Goal: Task Accomplishment & Management: Manage account settings

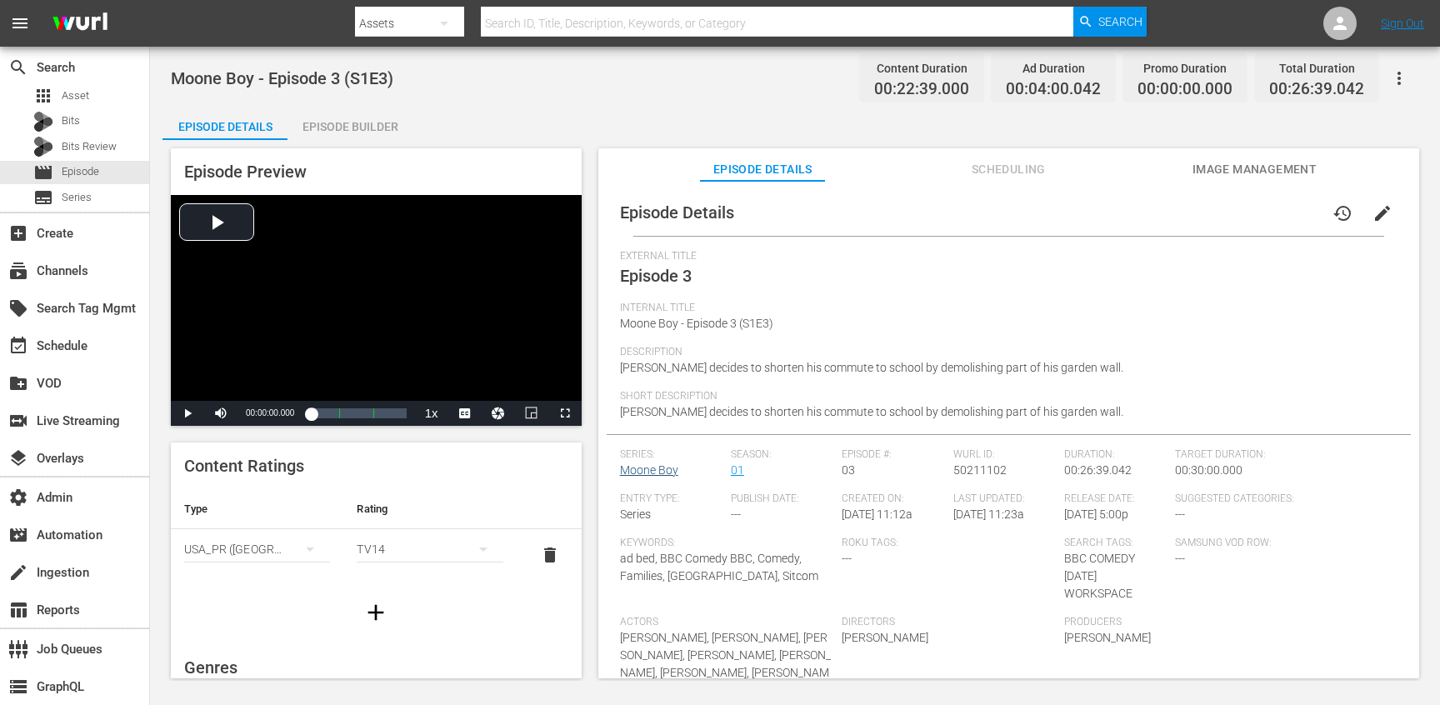
scroll to position [93, 0]
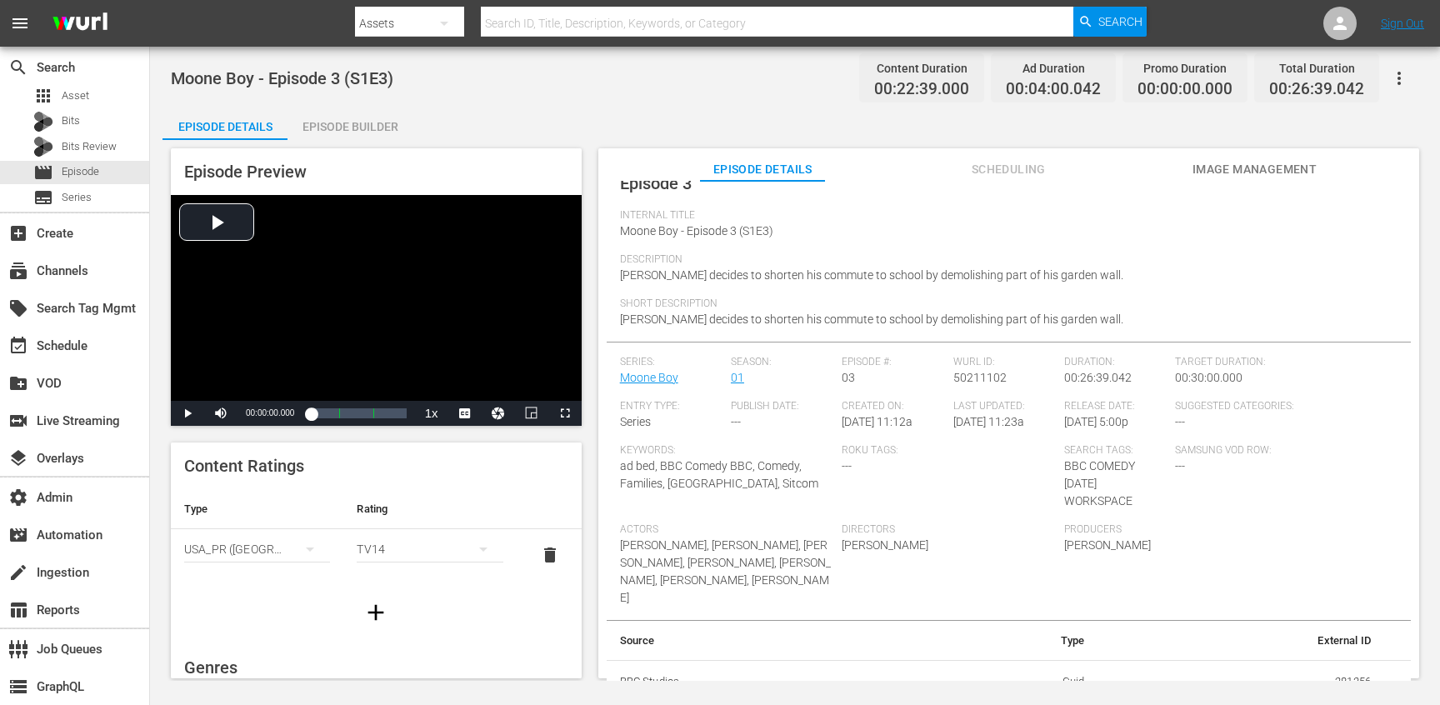
click at [334, 128] on div "Episode Builder" at bounding box center [350, 127] width 125 height 40
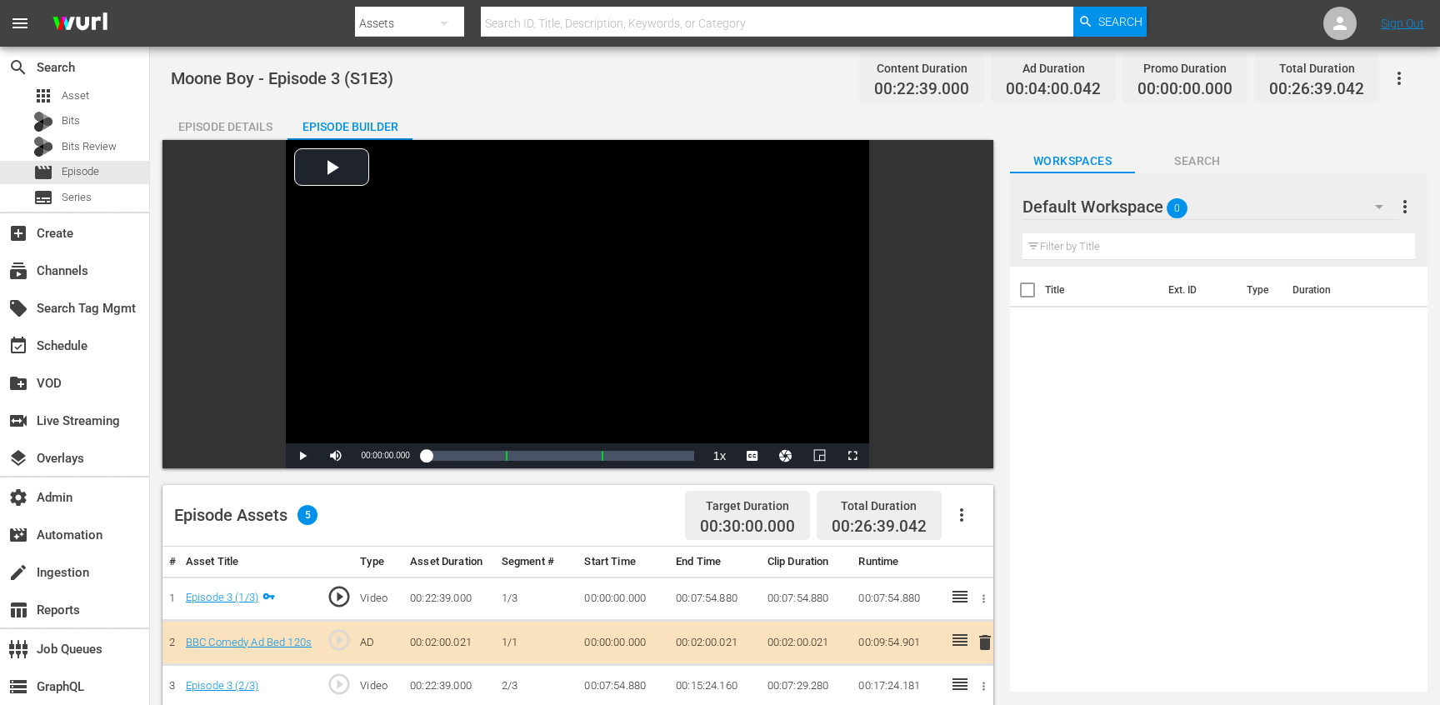
scroll to position [40, 0]
click at [243, 600] on link "Episode 3 (1/3)" at bounding box center [222, 597] width 73 height 13
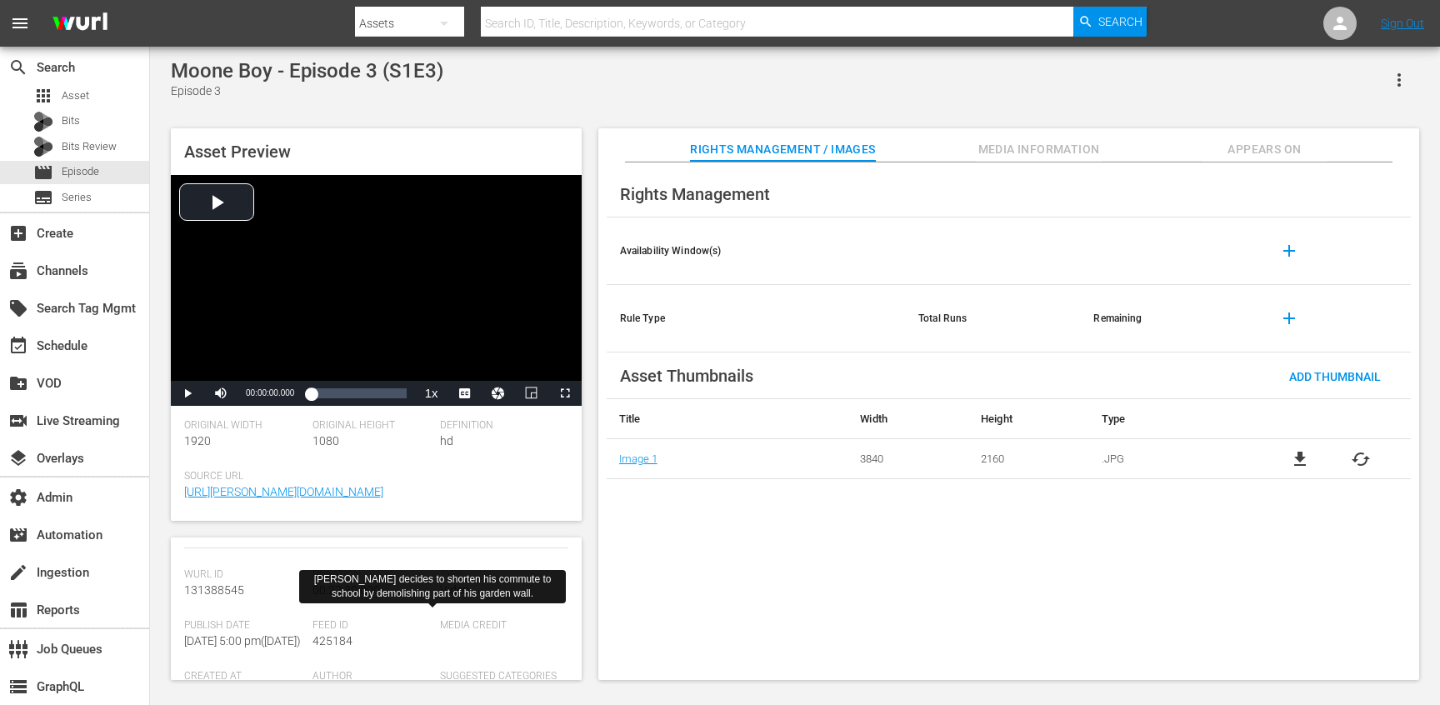
scroll to position [505, 0]
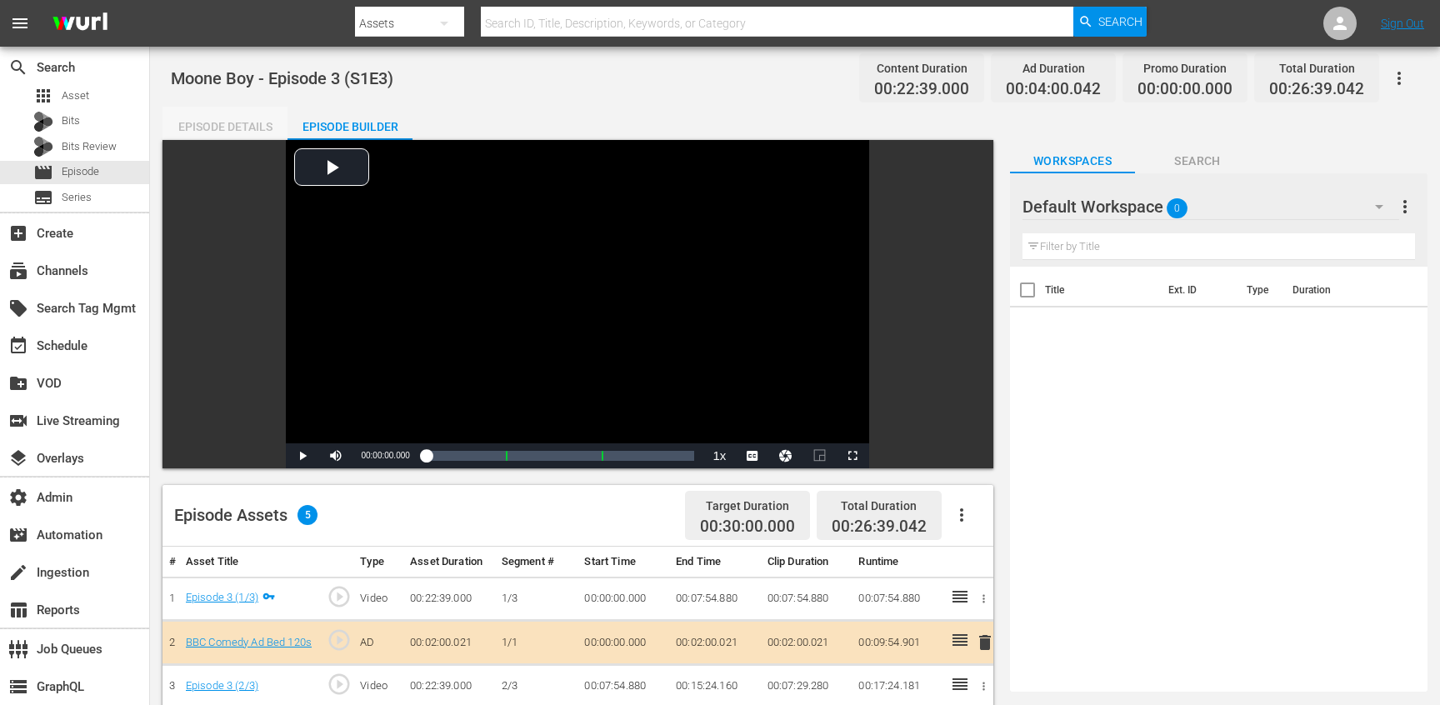
click at [261, 133] on div "Episode Details" at bounding box center [225, 127] width 125 height 40
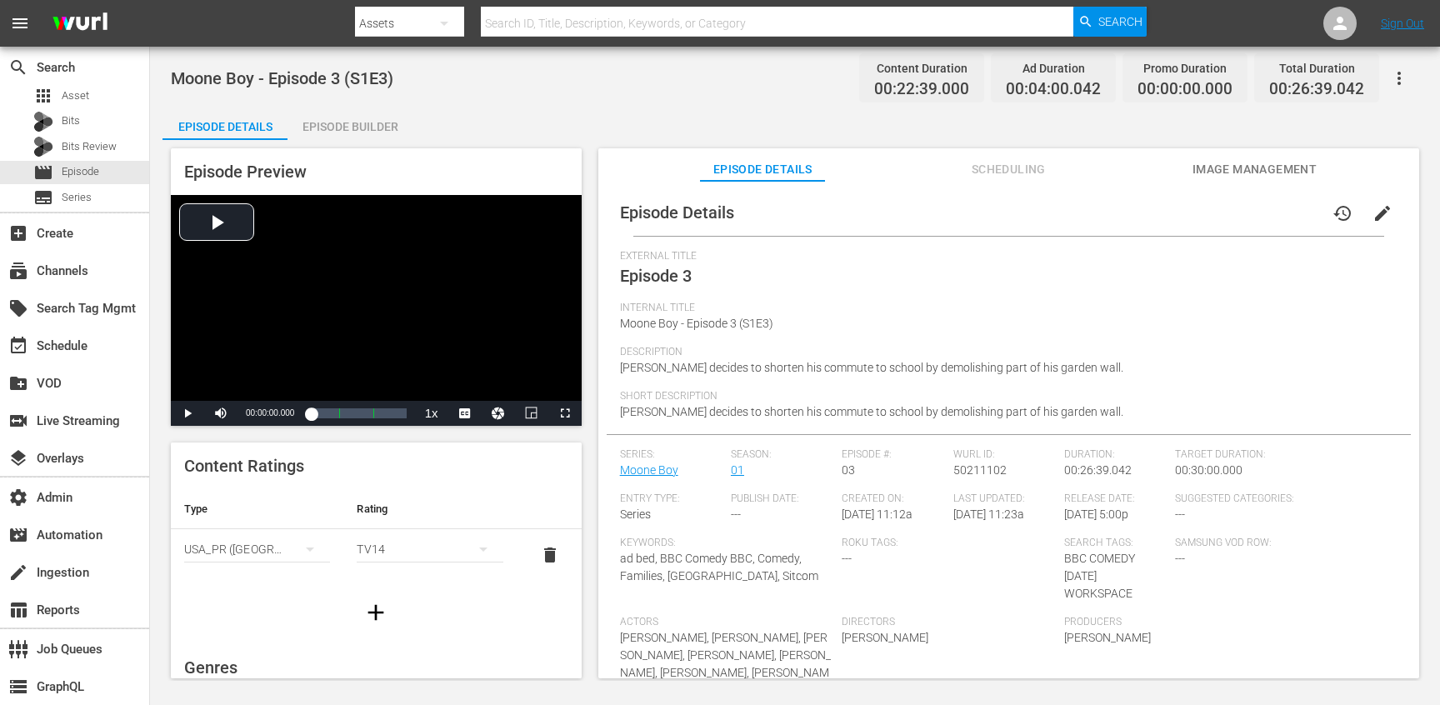
click at [1036, 163] on span "Scheduling" at bounding box center [1008, 169] width 125 height 21
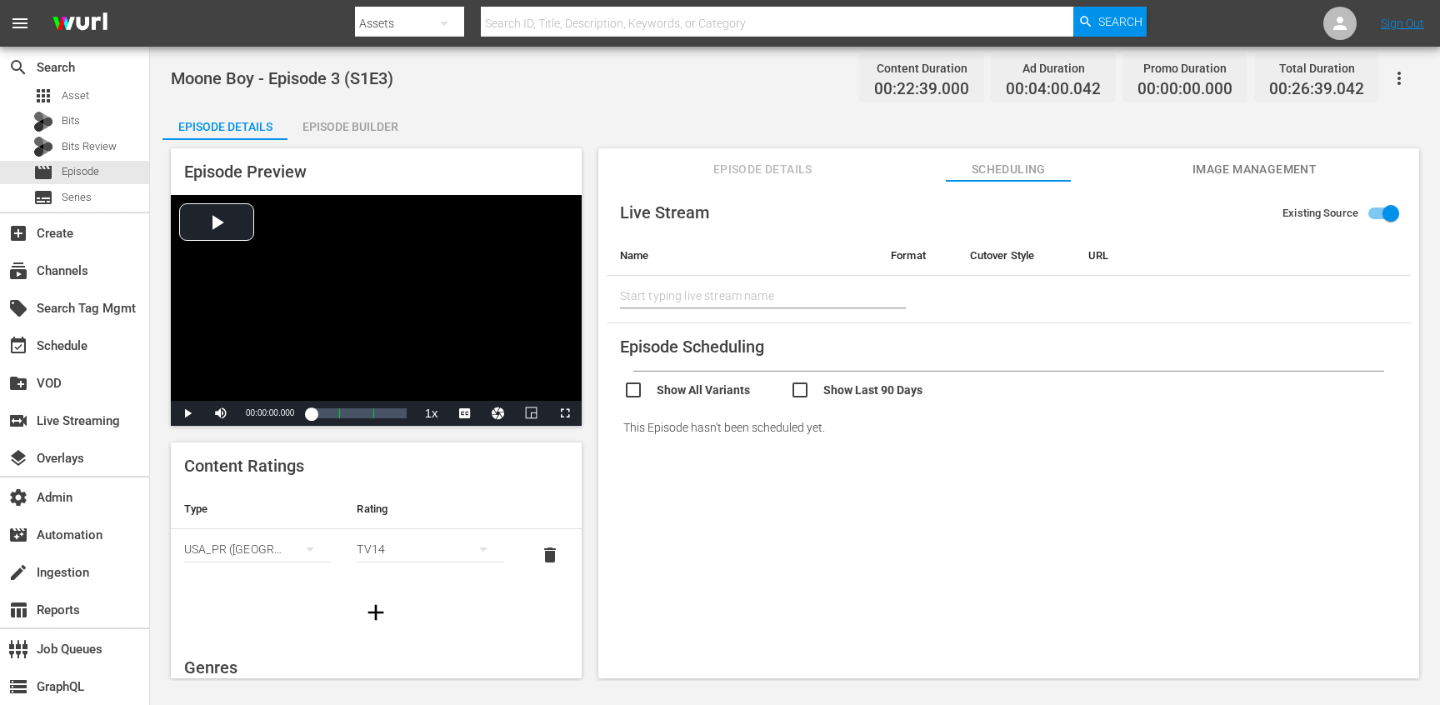
click at [1404, 75] on icon "button" at bounding box center [1399, 78] width 20 height 20
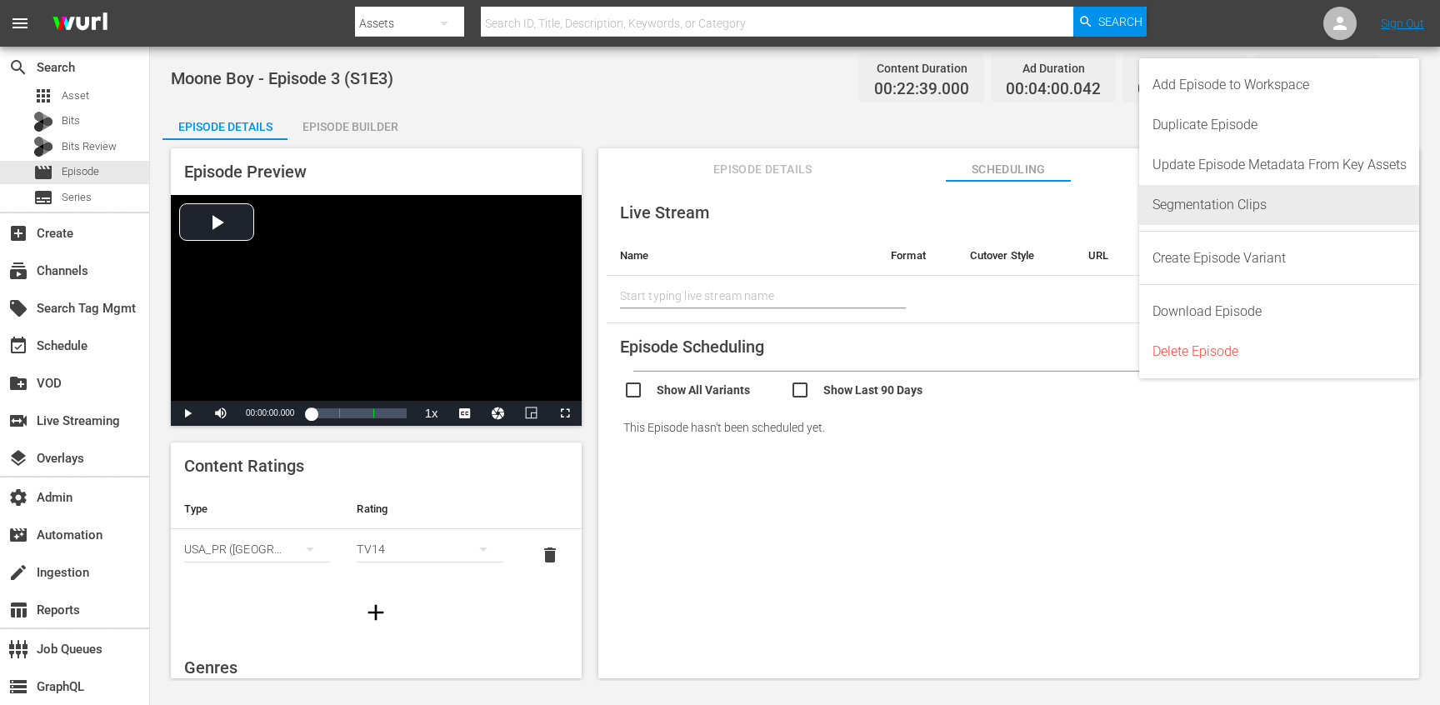
click at [1228, 206] on div "Segmentation Clips" at bounding box center [1280, 205] width 254 height 40
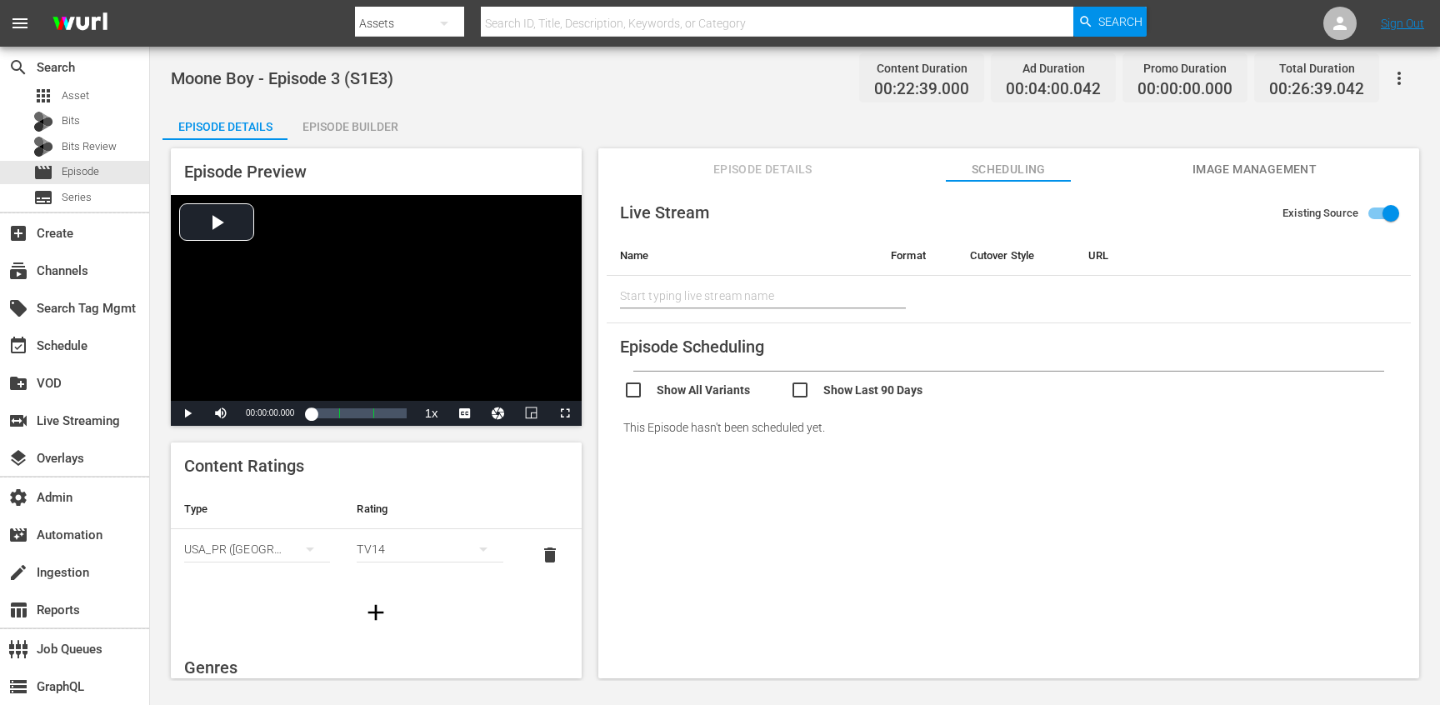
click at [749, 173] on span "Episode Details" at bounding box center [762, 169] width 125 height 21
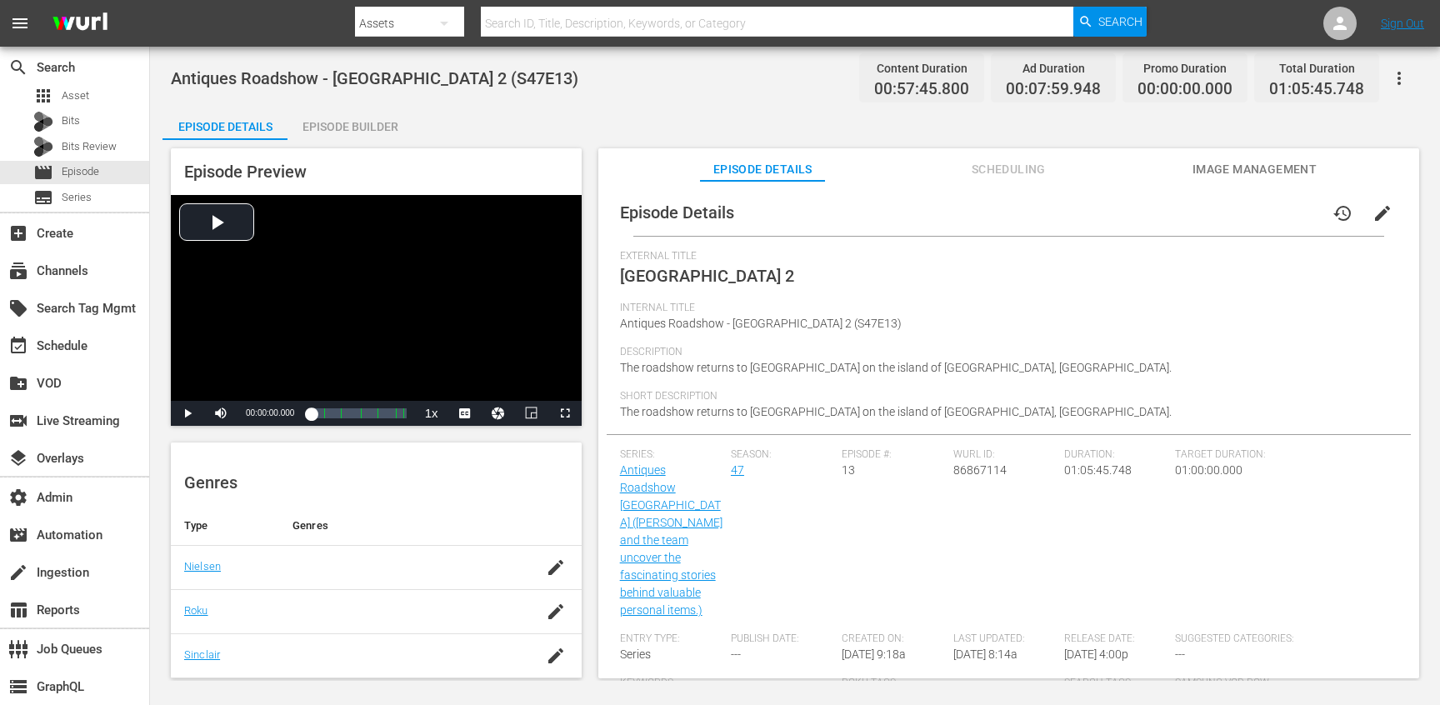
scroll to position [361, 0]
click at [355, 125] on div "Episode Builder" at bounding box center [350, 127] width 125 height 40
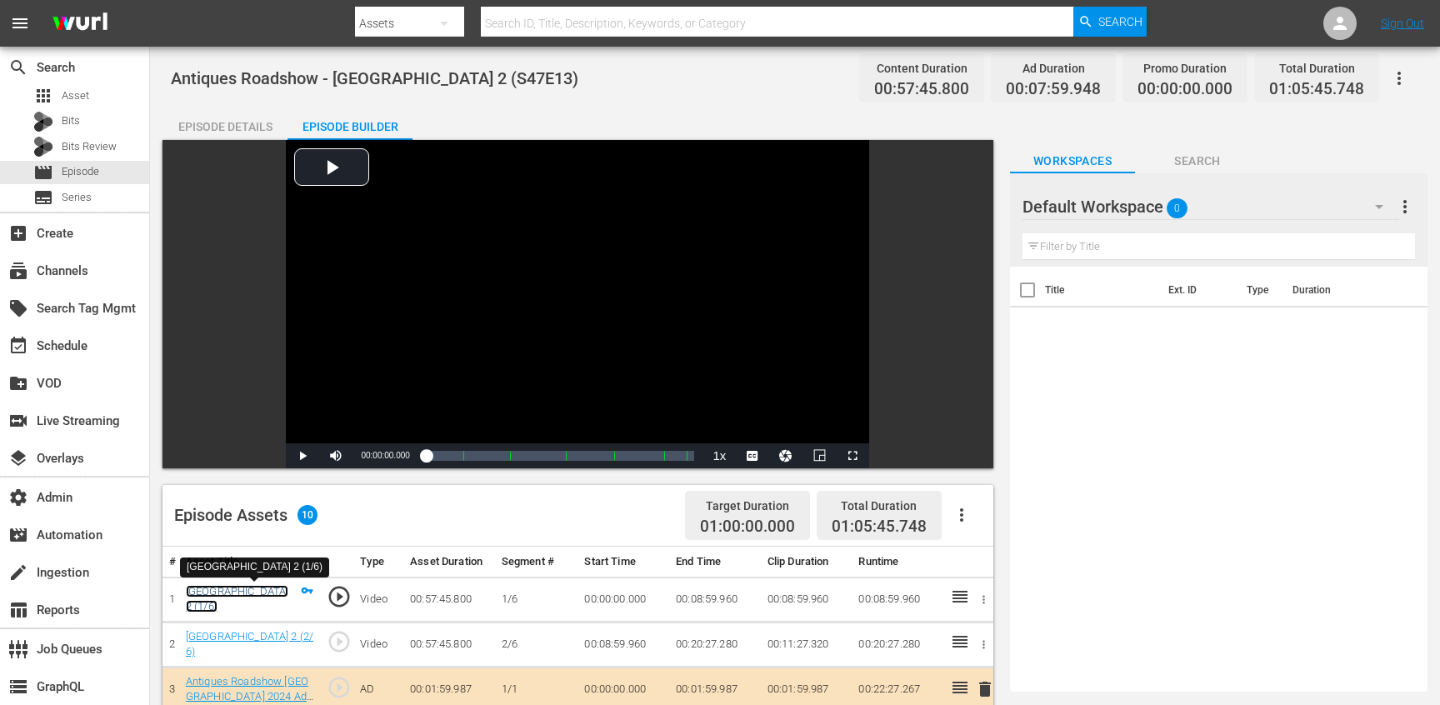
click at [245, 591] on link "Beaumaris Castle 2 (1/6)" at bounding box center [237, 599] width 103 height 28
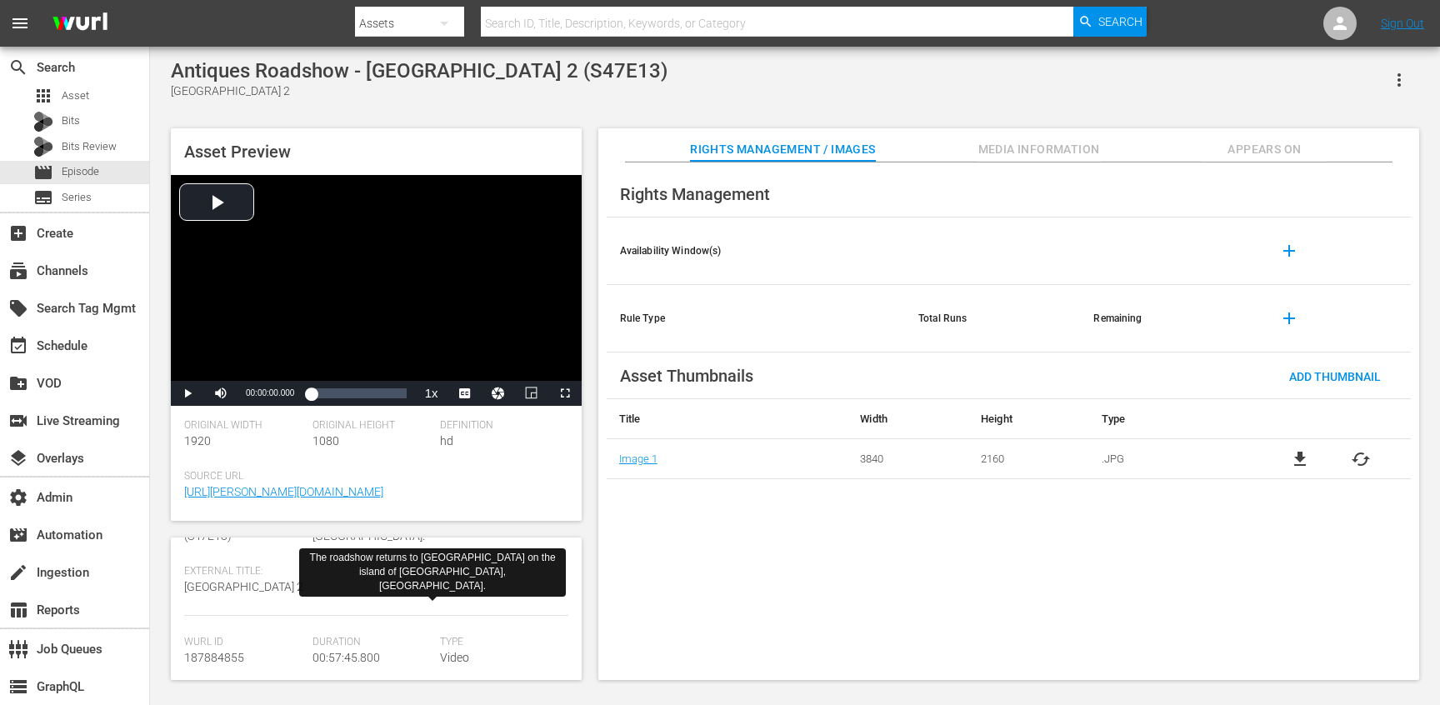
scroll to position [505, 0]
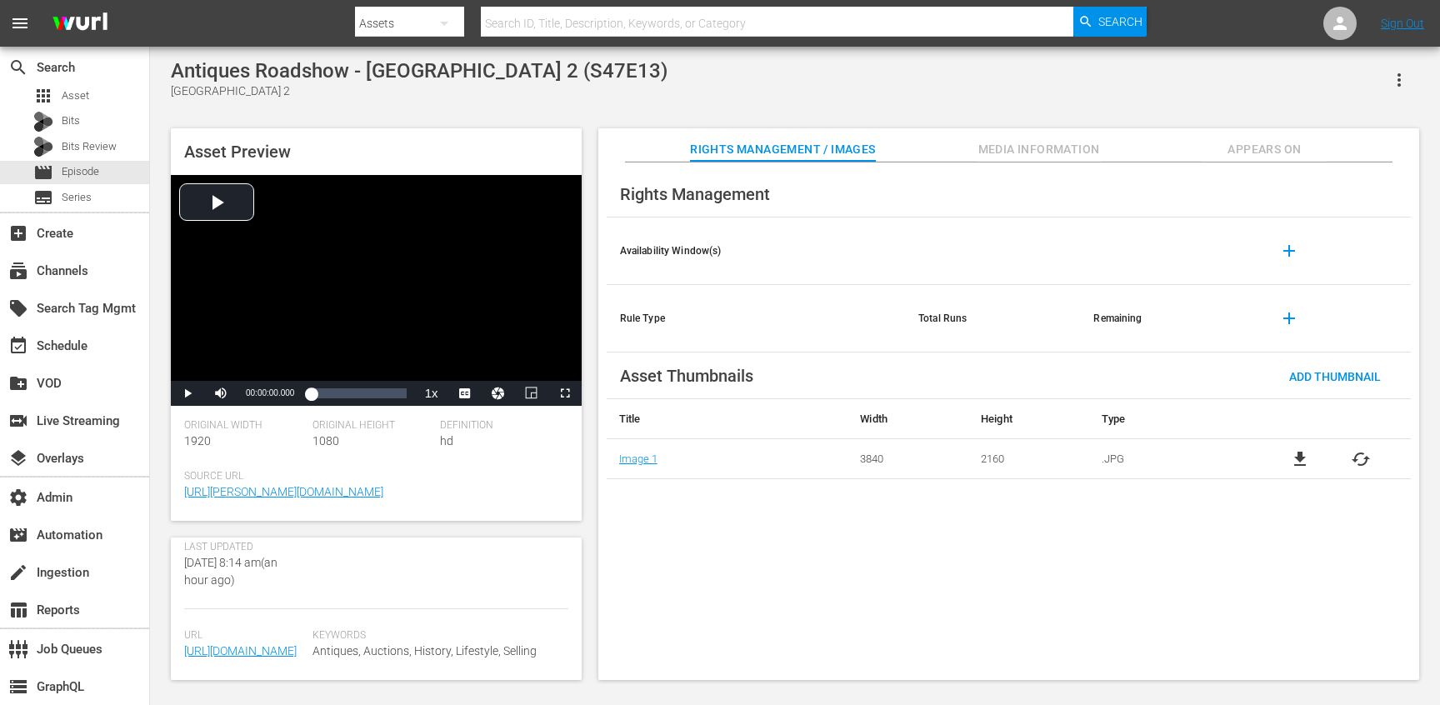
click at [1248, 162] on button "Appears On" at bounding box center [1264, 144] width 125 height 33
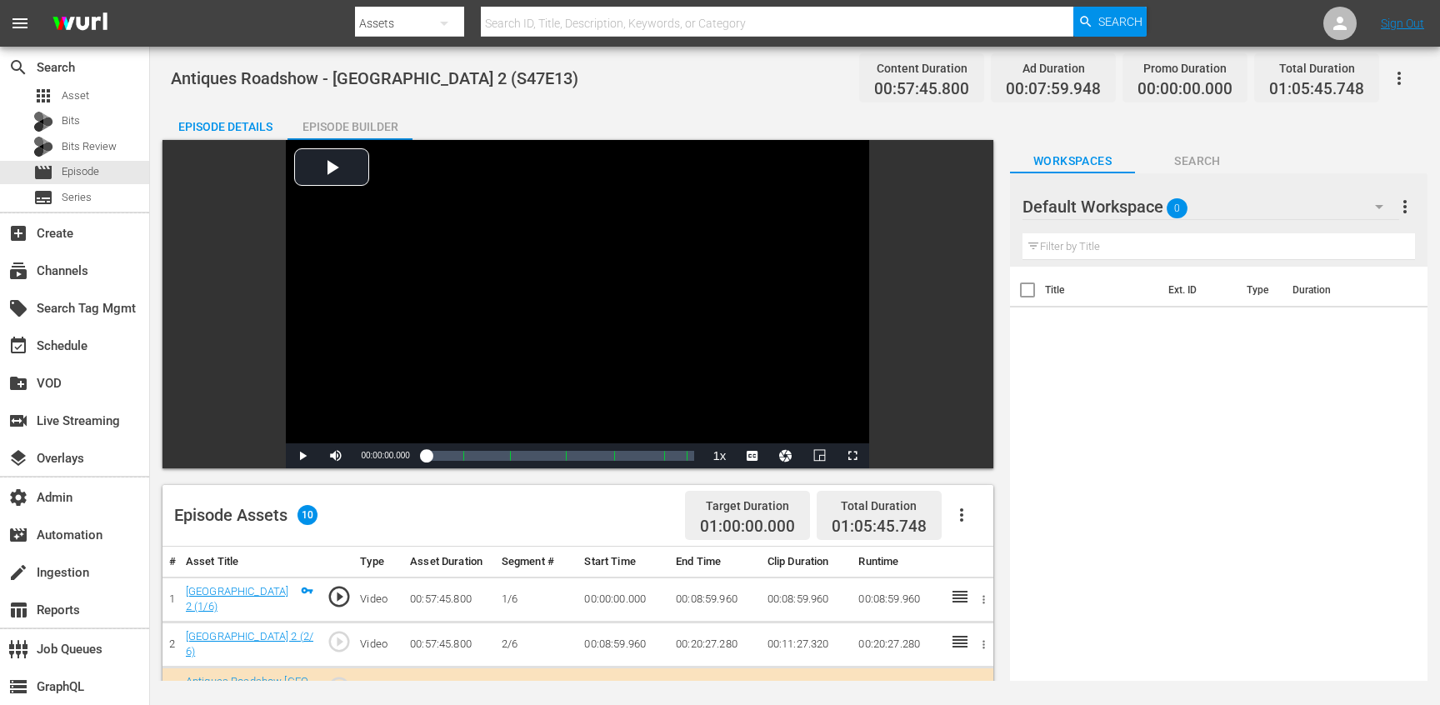
click at [183, 123] on div "Episode Details" at bounding box center [225, 127] width 125 height 40
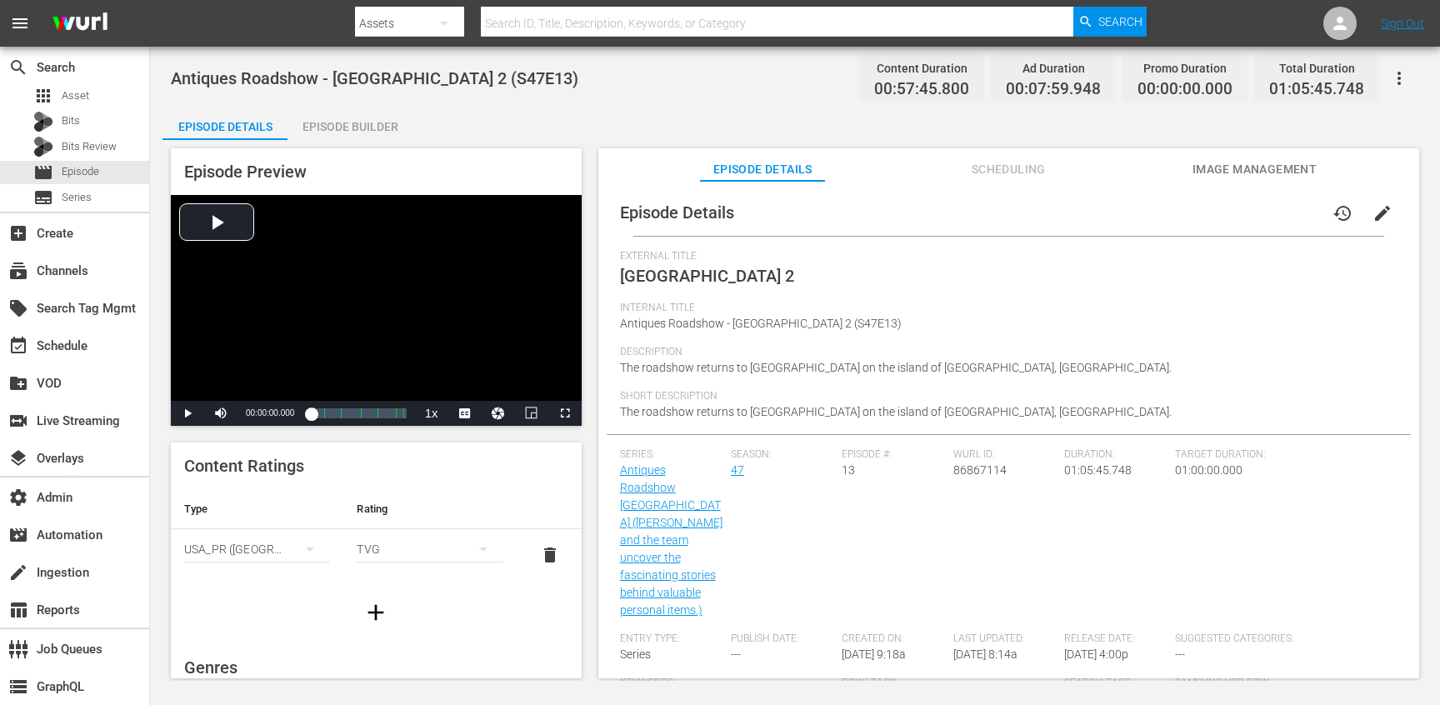
click at [998, 160] on span "Scheduling" at bounding box center [1008, 169] width 125 height 21
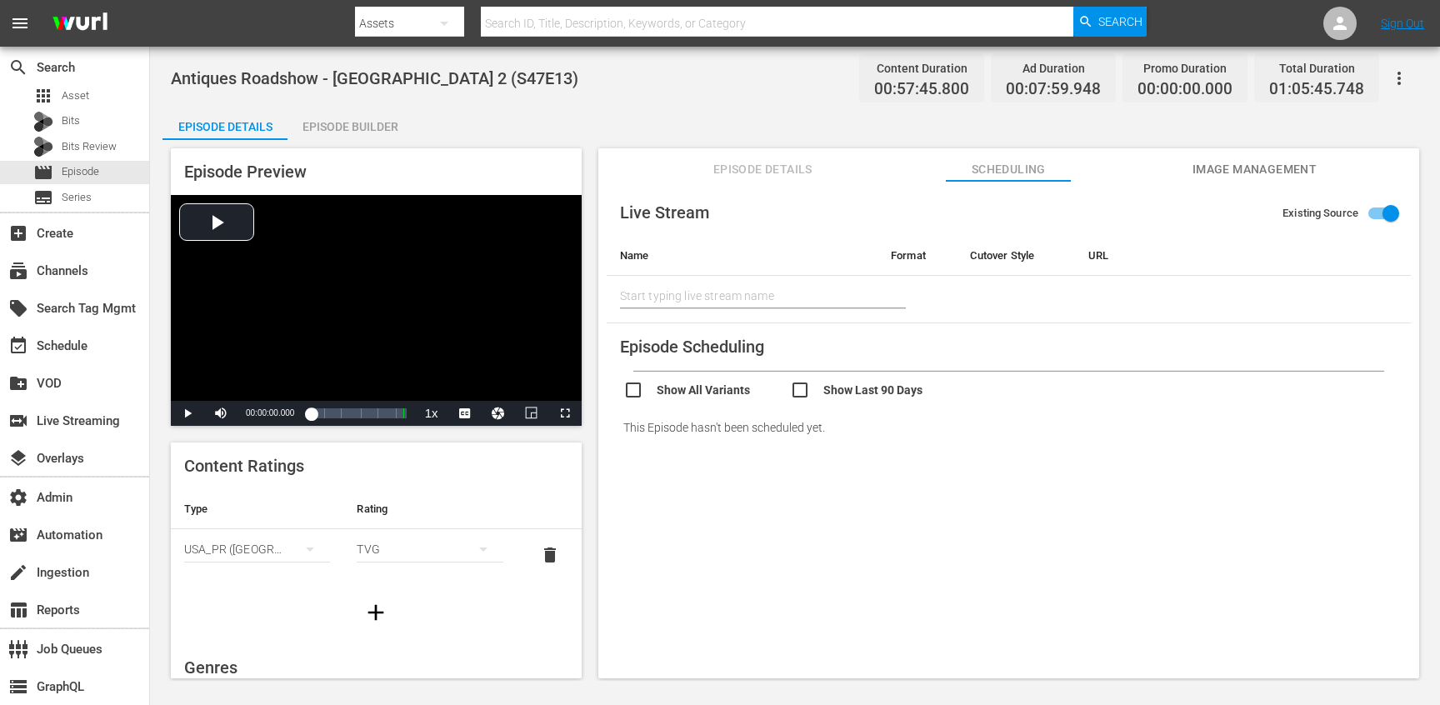
click at [1400, 69] on icon "button" at bounding box center [1399, 78] width 20 height 20
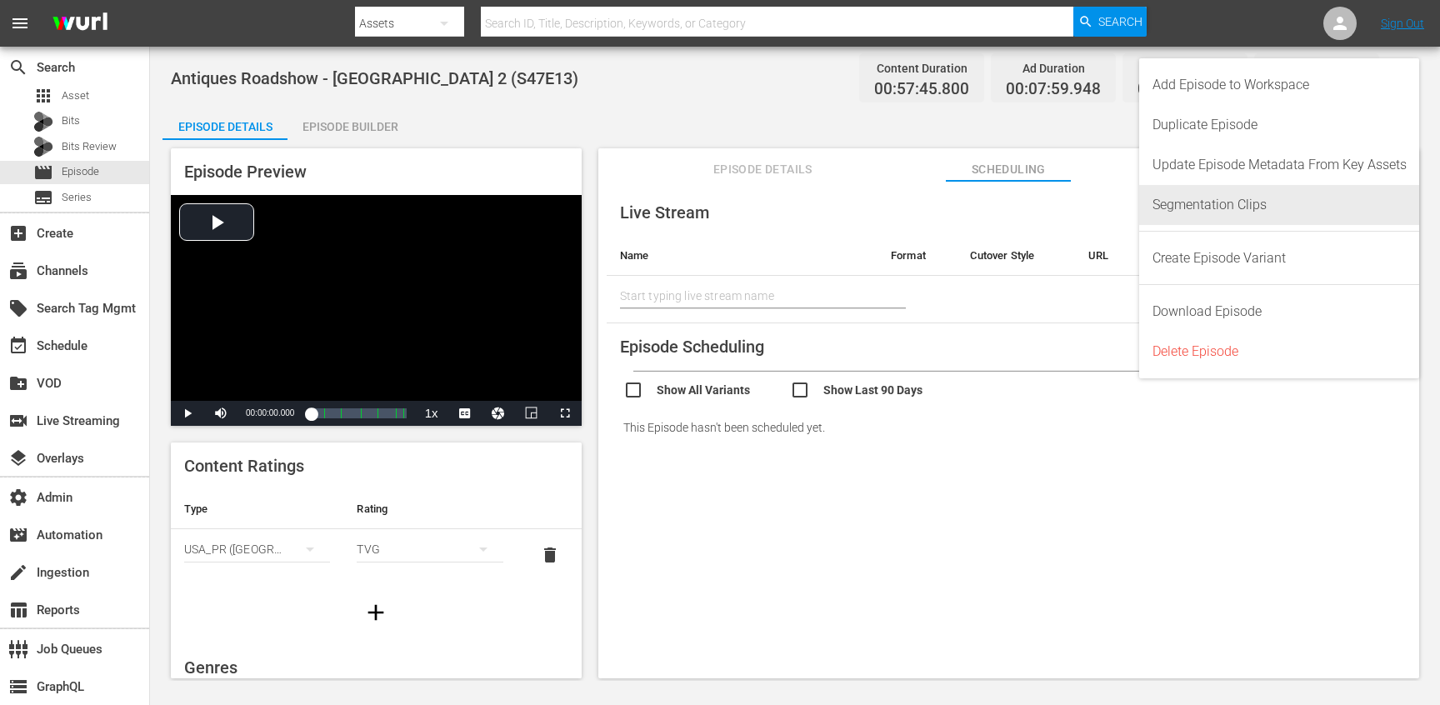
click at [1278, 193] on div "Segmentation Clips" at bounding box center [1280, 205] width 254 height 40
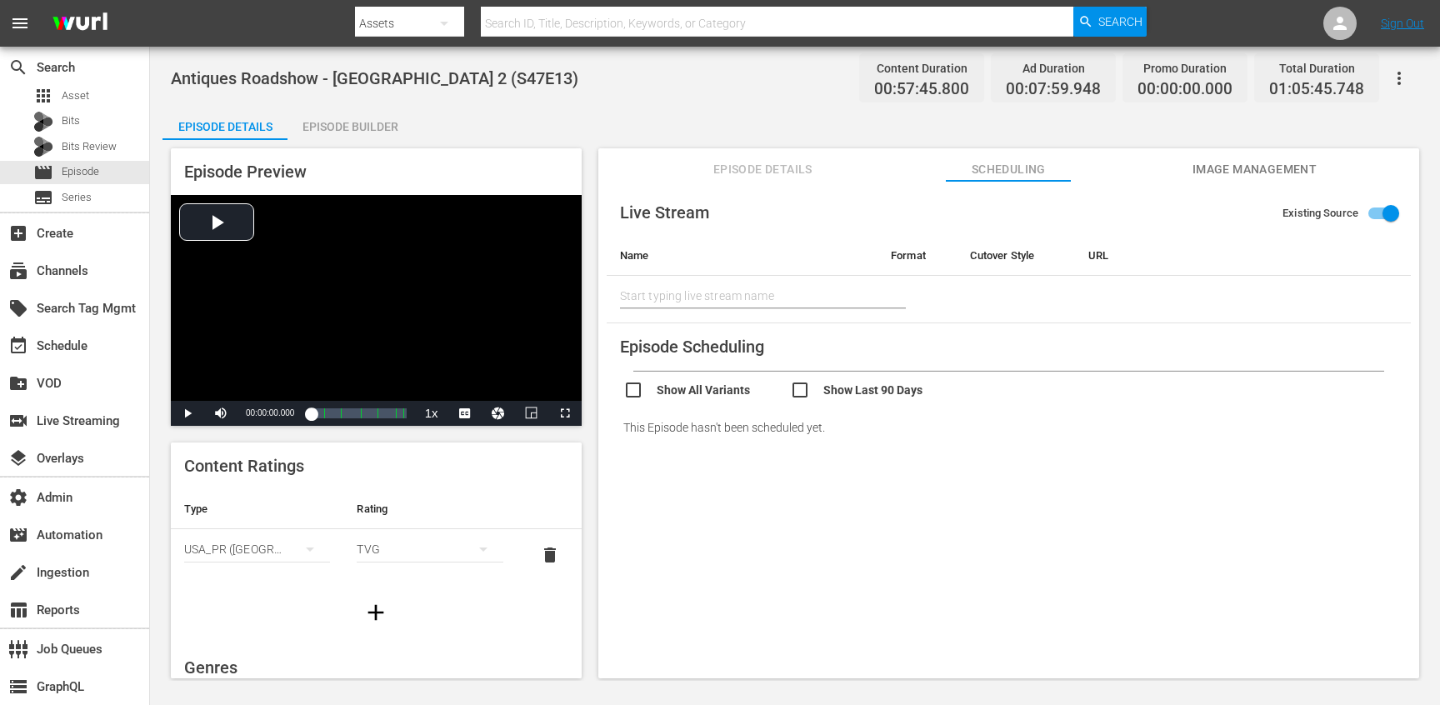
click at [721, 188] on div "Live Stream Existing Source Name Format Cutover Style URL Start typing live str…" at bounding box center [1008, 437] width 821 height 513
click at [723, 180] on button "Episode Details" at bounding box center [762, 164] width 125 height 33
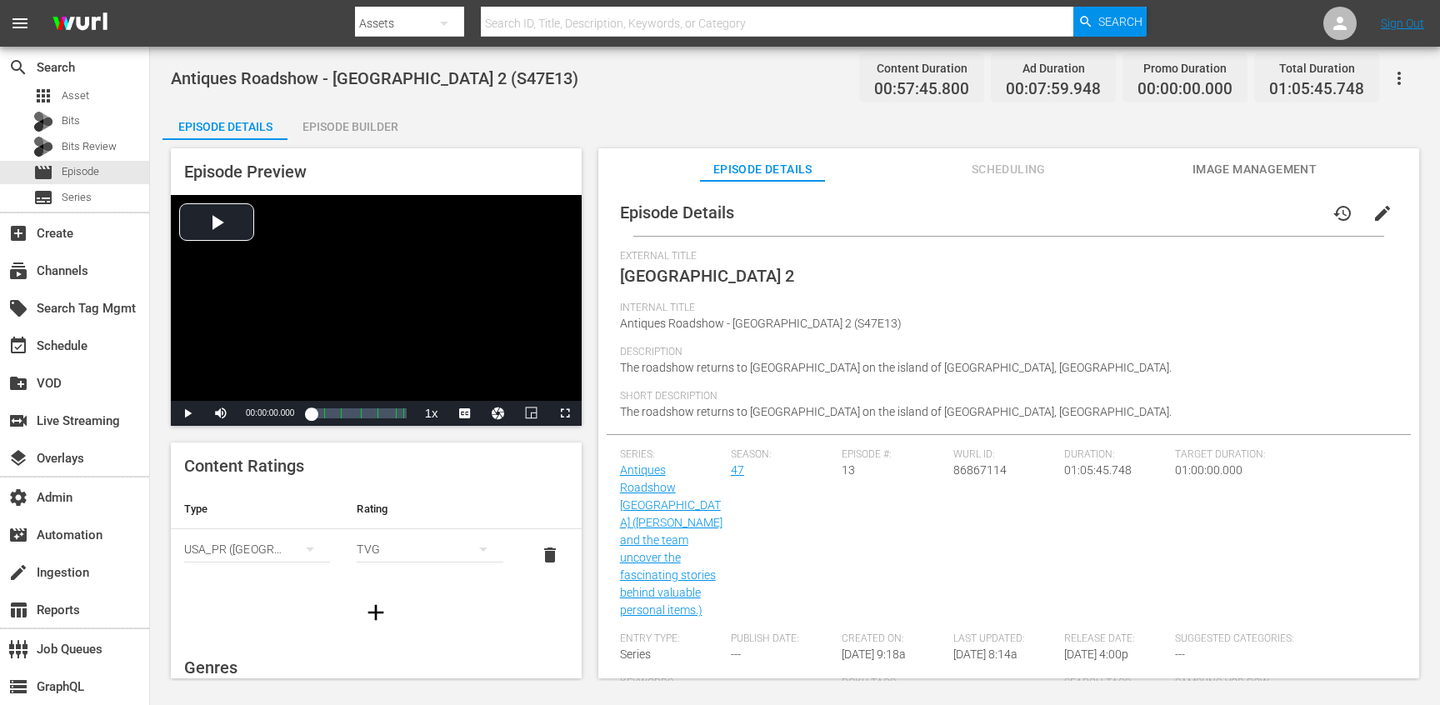
scroll to position [163, 0]
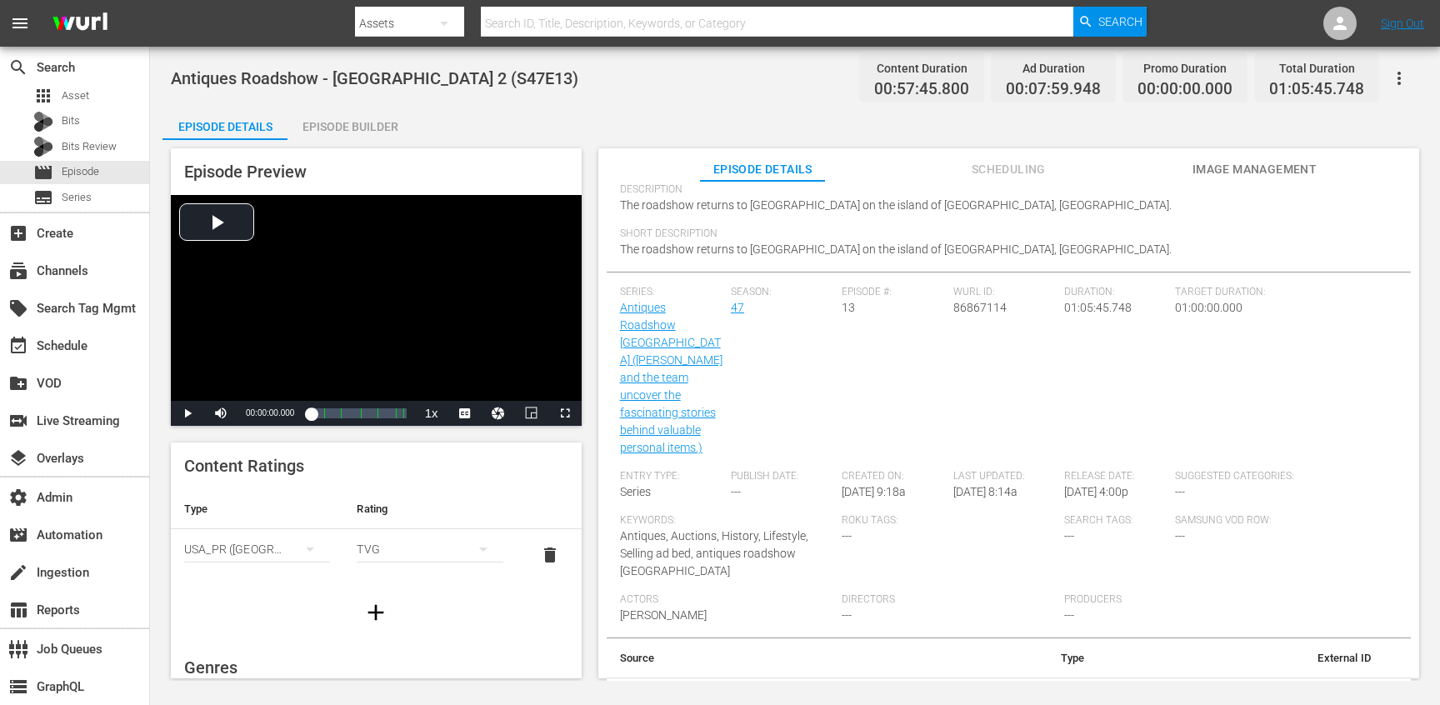
click at [673, 678] on th "BBC Studios" at bounding box center [762, 699] width 310 height 43
click at [349, 129] on div "Episode Builder" at bounding box center [350, 127] width 125 height 40
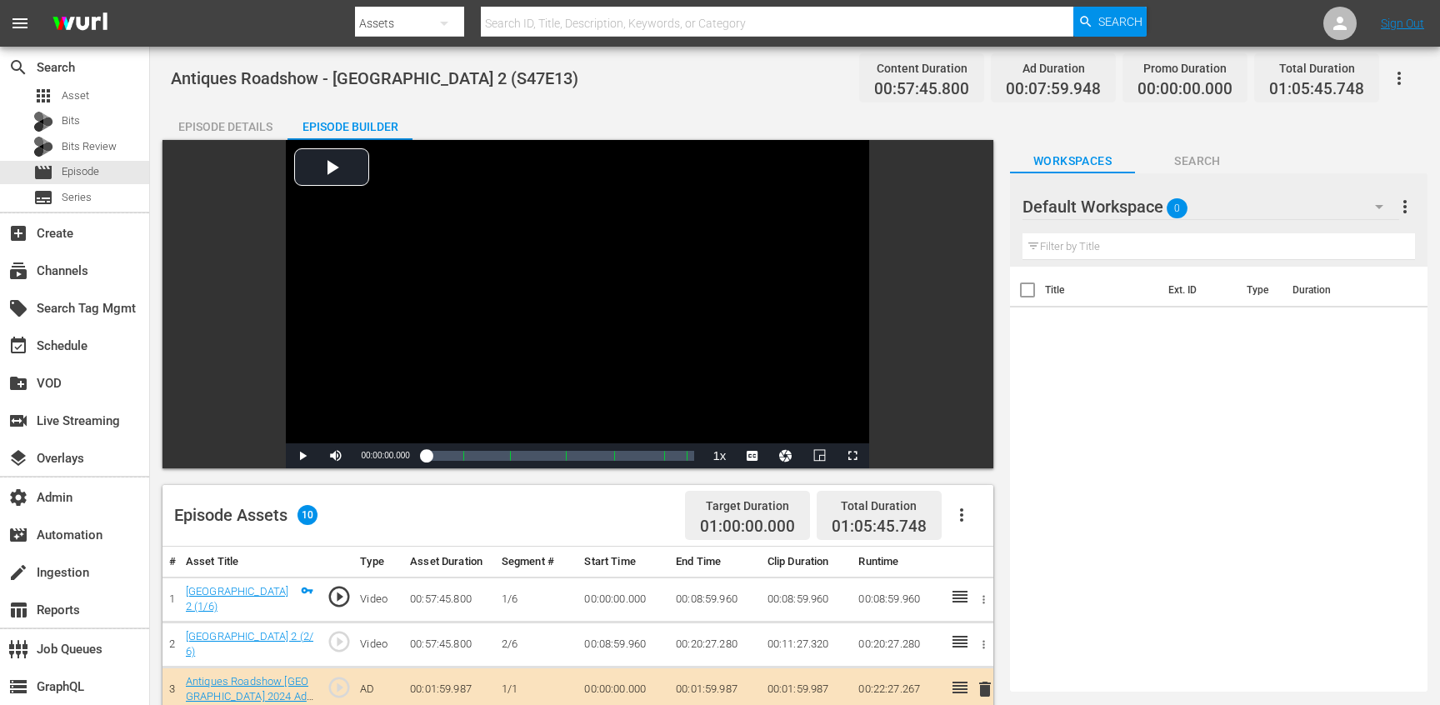
scroll to position [110, 0]
click at [250, 590] on link "Beaumaris Castle 2 (1/6)" at bounding box center [237, 599] width 103 height 28
click at [268, 593] on link "Beaumaris Castle 2 (1/6)" at bounding box center [237, 599] width 103 height 28
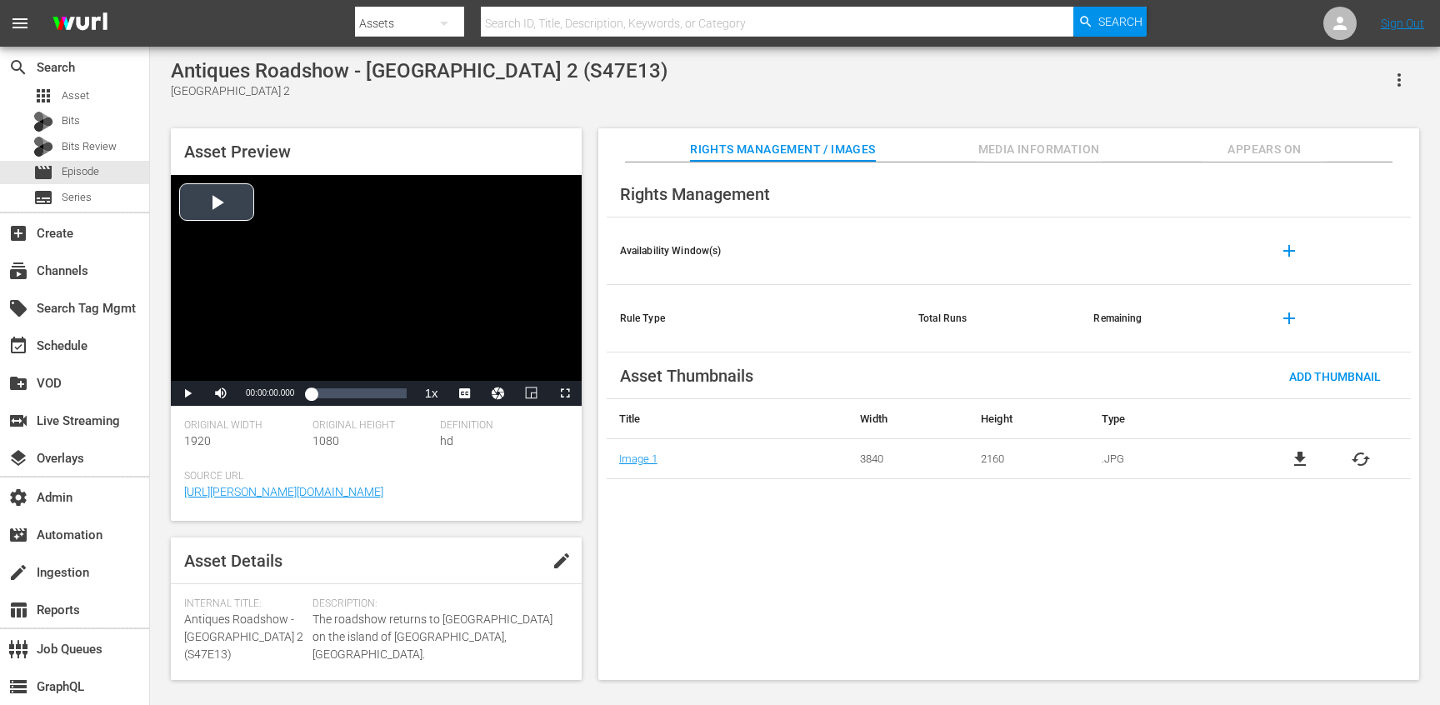
click at [408, 339] on div "Video Player" at bounding box center [376, 278] width 411 height 206
click at [403, 396] on div "Loaded : 0.35% 00:55:44.192 00:00:00.954" at bounding box center [358, 393] width 95 height 17
click at [403, 397] on div "00:55:48.373" at bounding box center [357, 393] width 92 height 17
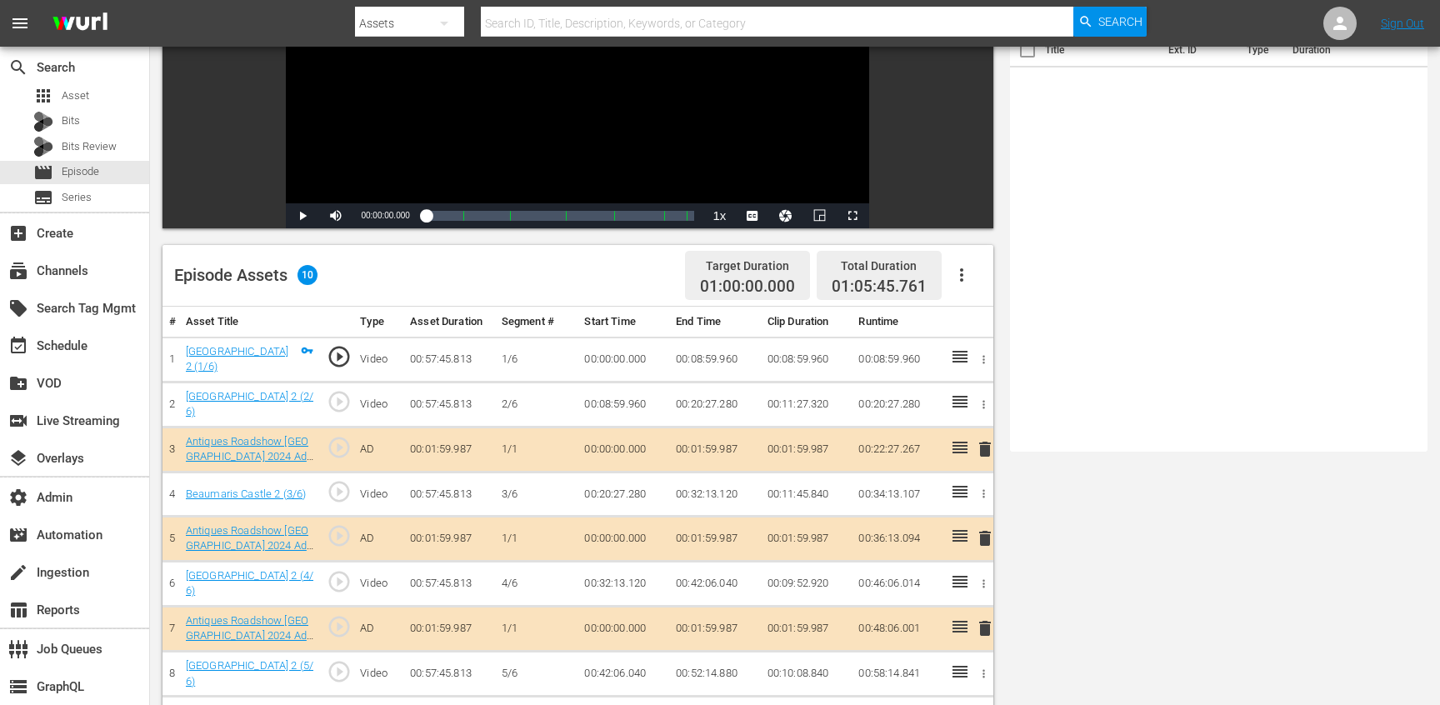
scroll to position [433, 0]
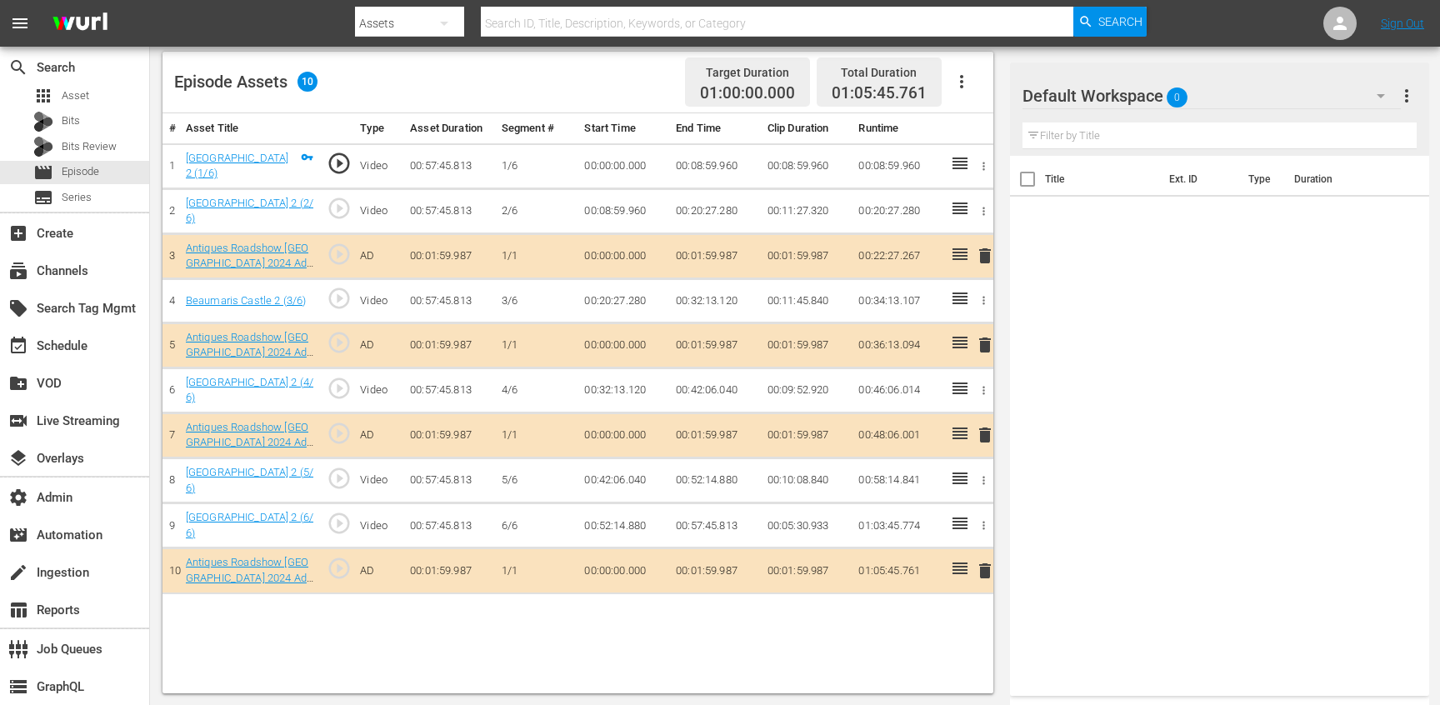
click at [1403, 114] on button "more_vert" at bounding box center [1407, 96] width 20 height 40
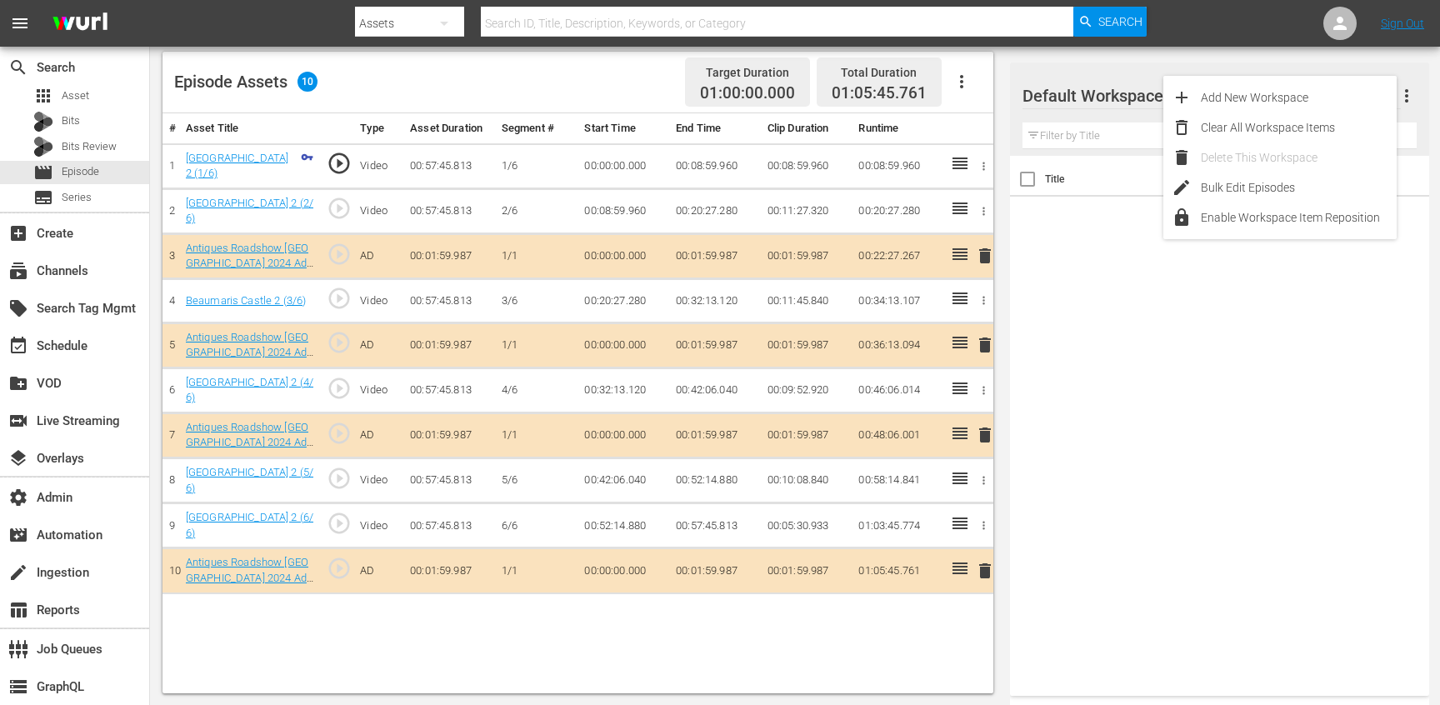
click at [1058, 268] on div "Title Ext. ID Type Duration" at bounding box center [1219, 422] width 419 height 533
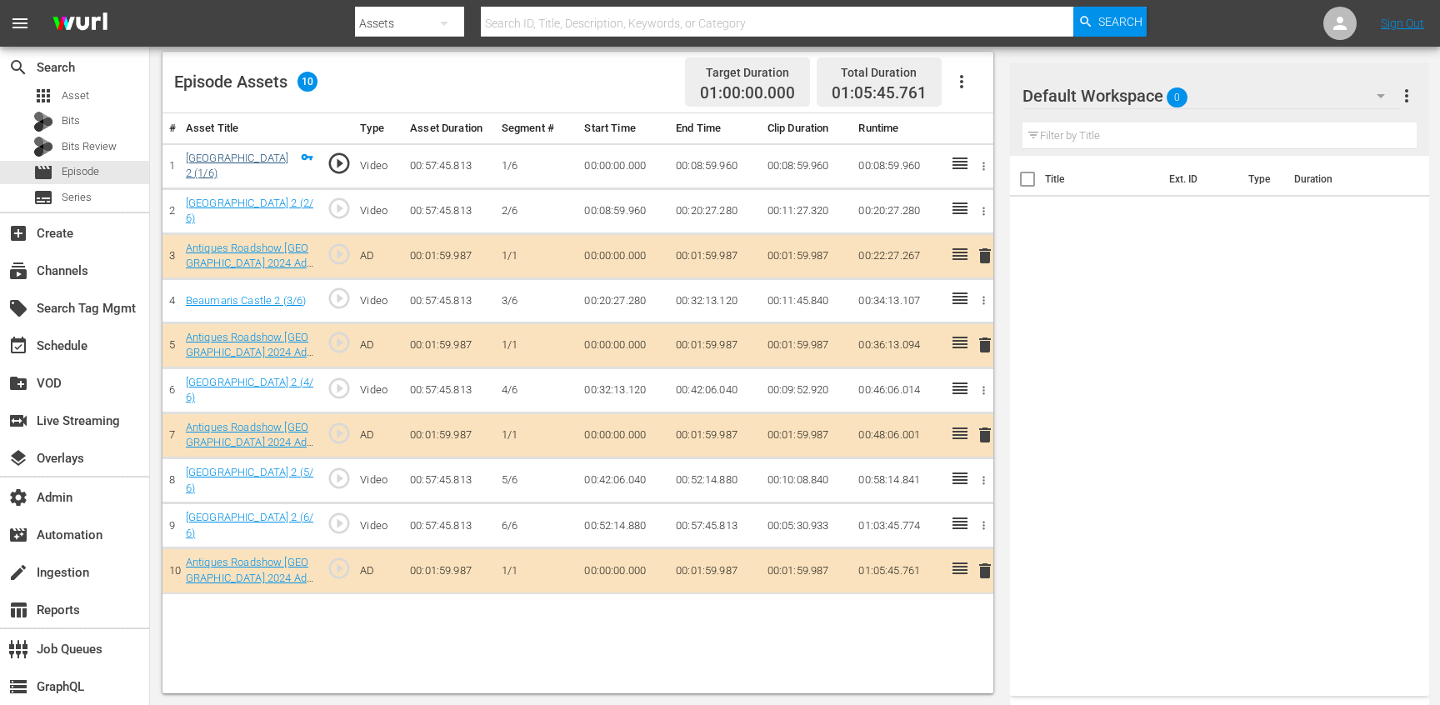
scroll to position [0, 0]
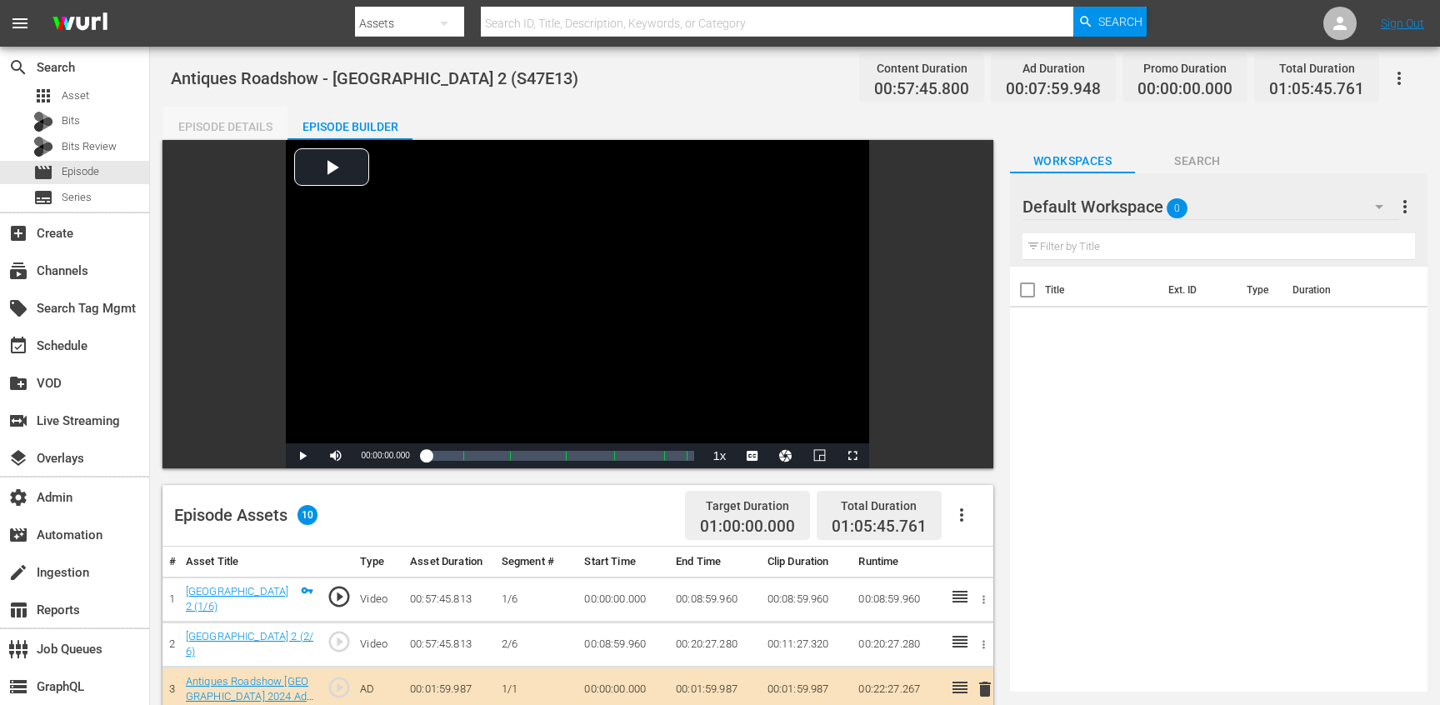
click at [258, 126] on div "Episode Details" at bounding box center [225, 127] width 125 height 40
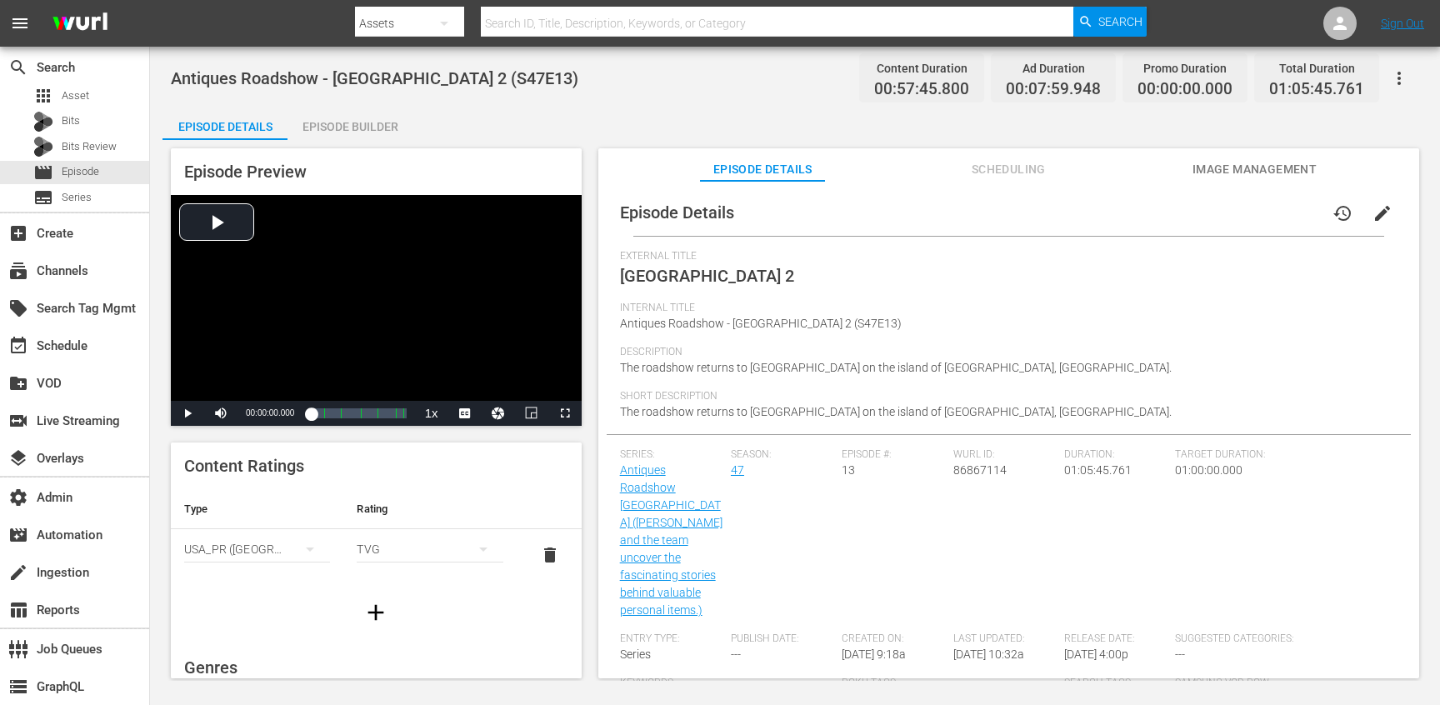
click at [1401, 91] on button "button" at bounding box center [1399, 78] width 40 height 40
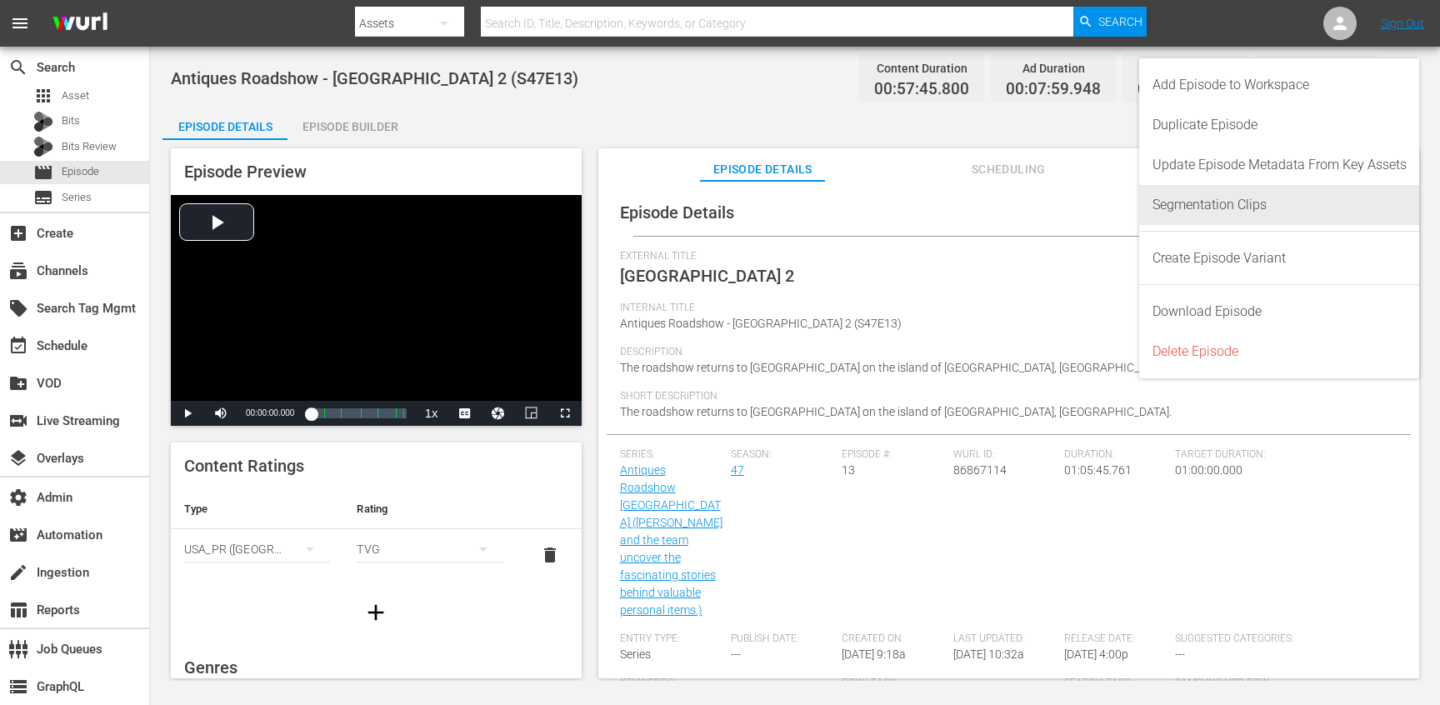
click at [1210, 199] on div "Segmentation Clips" at bounding box center [1280, 205] width 254 height 40
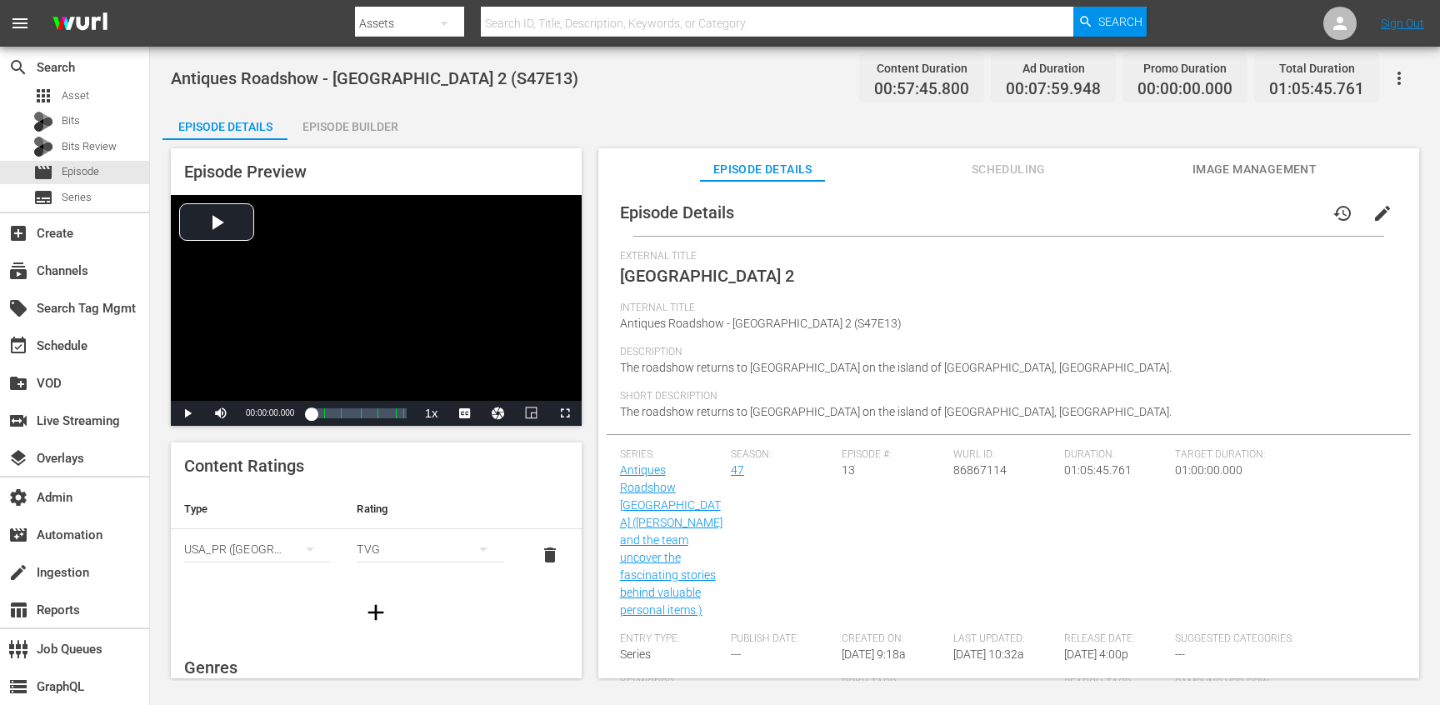
scroll to position [361, 0]
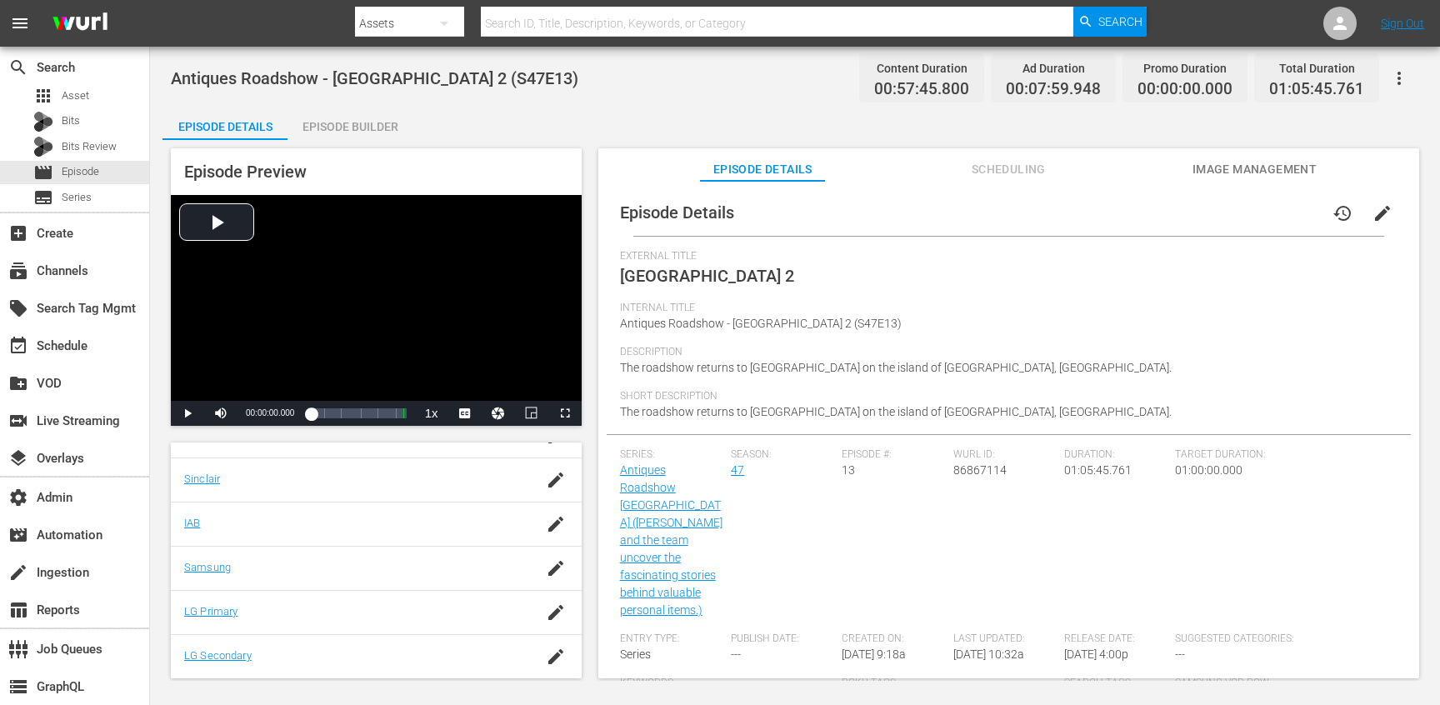
click at [340, 124] on div "Episode Builder" at bounding box center [350, 127] width 125 height 40
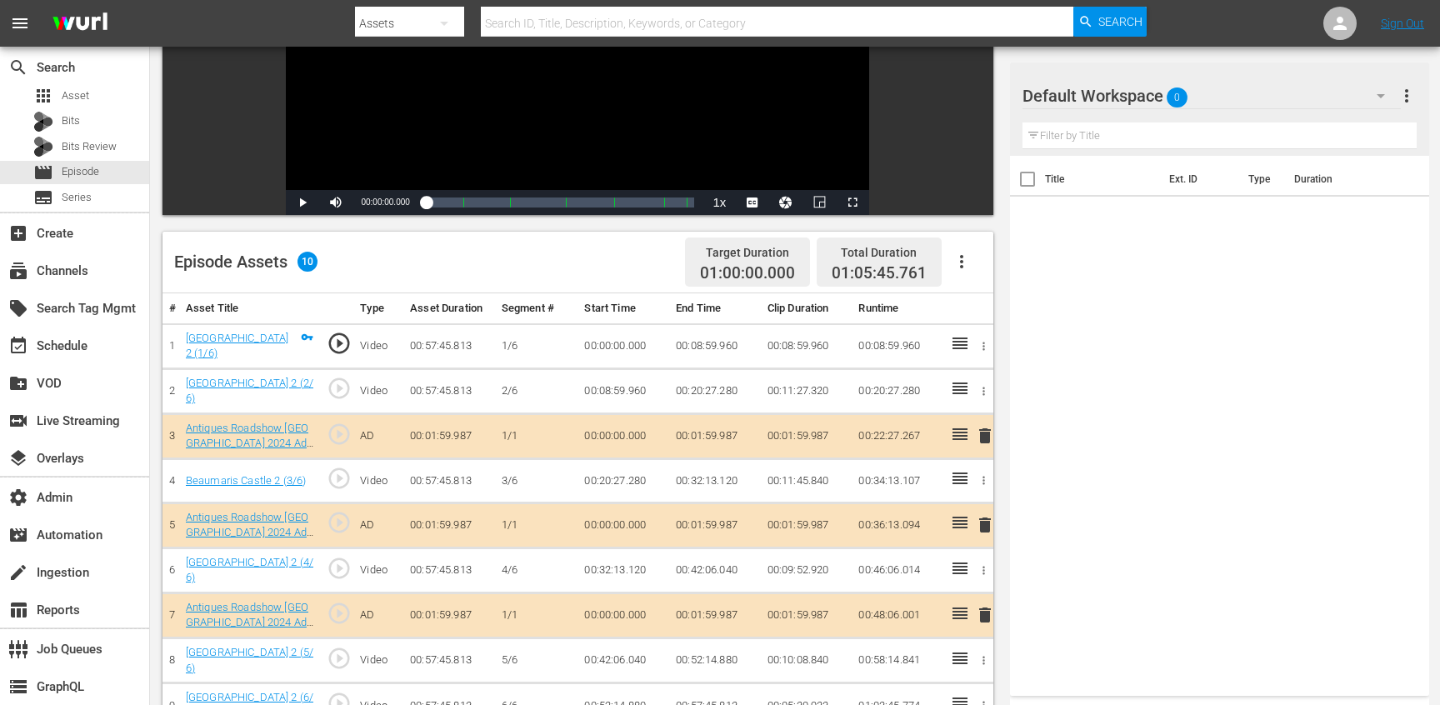
scroll to position [433, 0]
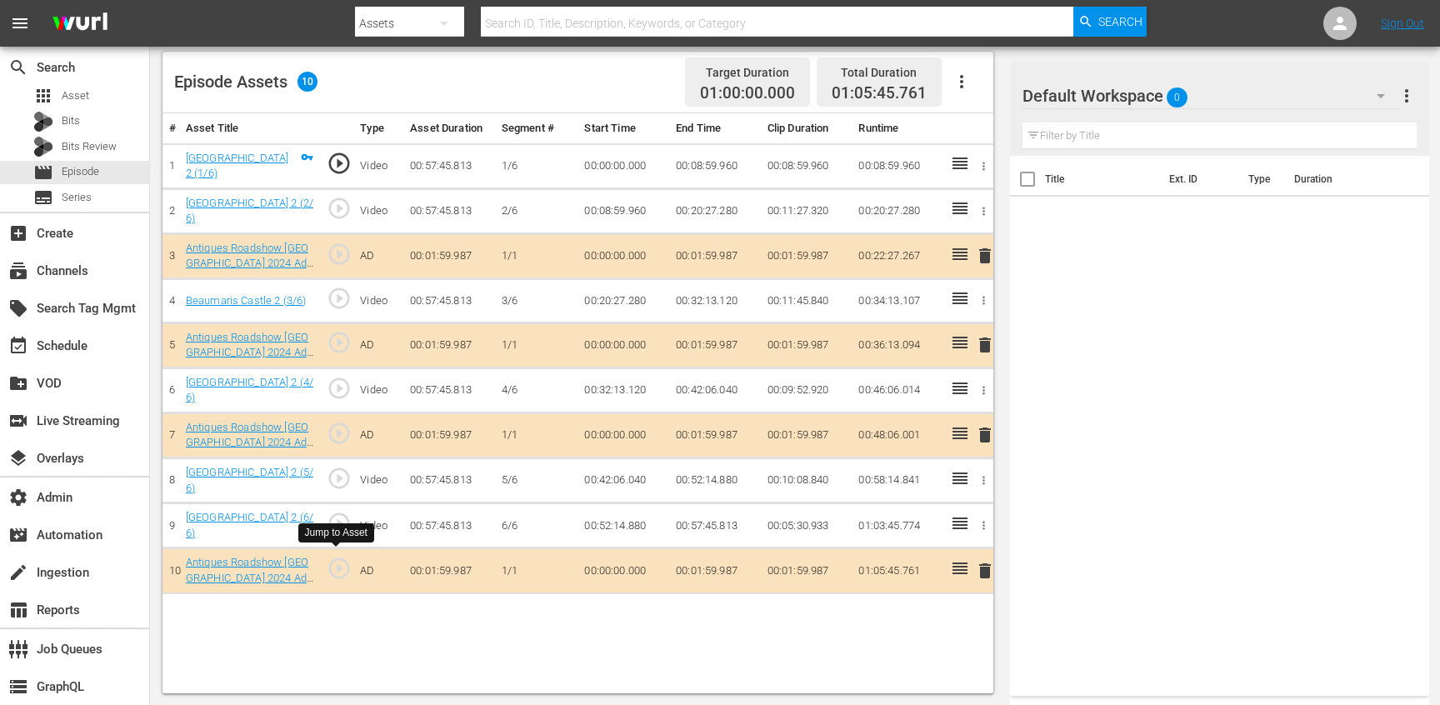
click at [337, 559] on span "play_circle_outline" at bounding box center [339, 568] width 25 height 25
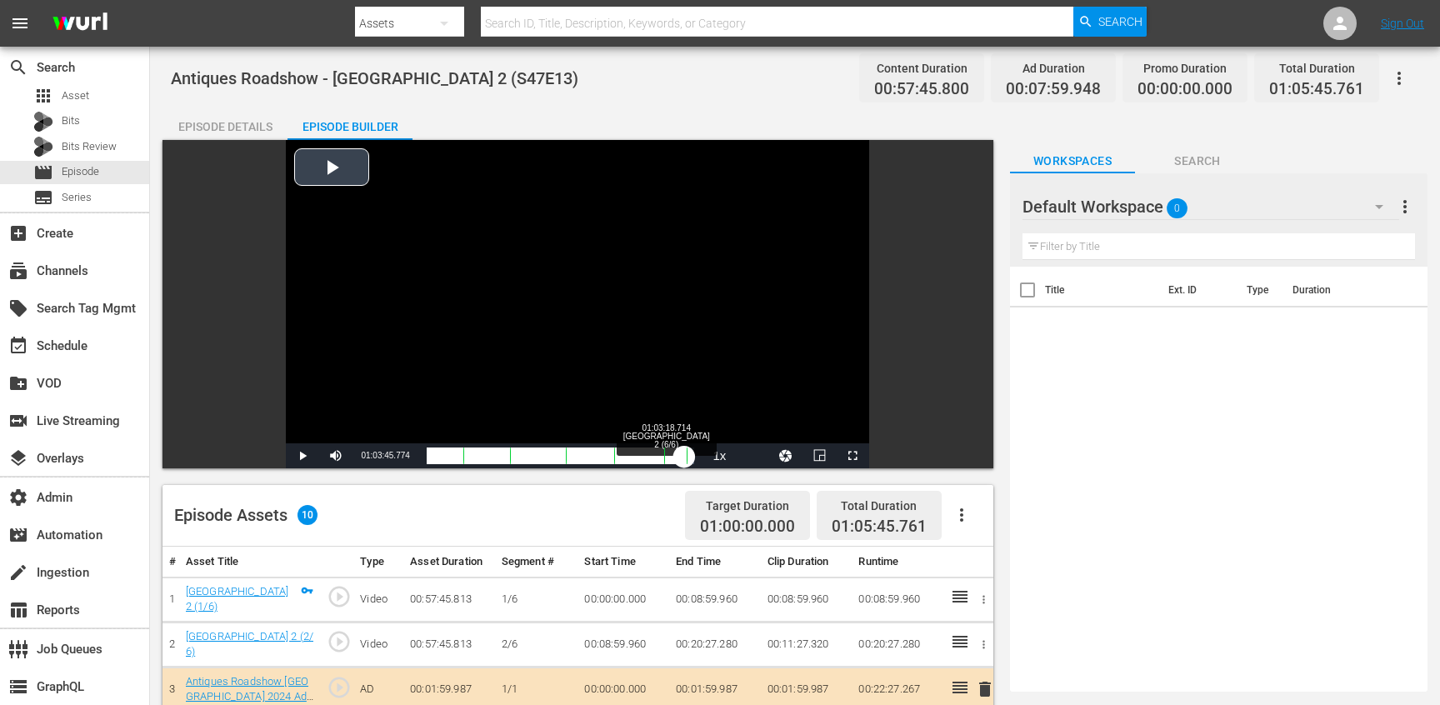
click at [684, 454] on div "00:00:00.000" at bounding box center [556, 456] width 258 height 17
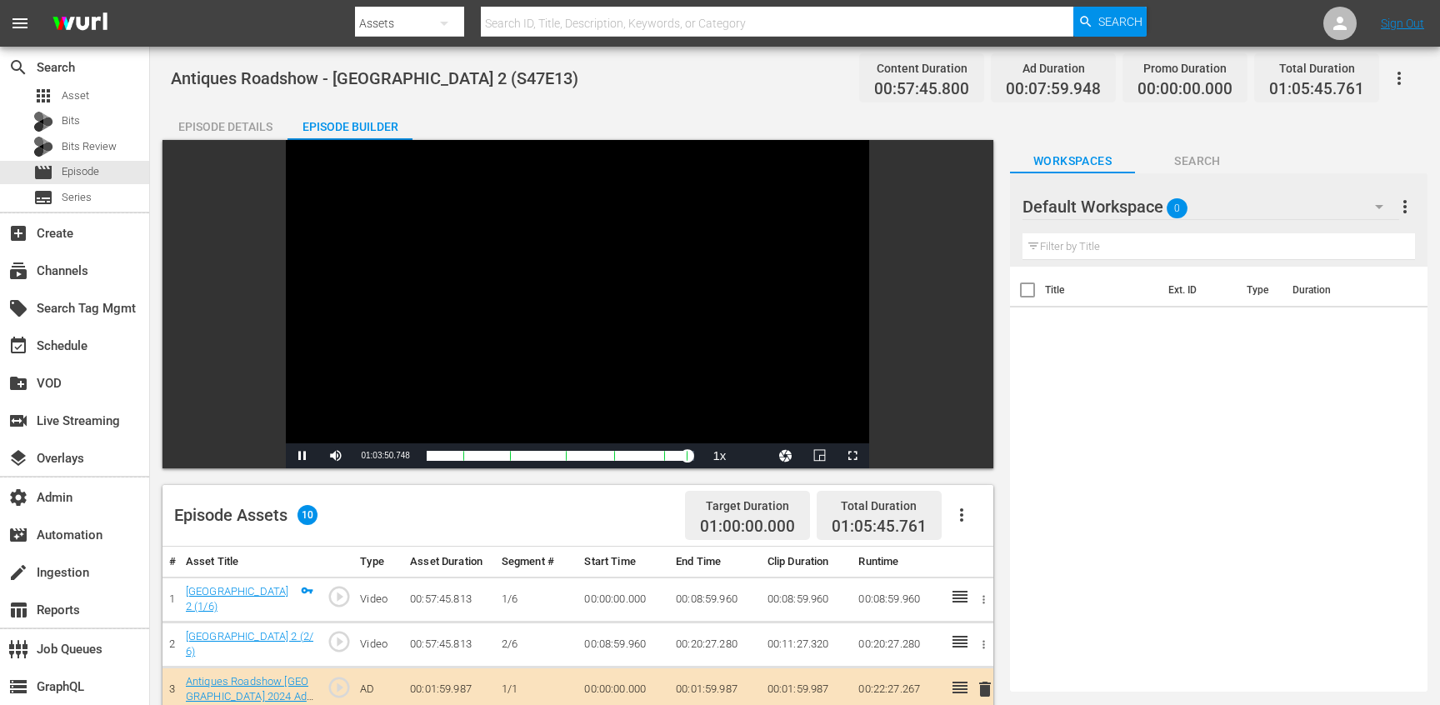
click at [256, 124] on div "Episode Details" at bounding box center [225, 127] width 125 height 40
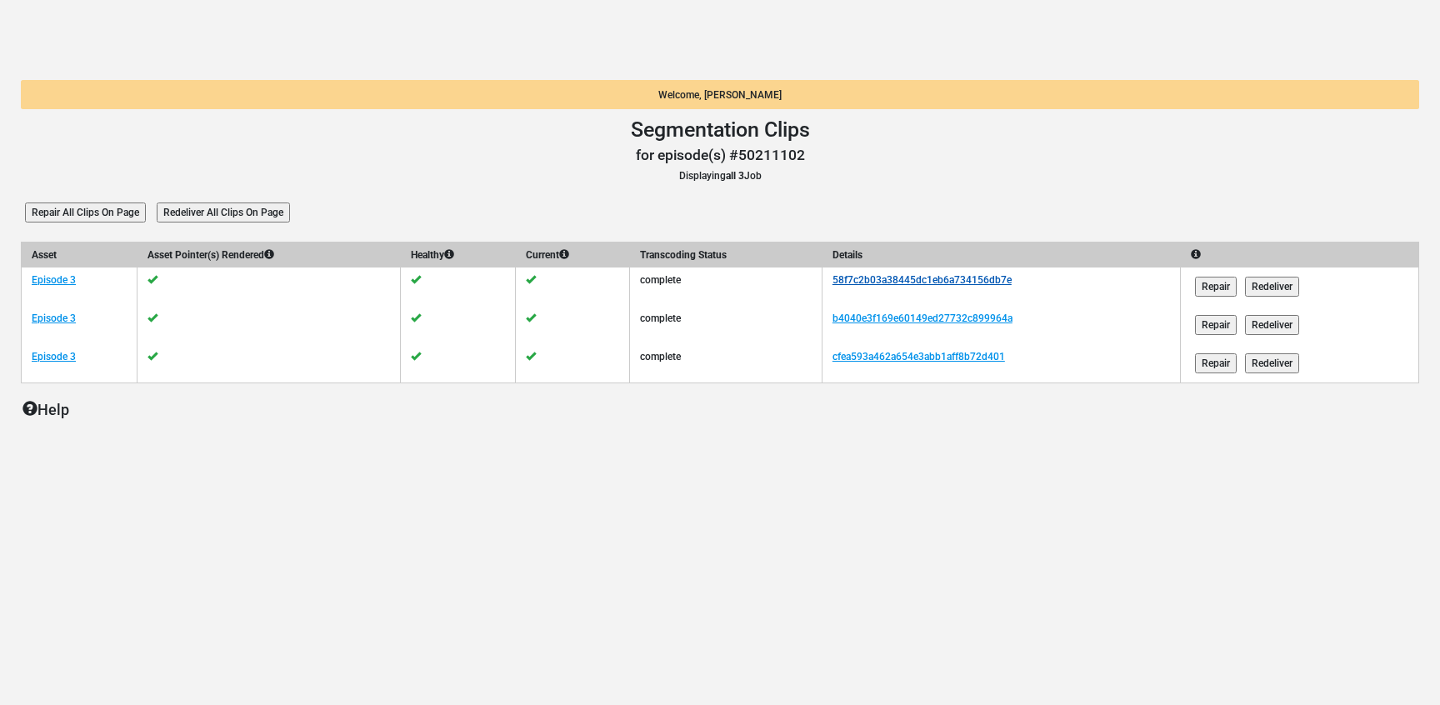
click at [936, 278] on link "58f7c2b03a38445dc1eb6a734156db7e" at bounding box center [922, 280] width 179 height 12
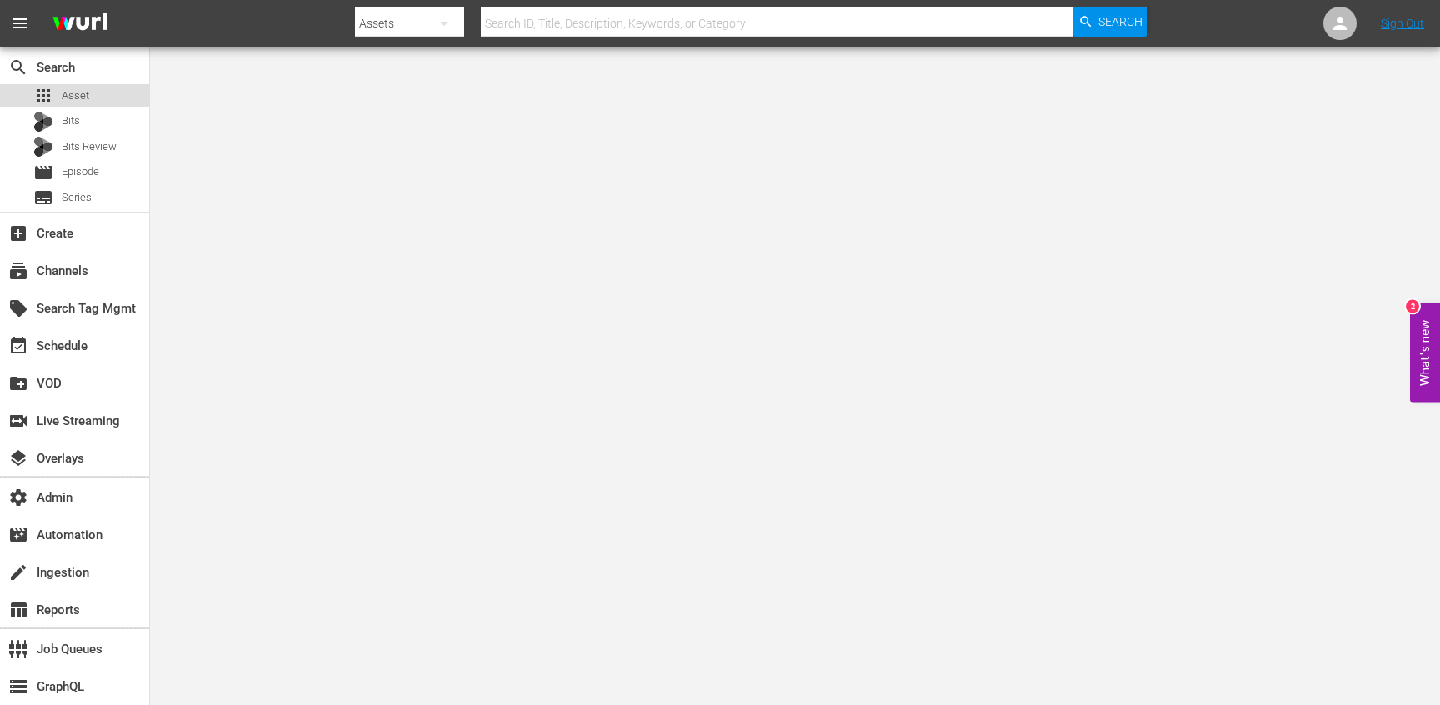
click at [106, 93] on div "apps Asset" at bounding box center [74, 95] width 149 height 23
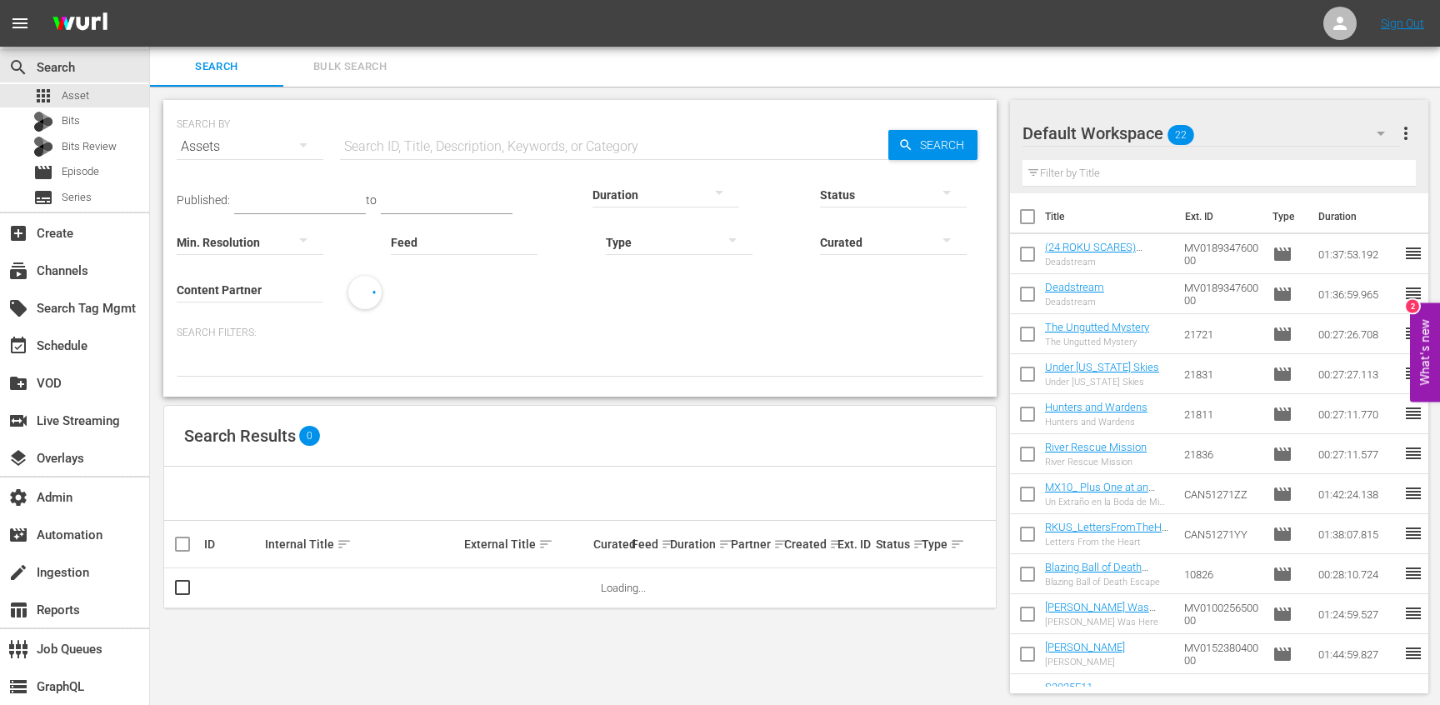
click at [262, 302] on hr at bounding box center [250, 302] width 147 height 1
click at [266, 288] on input "Content Partner" at bounding box center [250, 291] width 147 height 60
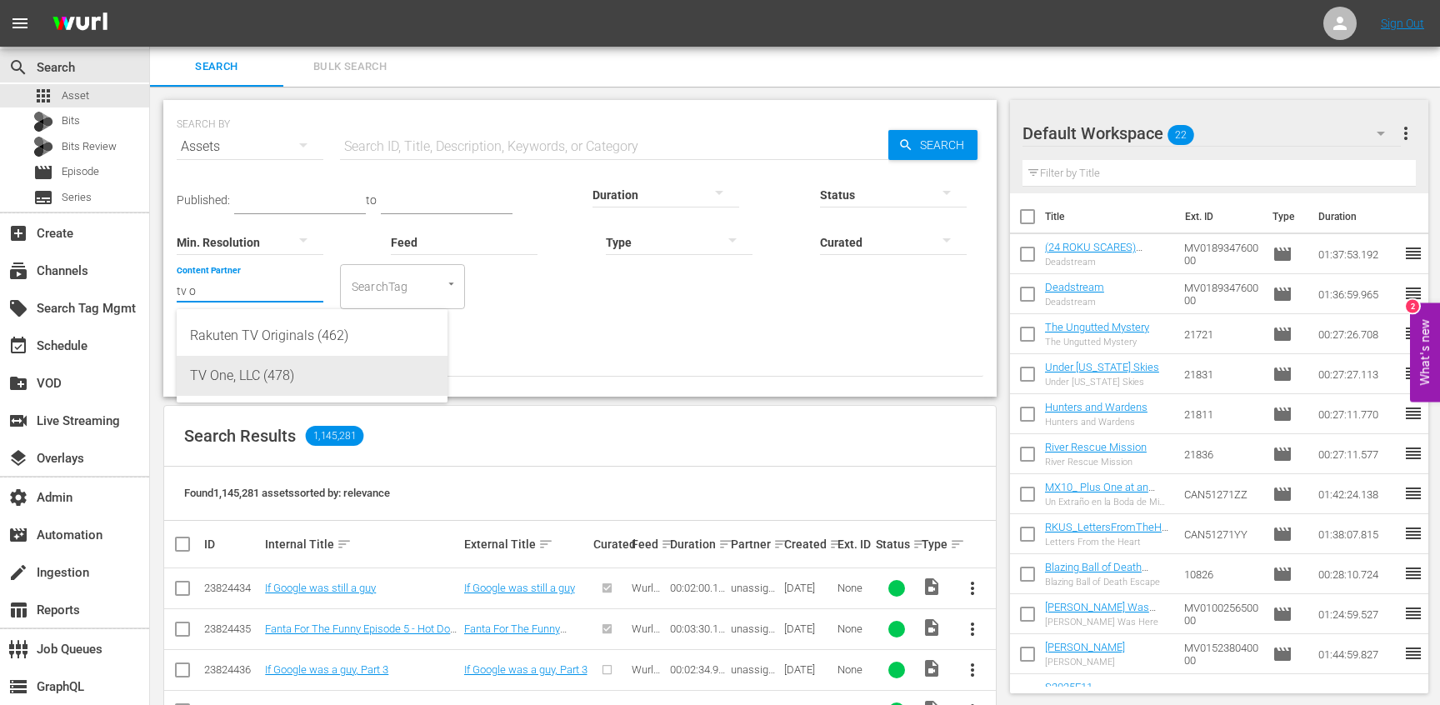
click at [328, 362] on div "TV One, LLC (478)" at bounding box center [312, 376] width 244 height 40
type input "TV One, LLC (478)"
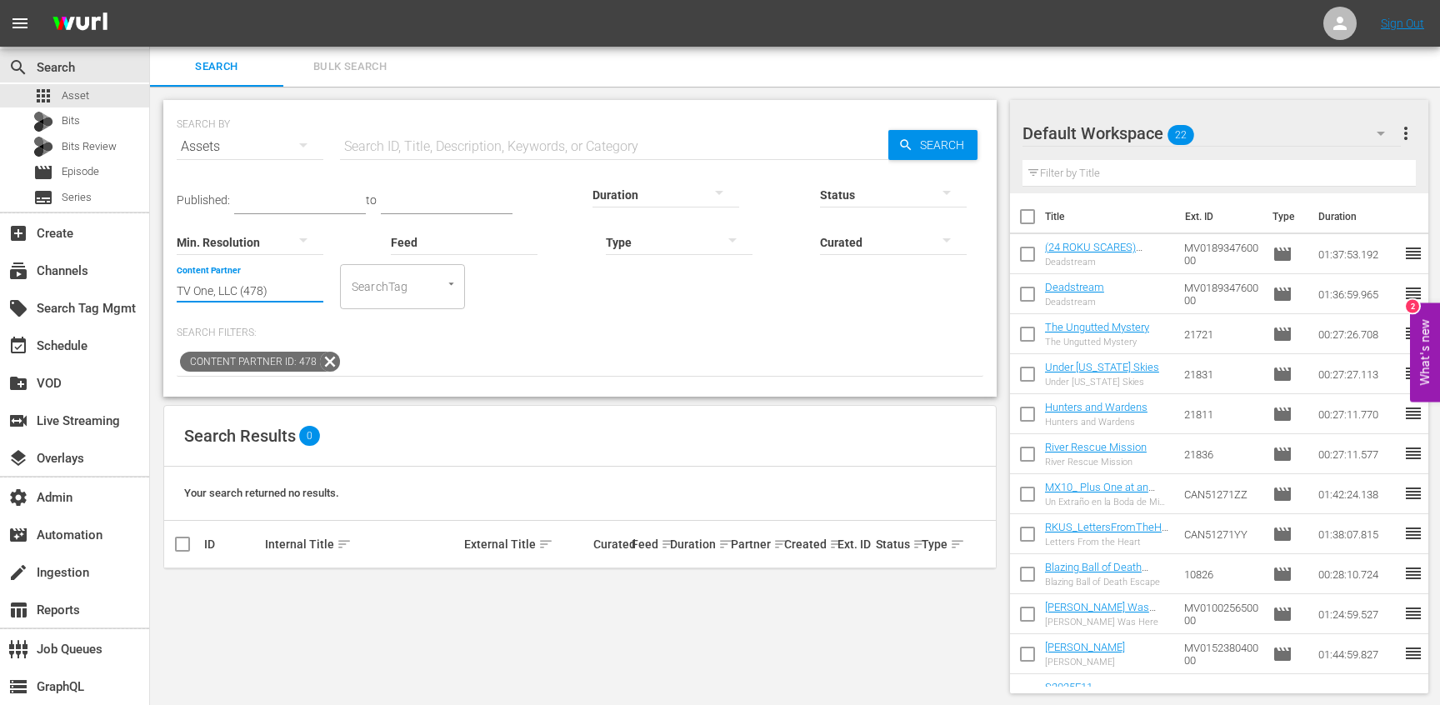
click at [183, 289] on input "TV One, LLC (478)" at bounding box center [250, 291] width 147 height 60
drag, startPoint x: 183, startPoint y: 289, endPoint x: 225, endPoint y: 290, distance: 41.7
click at [225, 290] on input "TV One, LLC (478)" at bounding box center [250, 291] width 147 height 60
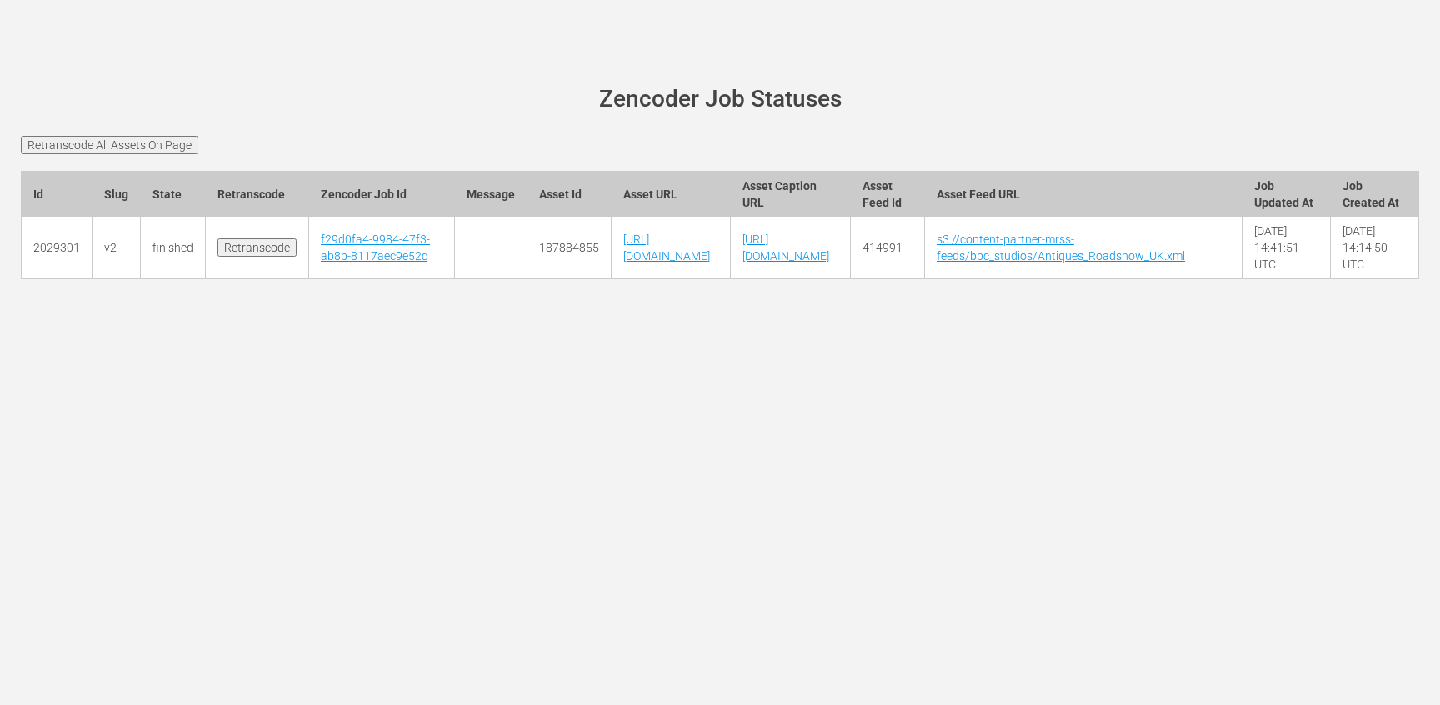
scroll to position [0, 170]
click at [924, 274] on td "414991" at bounding box center [887, 248] width 74 height 63
copy td "414991"
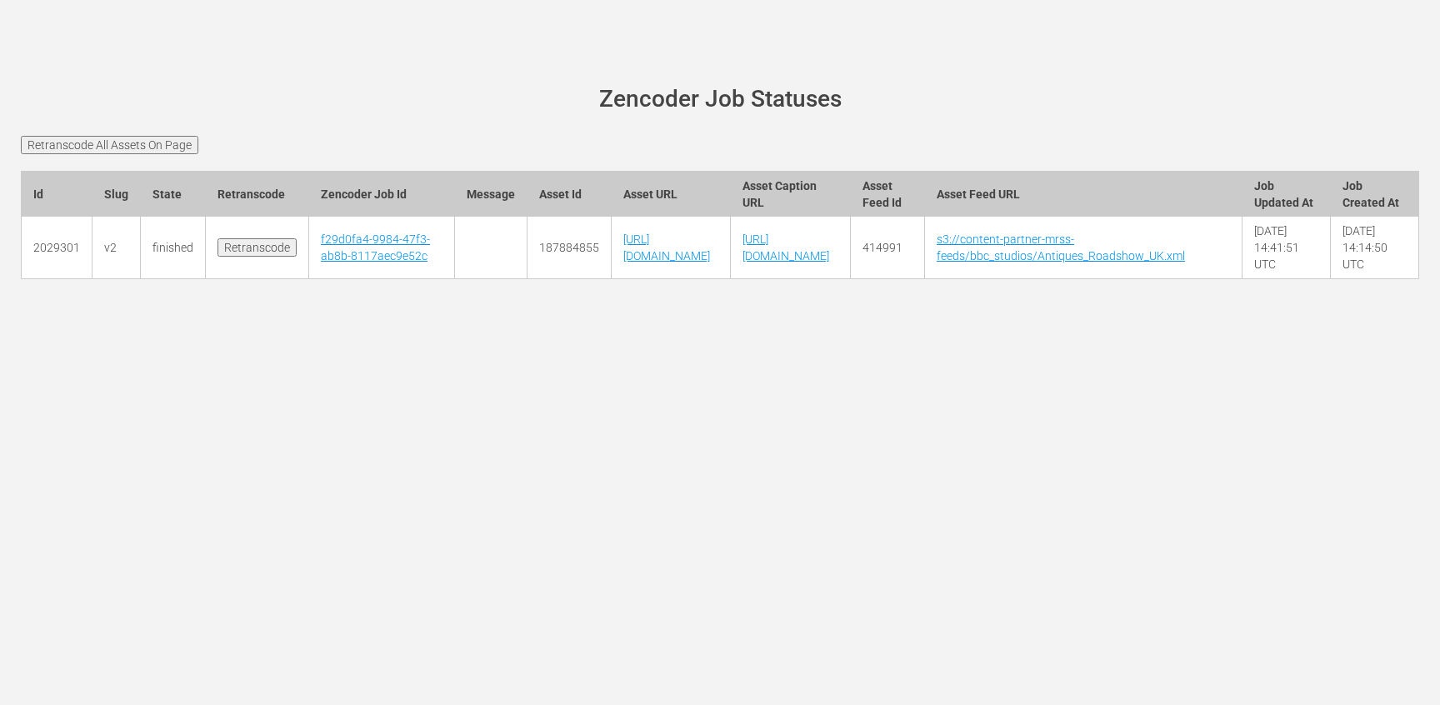
click at [233, 257] on input "Retranscode" at bounding box center [257, 247] width 79 height 18
click at [336, 263] on link "7a26c2b5-85d9-45a5-92f7-73f648db400d" at bounding box center [380, 248] width 116 height 30
click at [352, 254] on td "7a26c2b5-85d9-45a5-92f7-73f648db400d" at bounding box center [384, 248] width 148 height 63
click at [352, 255] on td "7a26c2b5-85d9-45a5-92f7-73f648db400d" at bounding box center [384, 248] width 148 height 63
click at [352, 257] on link "7a26c2b5-85d9-45a5-92f7-73f648db400d" at bounding box center [380, 248] width 116 height 30
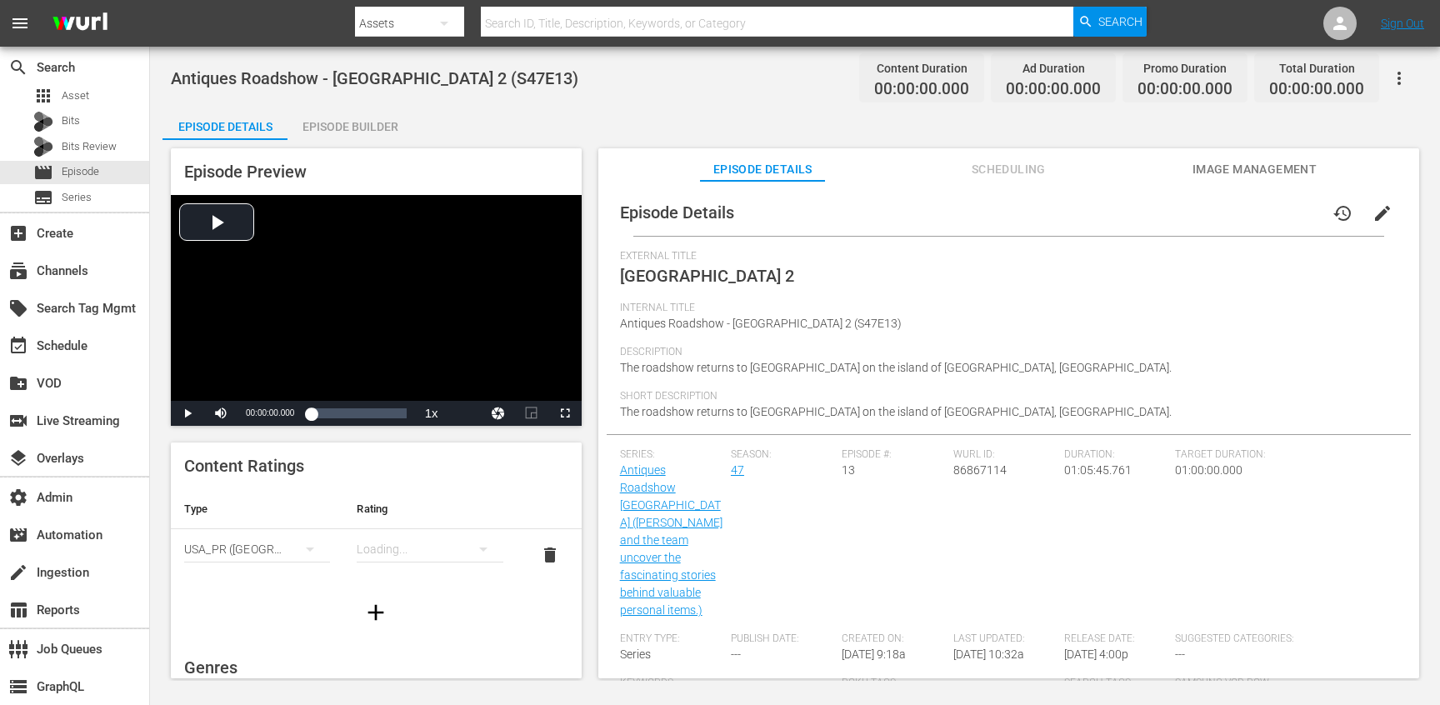
click at [1401, 88] on button "button" at bounding box center [1399, 78] width 40 height 40
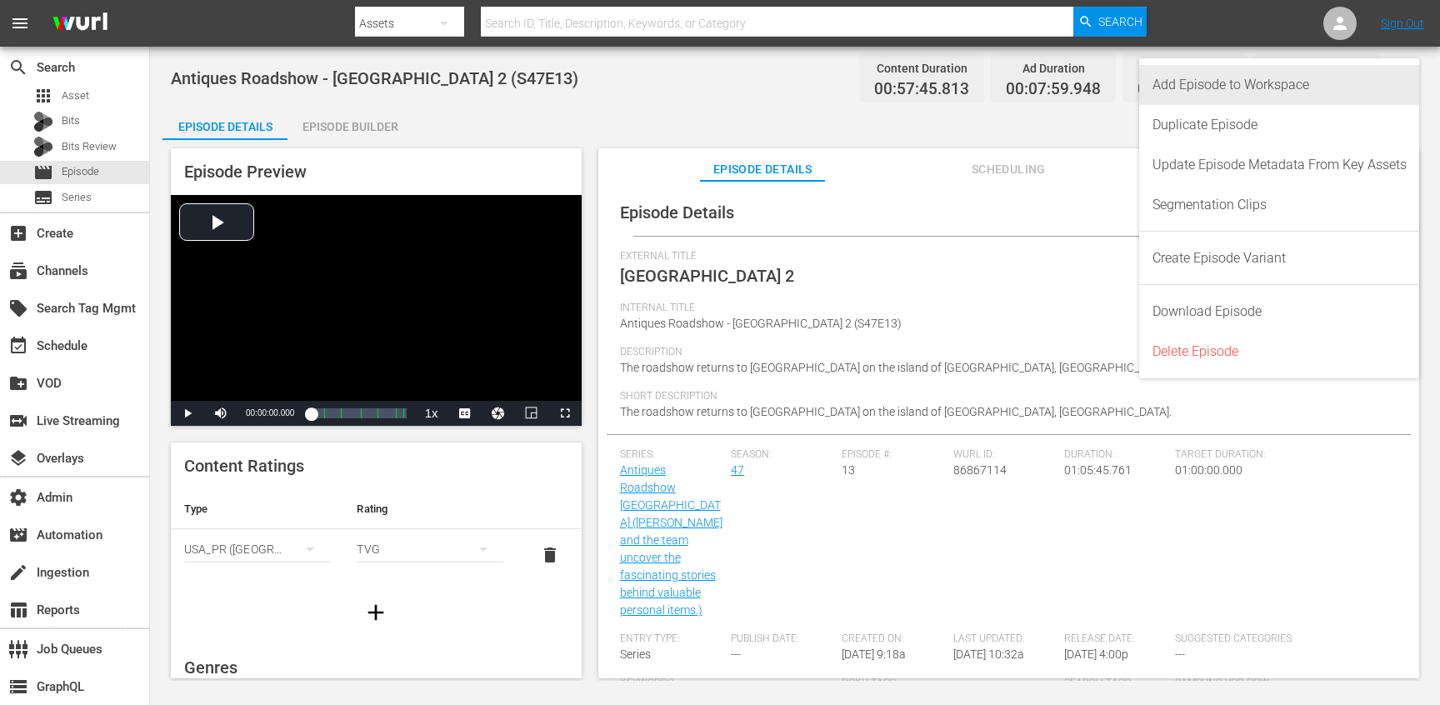
click at [1301, 88] on div "Add Episode to Workspace" at bounding box center [1280, 85] width 254 height 40
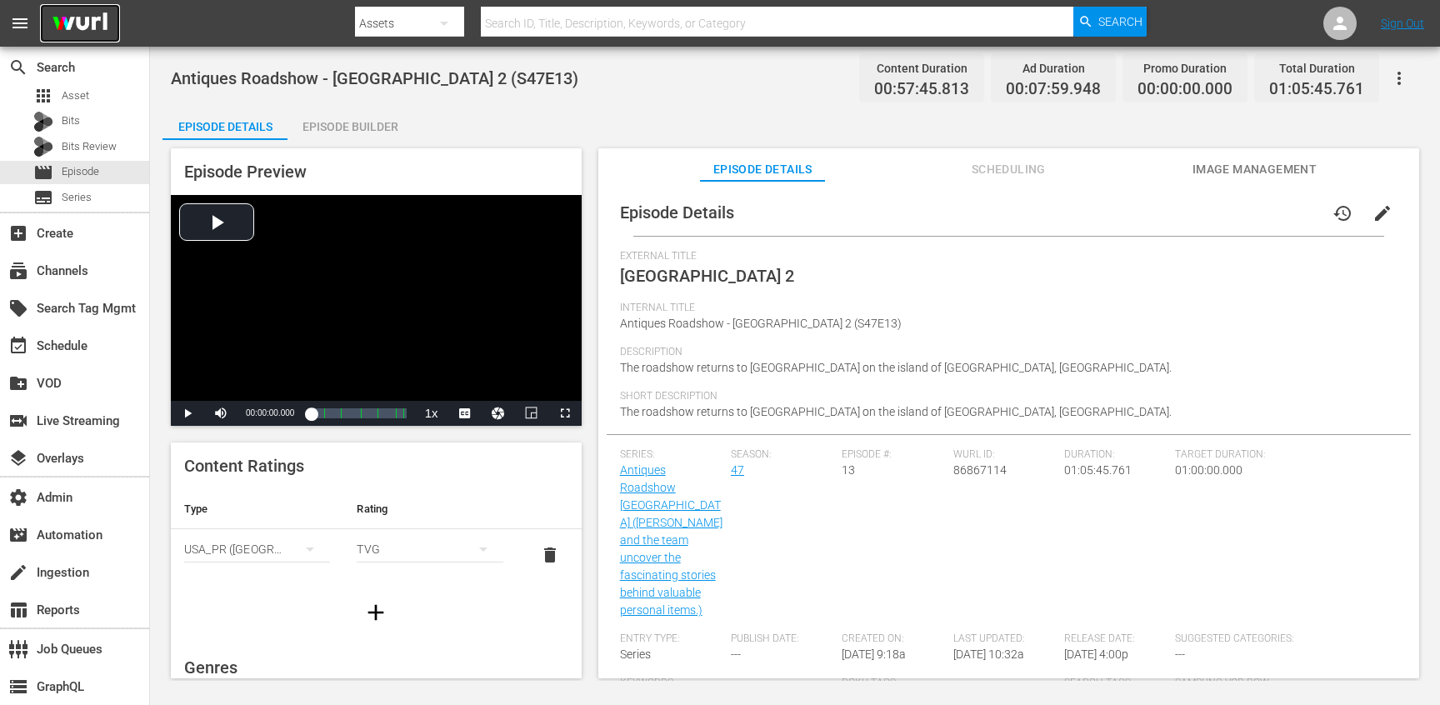
click at [98, 6] on img at bounding box center [80, 23] width 80 height 39
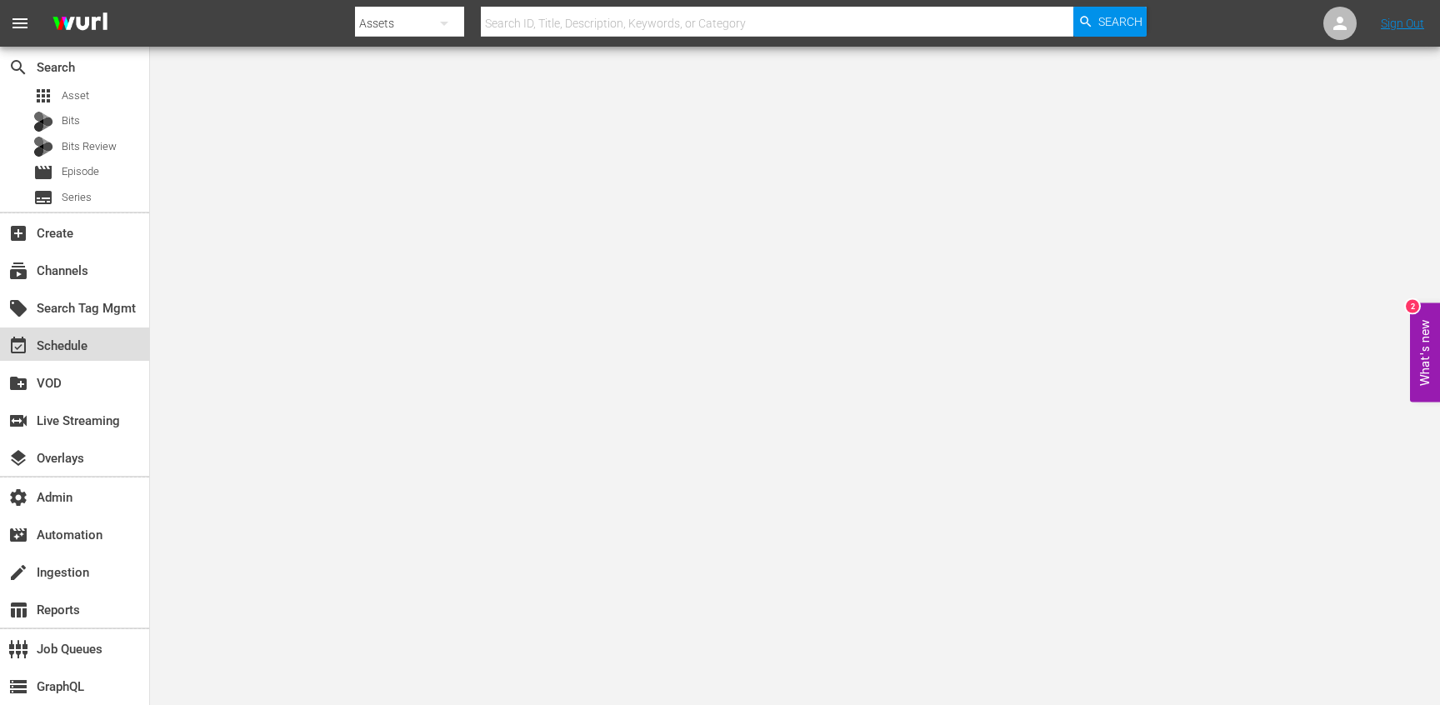
click at [64, 356] on div "event_available Schedule" at bounding box center [74, 344] width 149 height 33
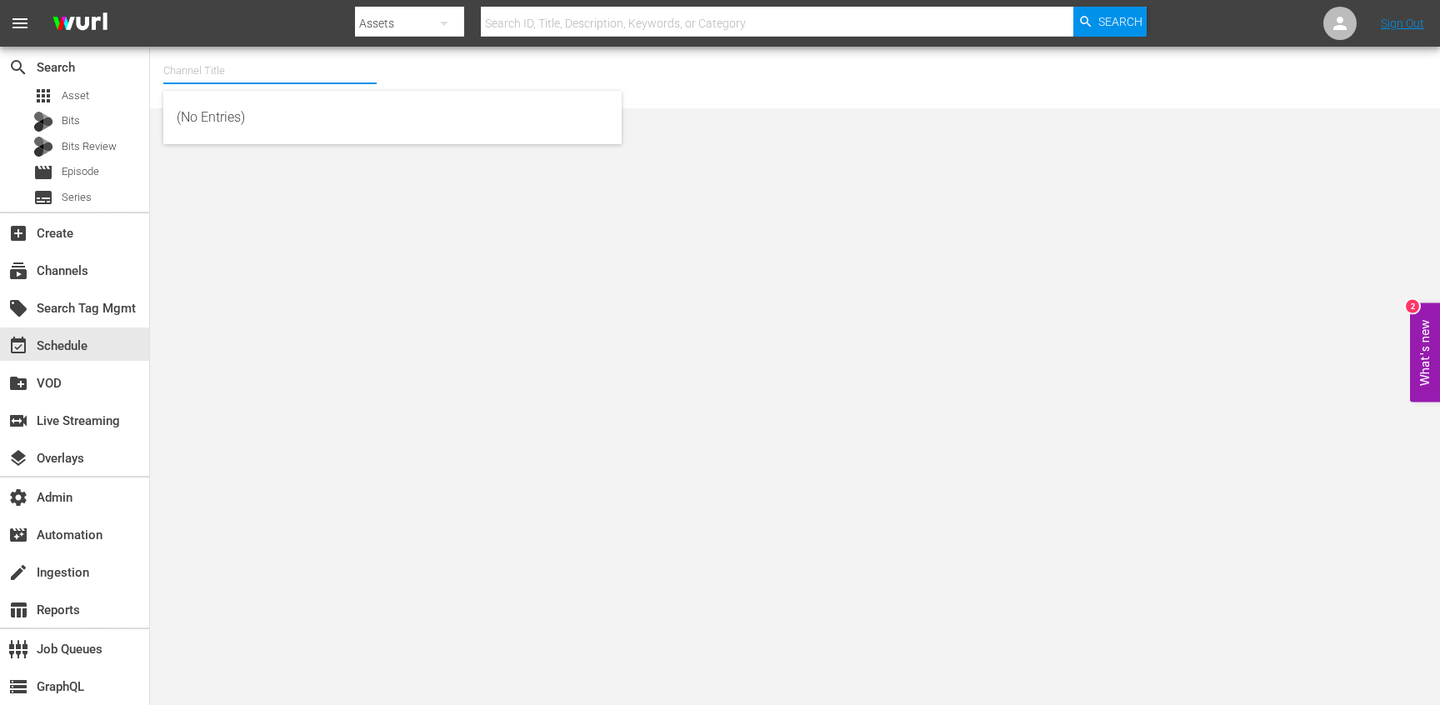
click at [258, 69] on input "text" at bounding box center [269, 71] width 213 height 40
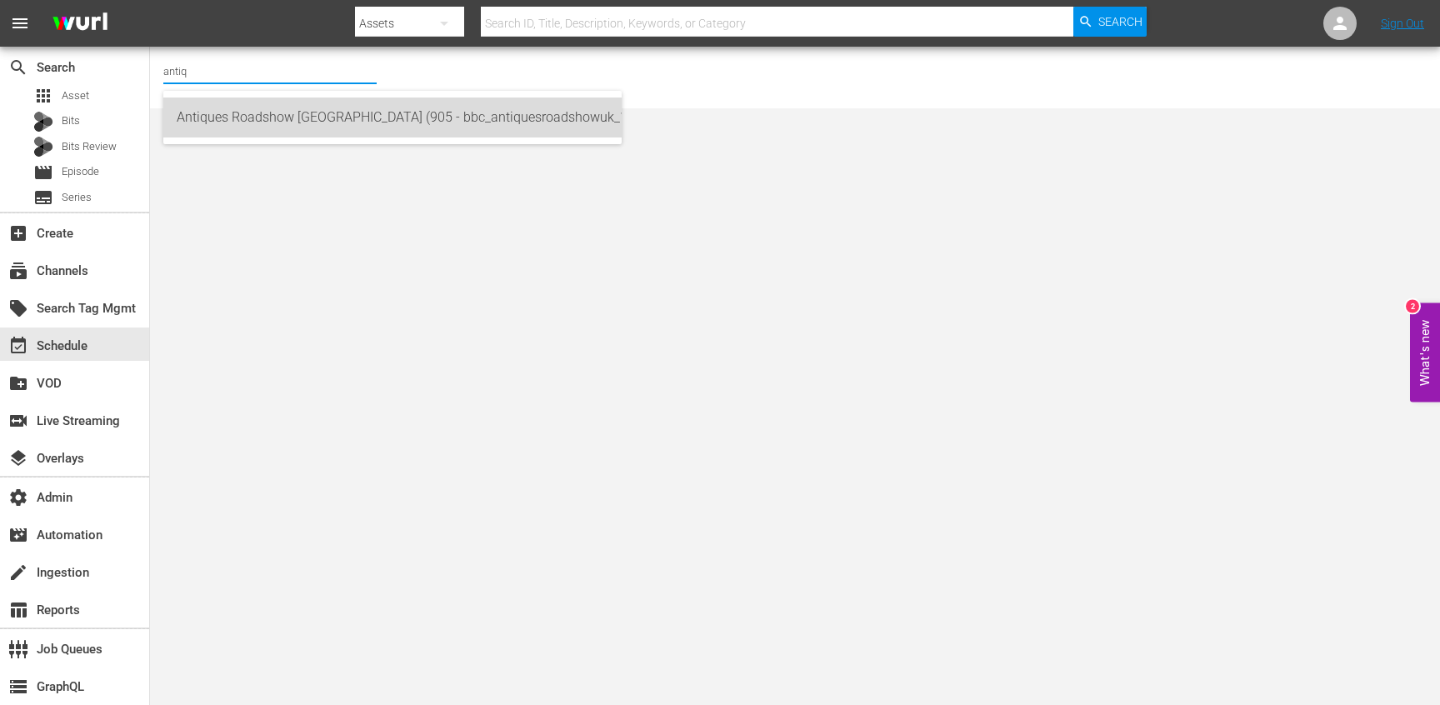
click at [271, 114] on div "Antiques Roadshow [GEOGRAPHIC_DATA] (905 - bbc_antiquesroadshowuk_1)" at bounding box center [393, 118] width 432 height 40
type input "Antiques Roadshow [GEOGRAPHIC_DATA] (905 - bbc_antiquesroadshowuk_1)"
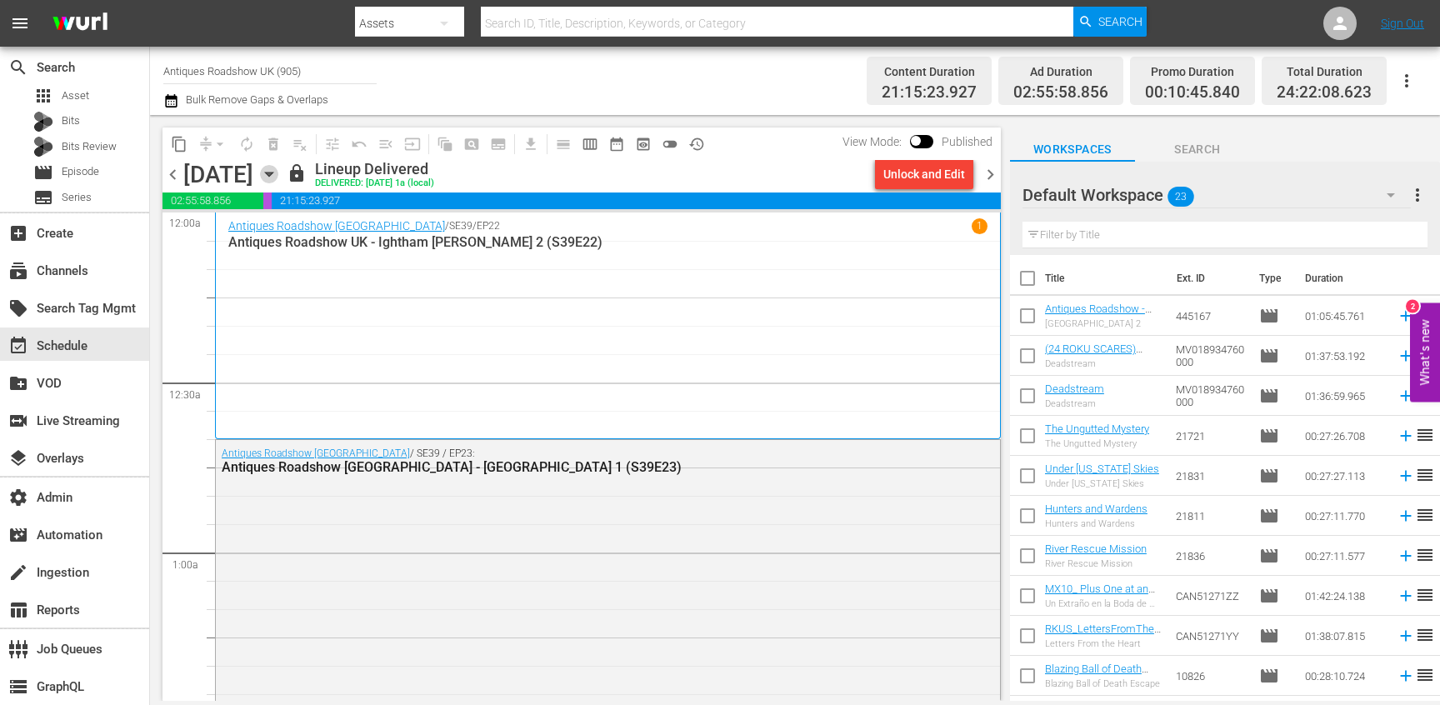
click at [278, 174] on icon "button" at bounding box center [269, 174] width 18 height 18
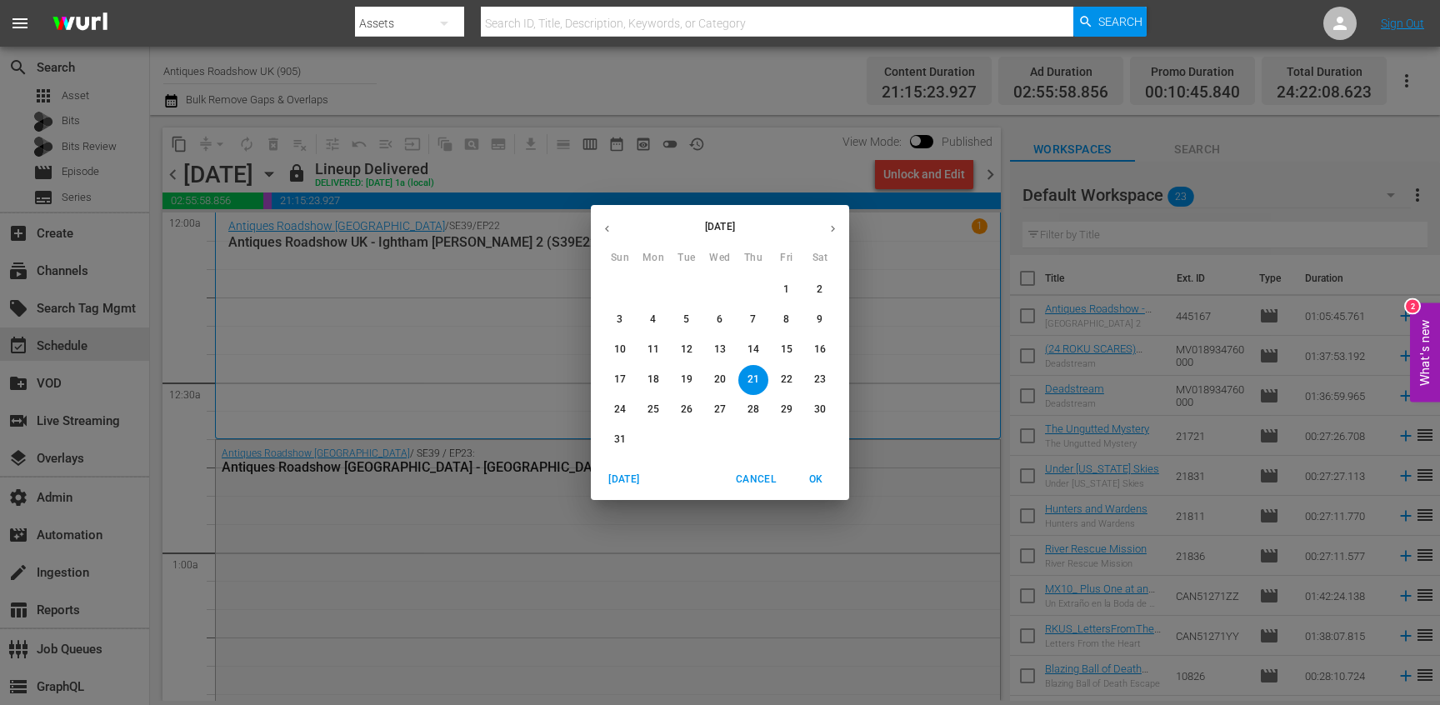
click at [828, 228] on icon "button" at bounding box center [833, 229] width 13 height 13
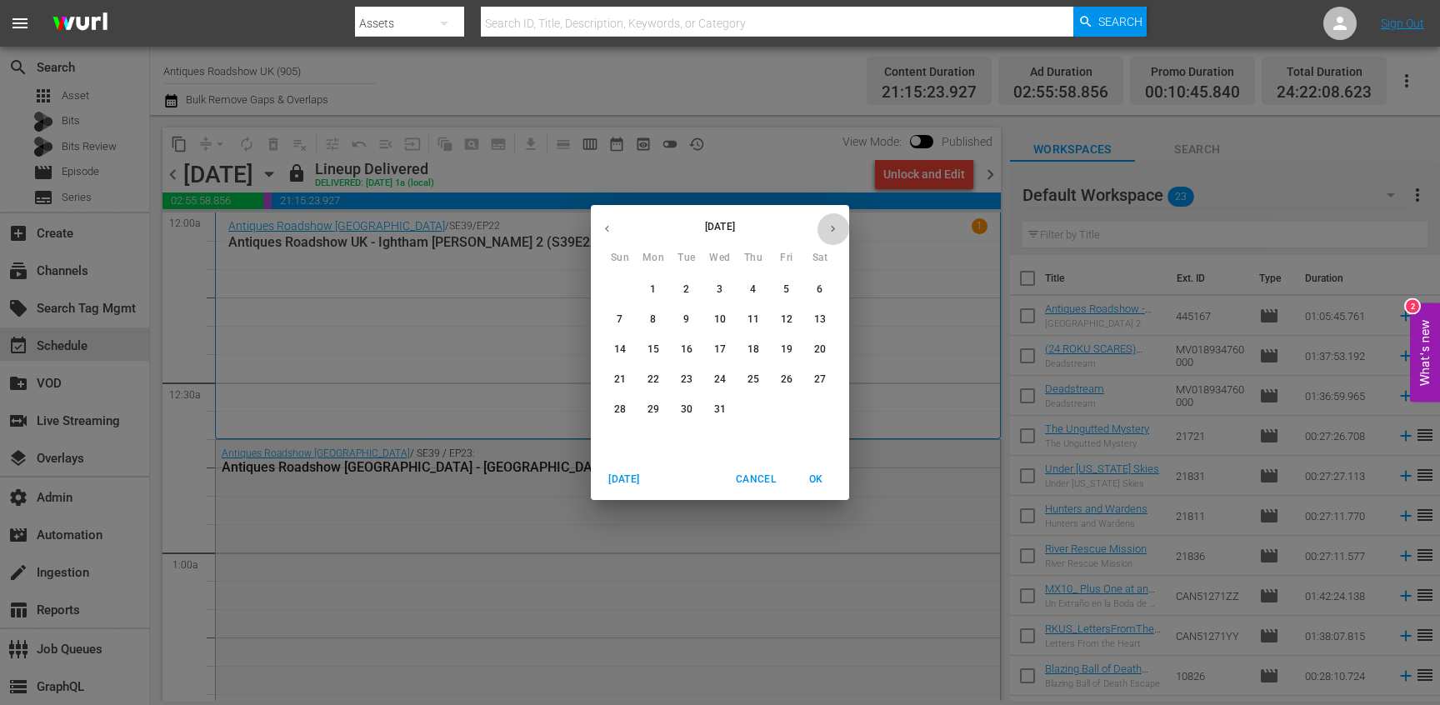
click at [828, 228] on icon "button" at bounding box center [833, 229] width 13 height 13
click at [726, 380] on span "25" at bounding box center [720, 380] width 30 height 14
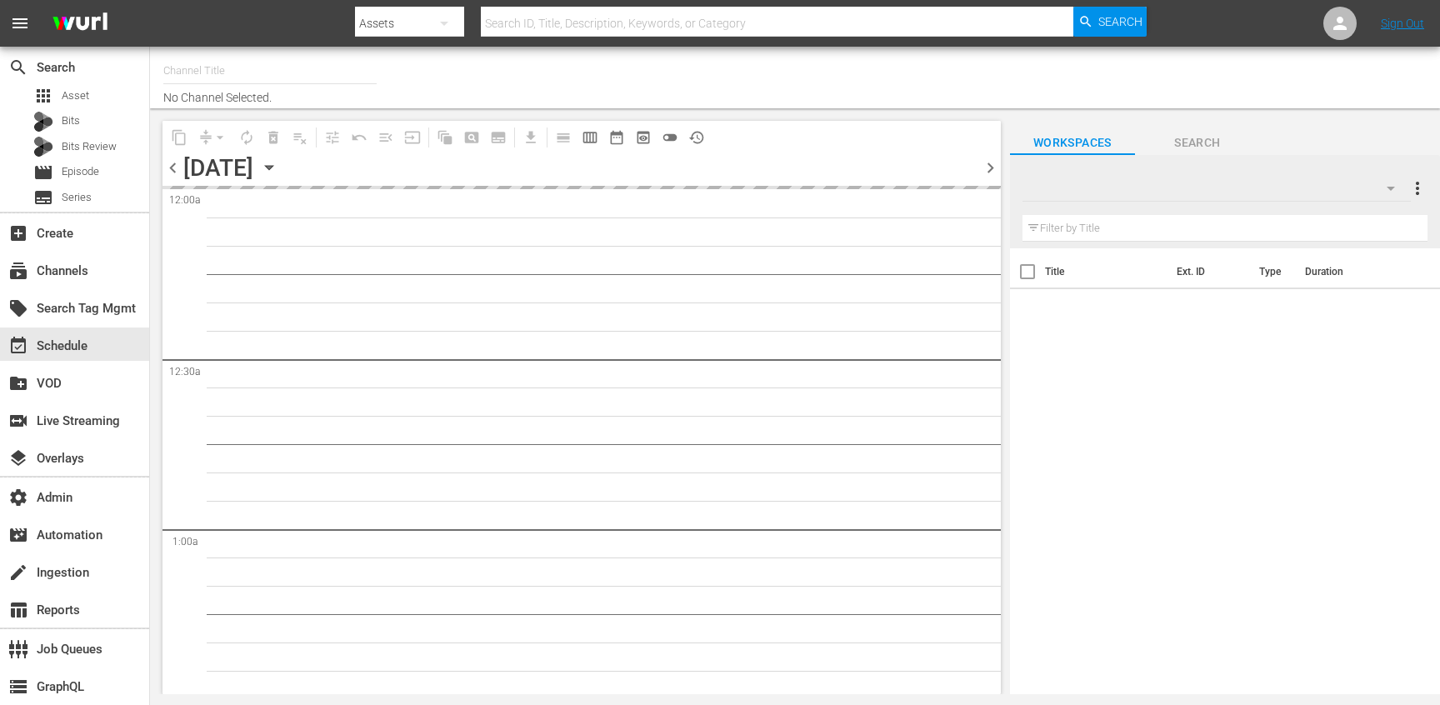
type input "Antiques Roadshow UK (905)"
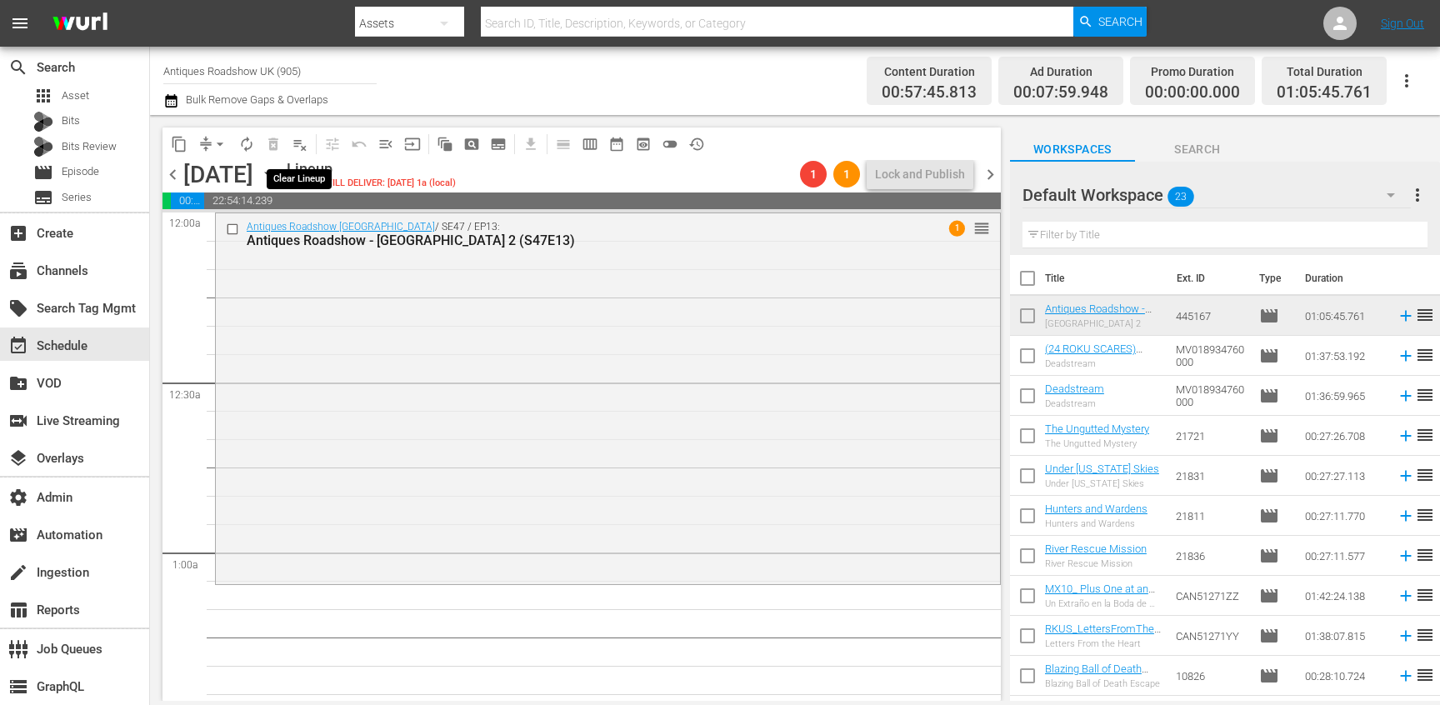
click at [297, 141] on span "playlist_remove_outlined" at bounding box center [300, 144] width 17 height 17
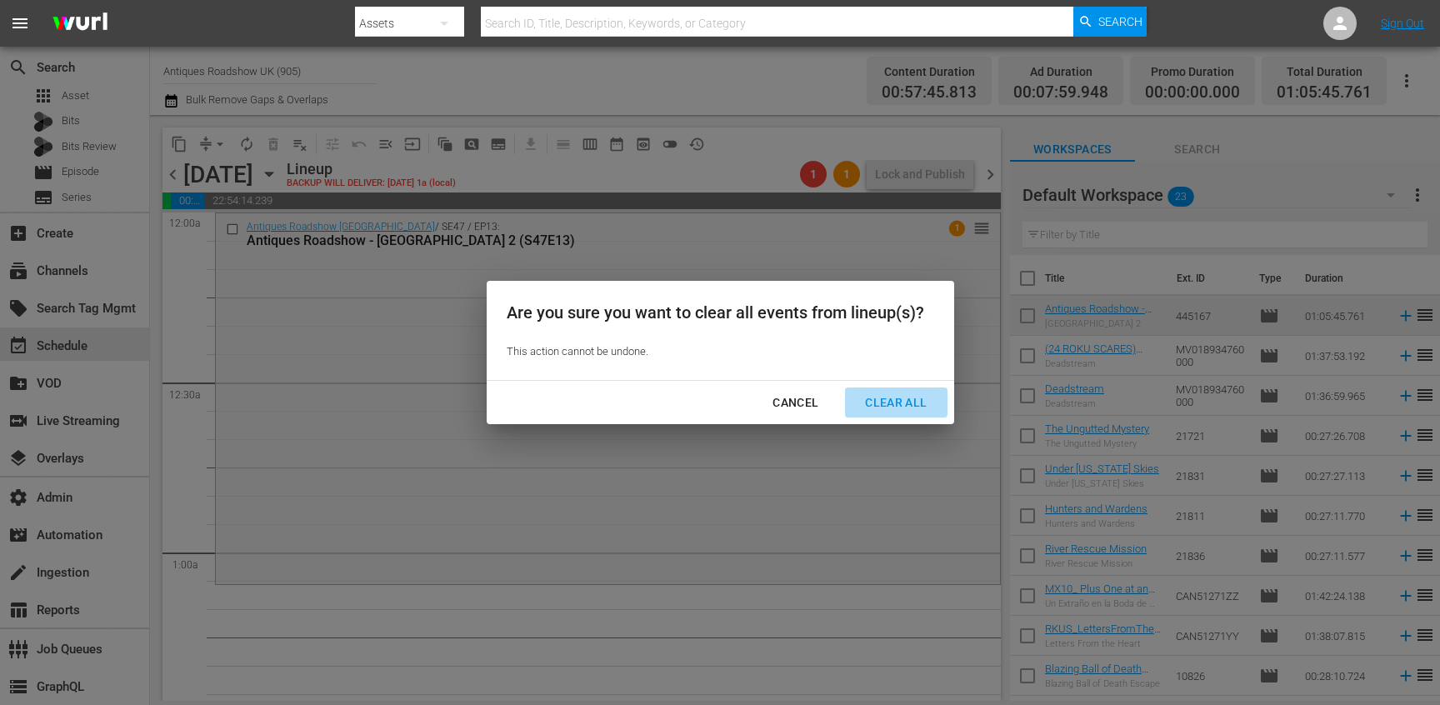
click at [912, 400] on div "Clear All" at bounding box center [896, 403] width 88 height 21
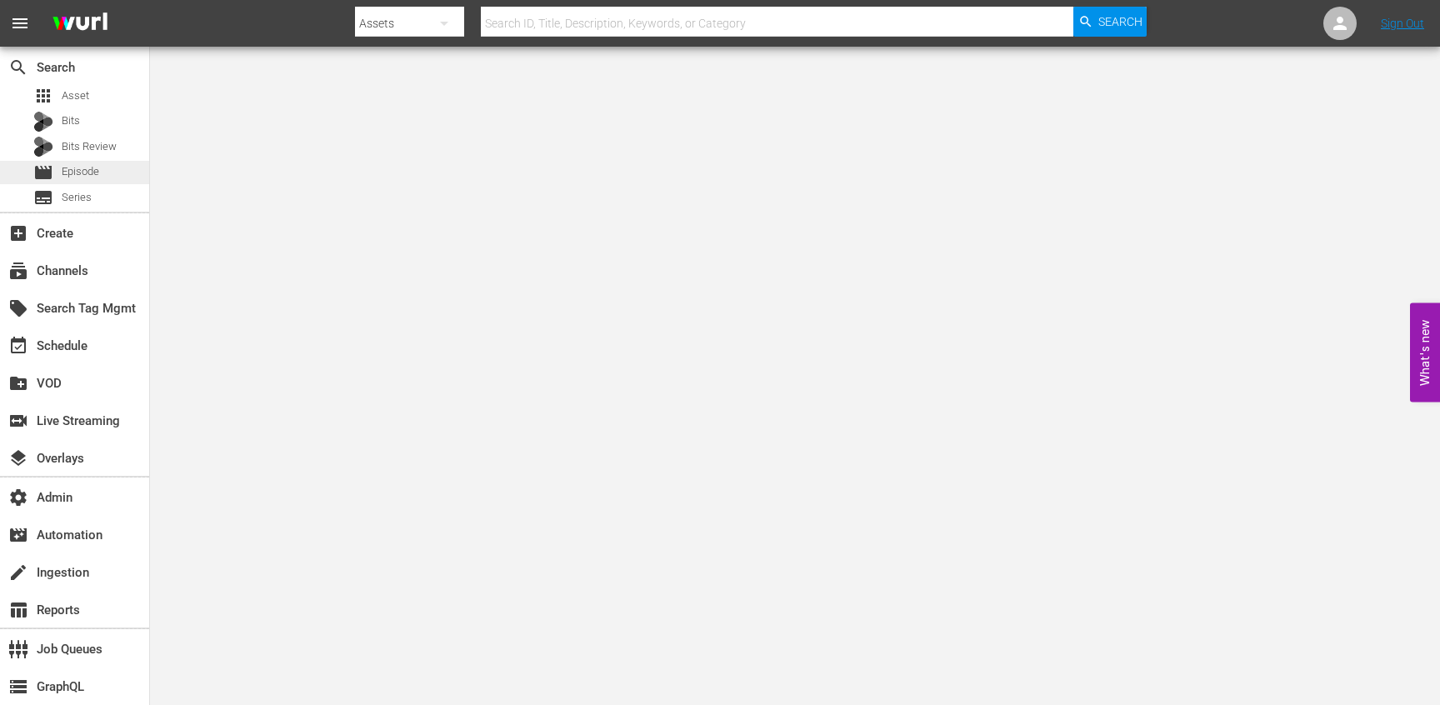
click at [79, 167] on span "Episode" at bounding box center [81, 171] width 38 height 17
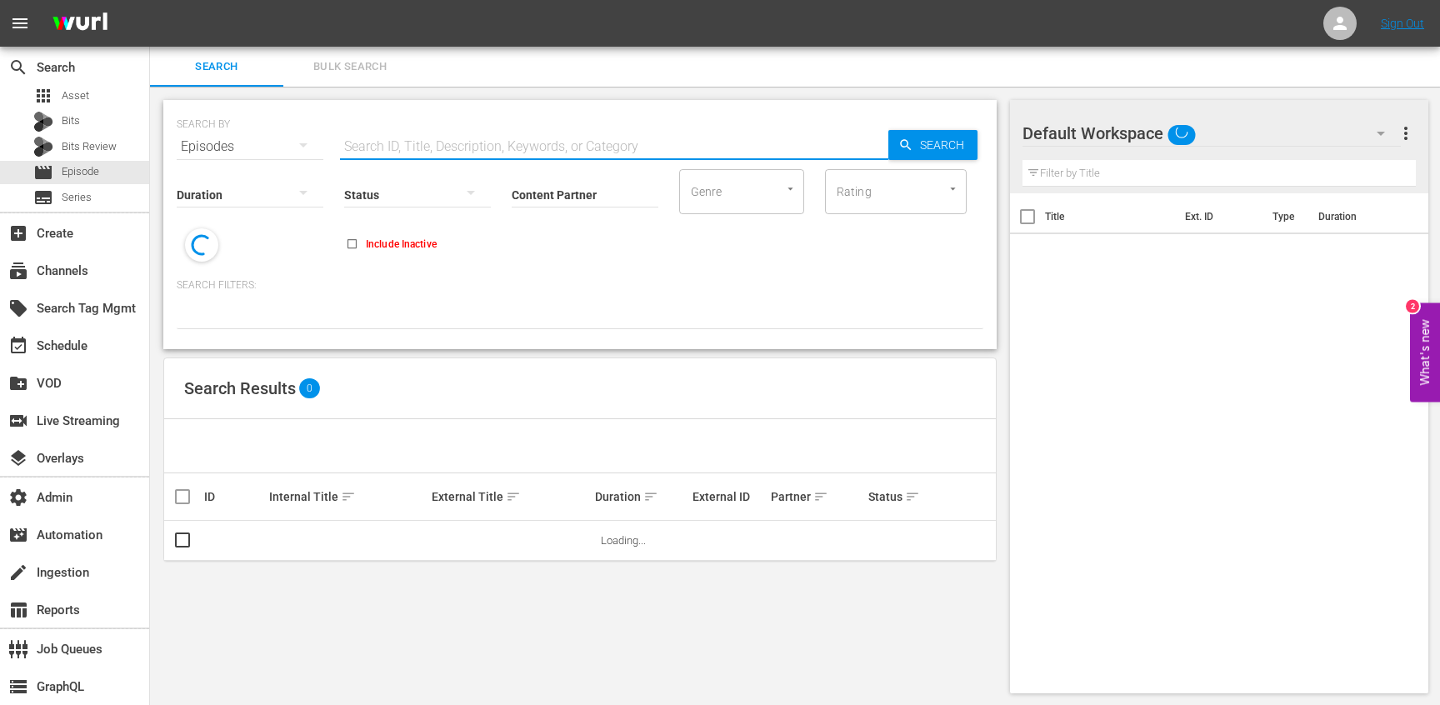
click at [411, 133] on input "text" at bounding box center [614, 147] width 548 height 40
paste input "84624091"
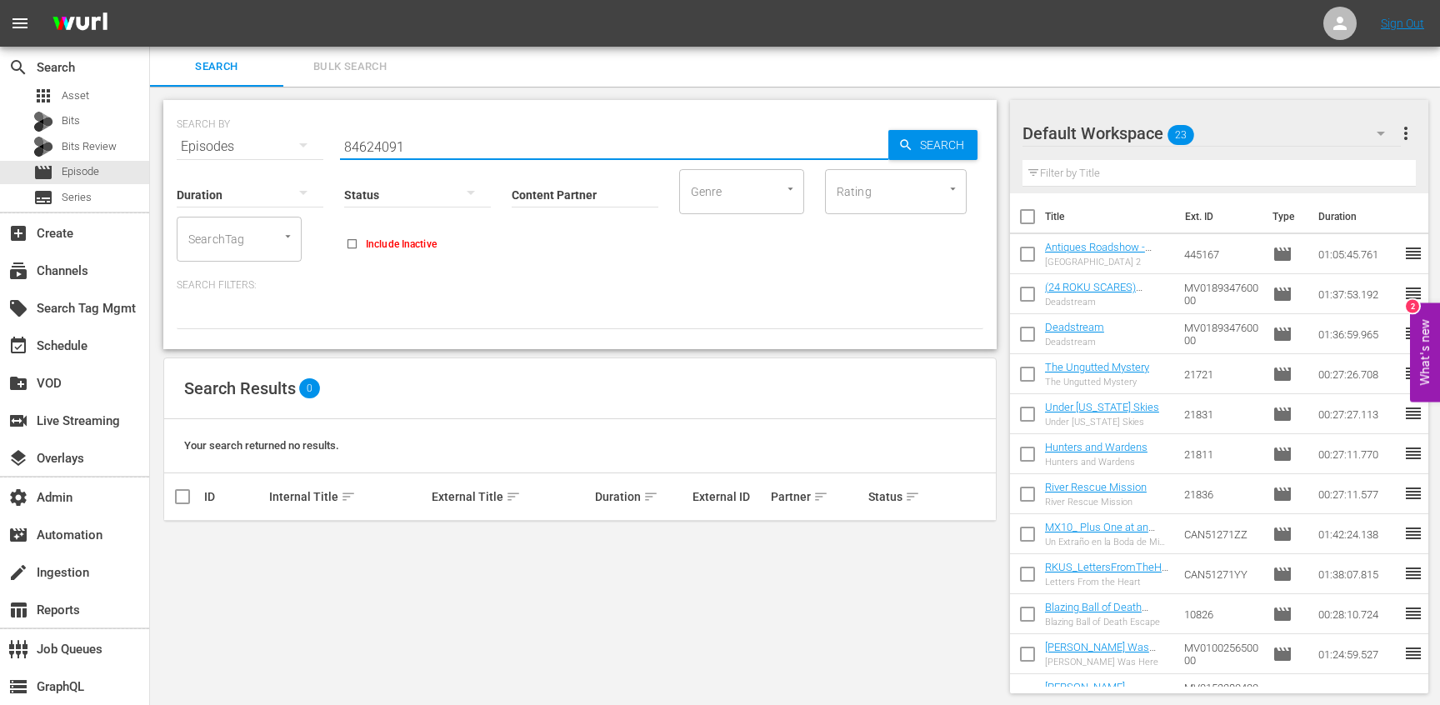
click at [478, 143] on input "84624091" at bounding box center [614, 147] width 548 height 40
type input "84624091"
click at [105, 108] on div "apps Asset Bits Bits Review movie Episode subtitles Series" at bounding box center [74, 146] width 149 height 125
click at [105, 103] on div "apps Asset" at bounding box center [74, 95] width 149 height 23
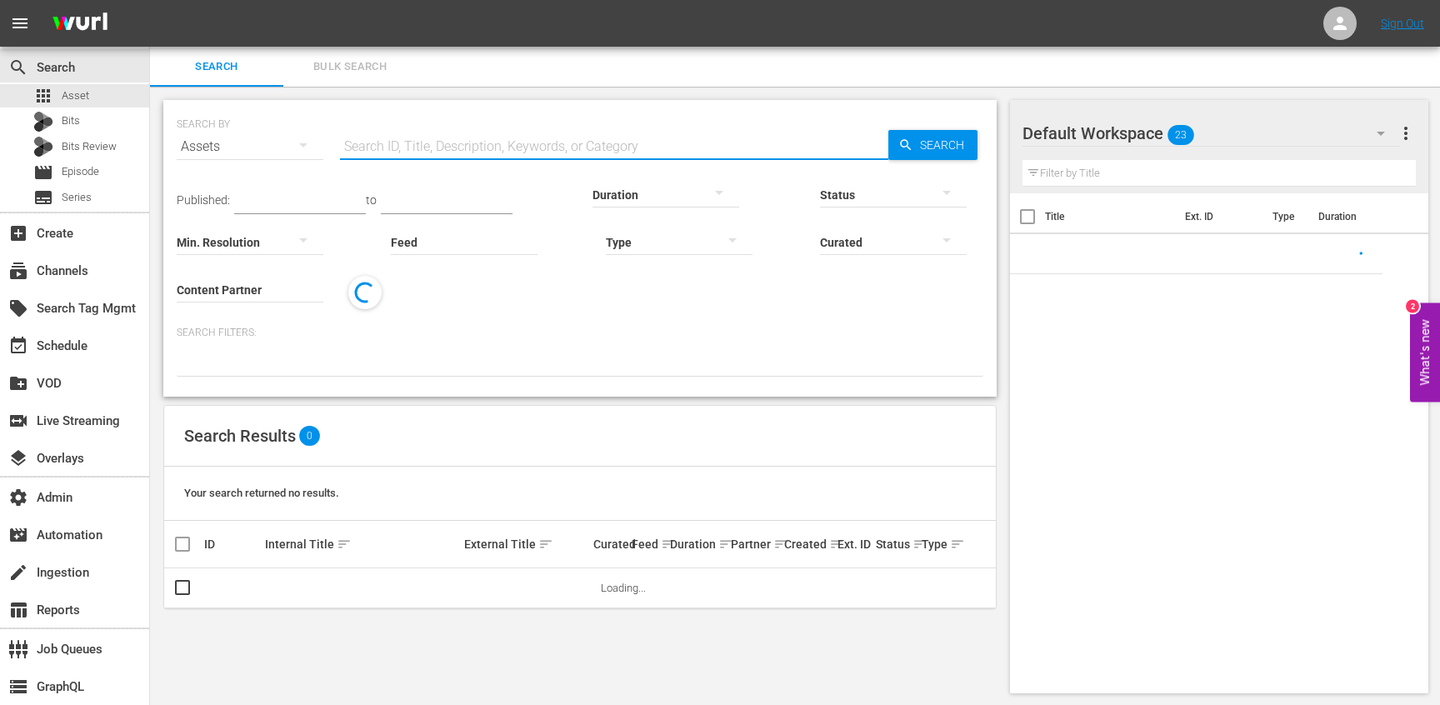
click at [390, 139] on input "text" at bounding box center [614, 147] width 548 height 40
paste input "84624091"
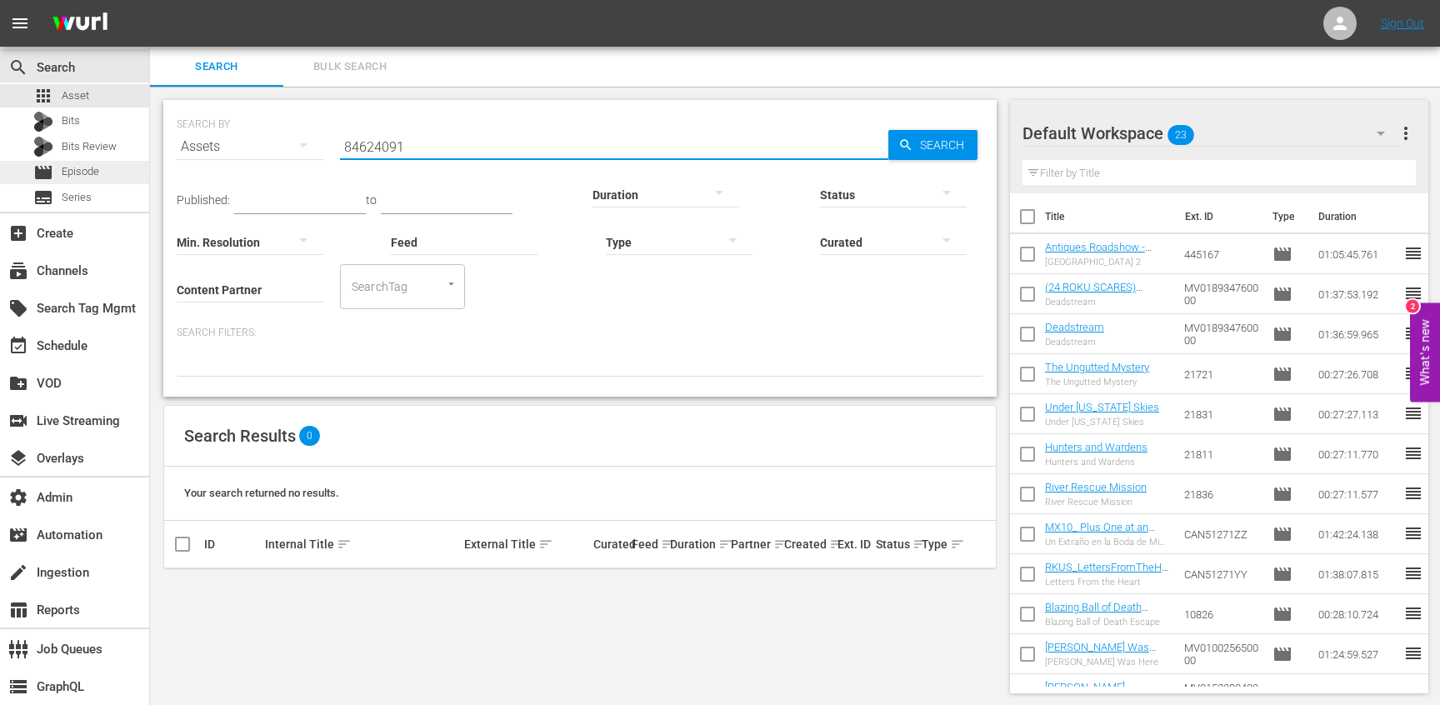
type input "84624091"
click at [107, 168] on div "movie Episode" at bounding box center [74, 172] width 149 height 23
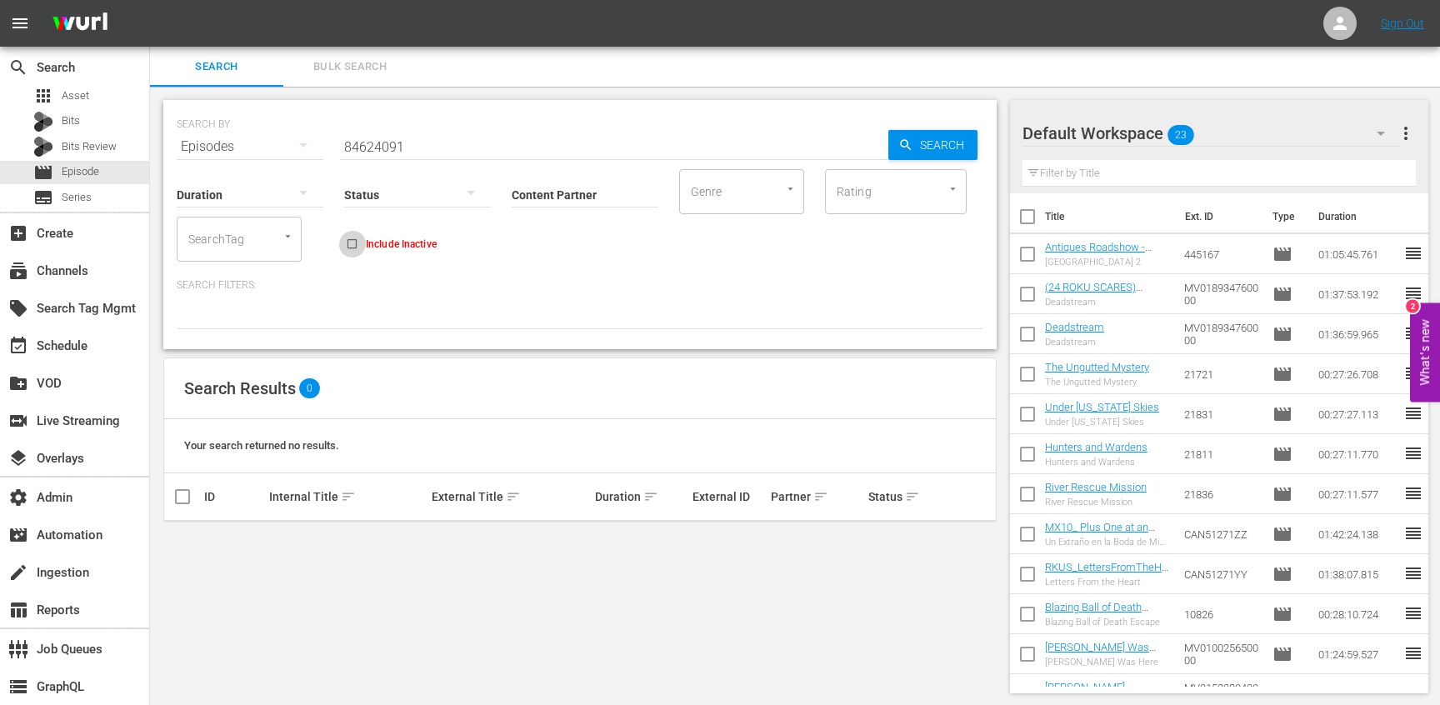
click at [355, 241] on input "Include Inactive" at bounding box center [352, 247] width 28 height 28
checkbox input "false"
click at [473, 128] on input "84624091" at bounding box center [614, 147] width 548 height 40
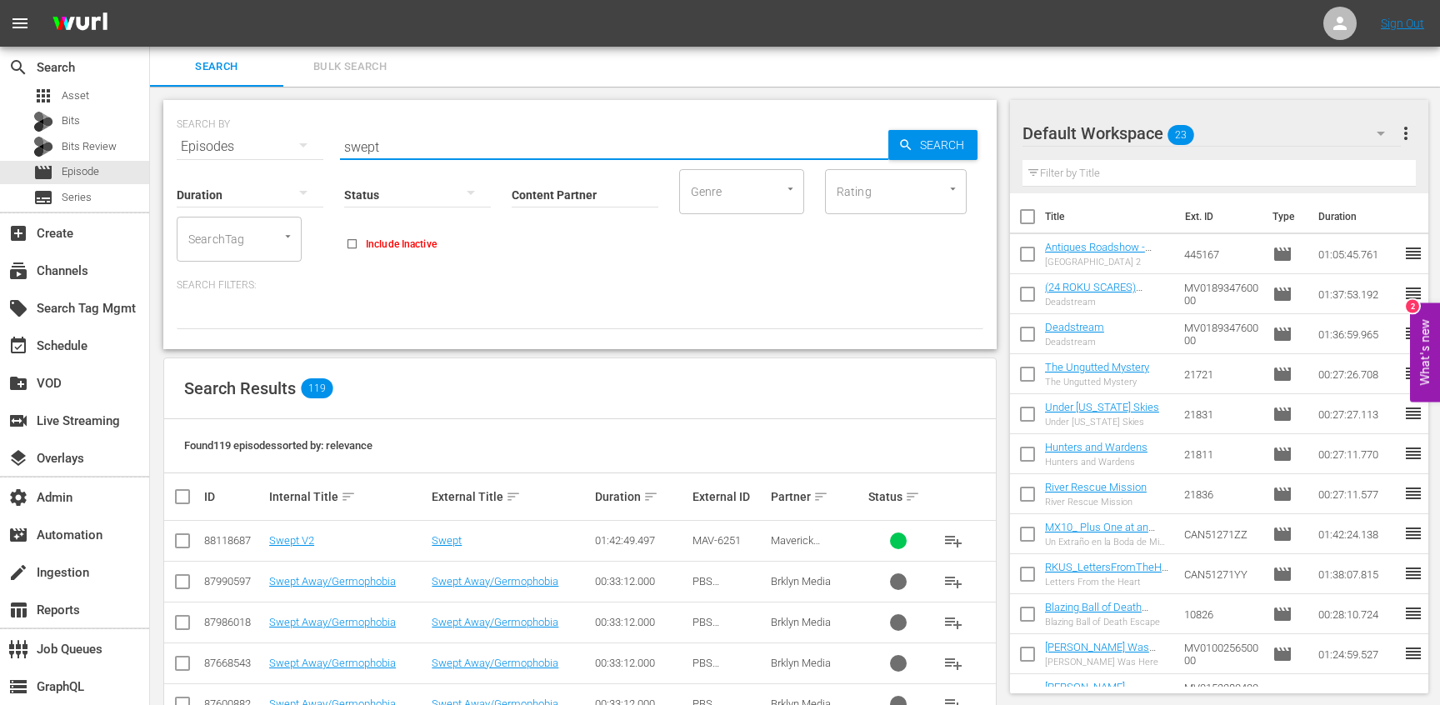
type input "swept"
click at [554, 198] on input "Content Partner" at bounding box center [585, 196] width 147 height 60
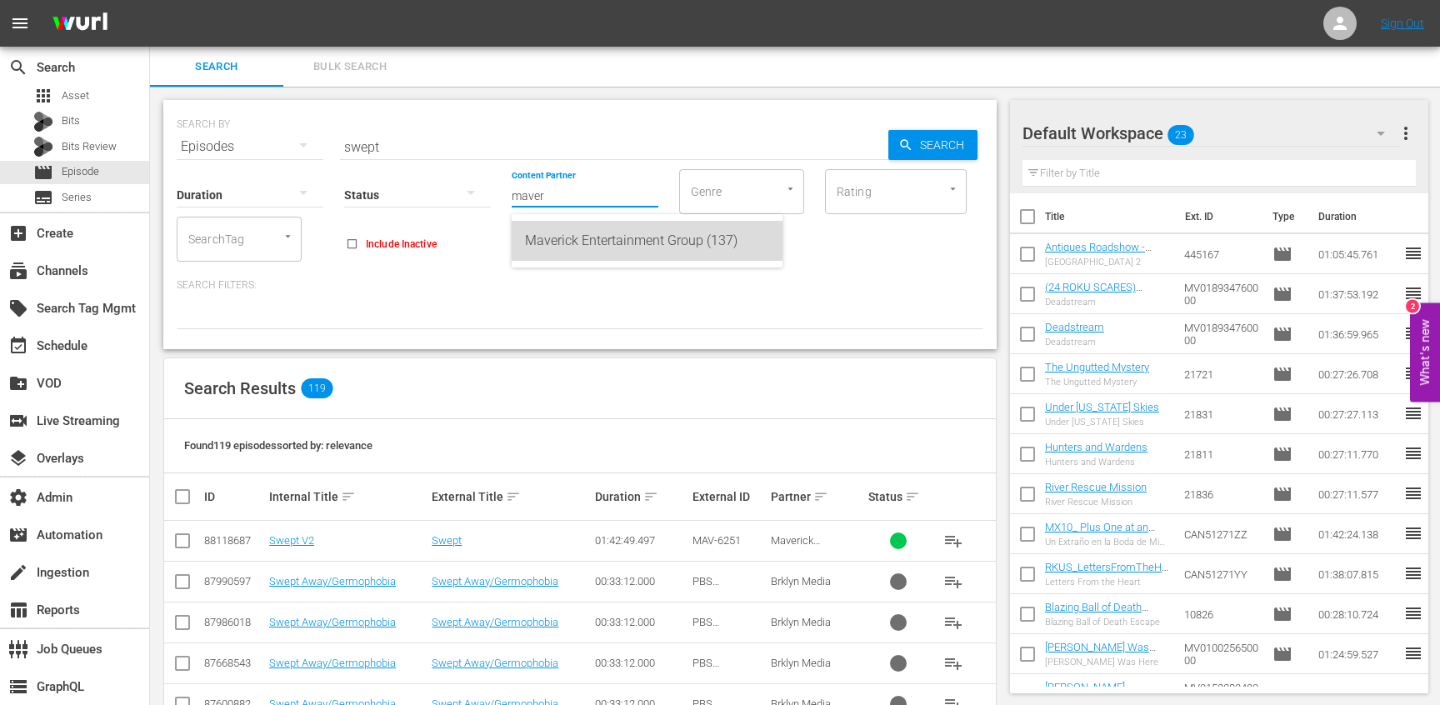
click at [601, 239] on div "Maverick Entertainment Group (137)" at bounding box center [647, 241] width 244 height 40
type input "Maverick Entertainment Group (137)"
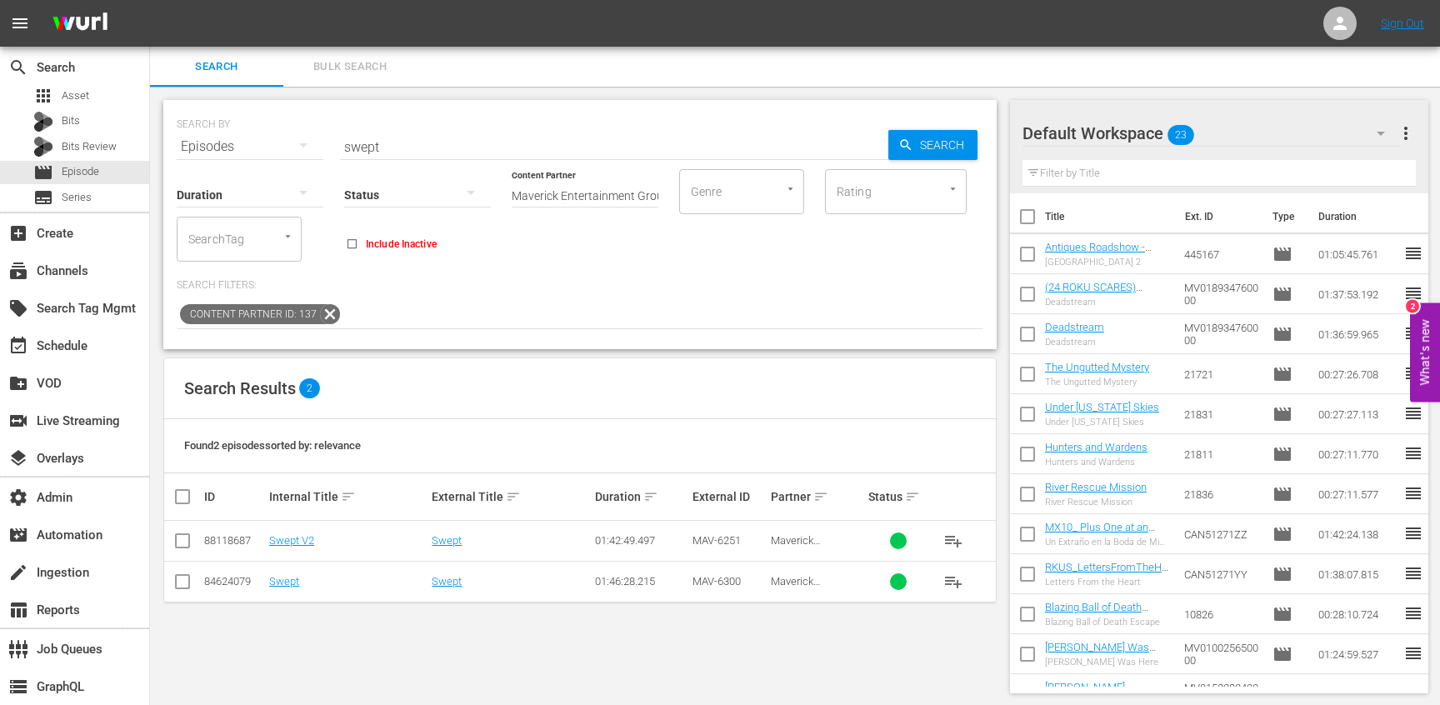
click at [499, 634] on div "SEARCH BY Search By Episodes Search ID, Title, Description, Keywords, or Catego…" at bounding box center [580, 397] width 860 height 620
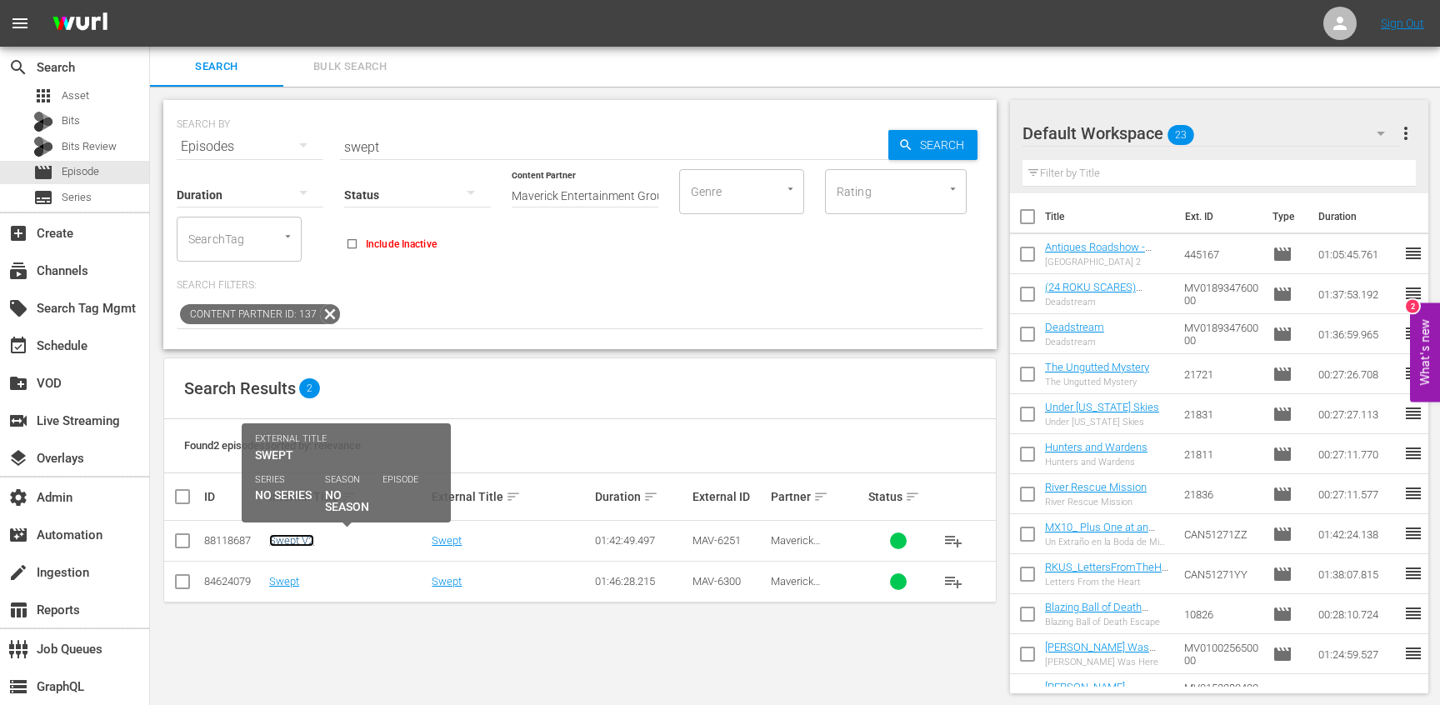
click at [293, 538] on link "Swept V2" at bounding box center [291, 540] width 45 height 13
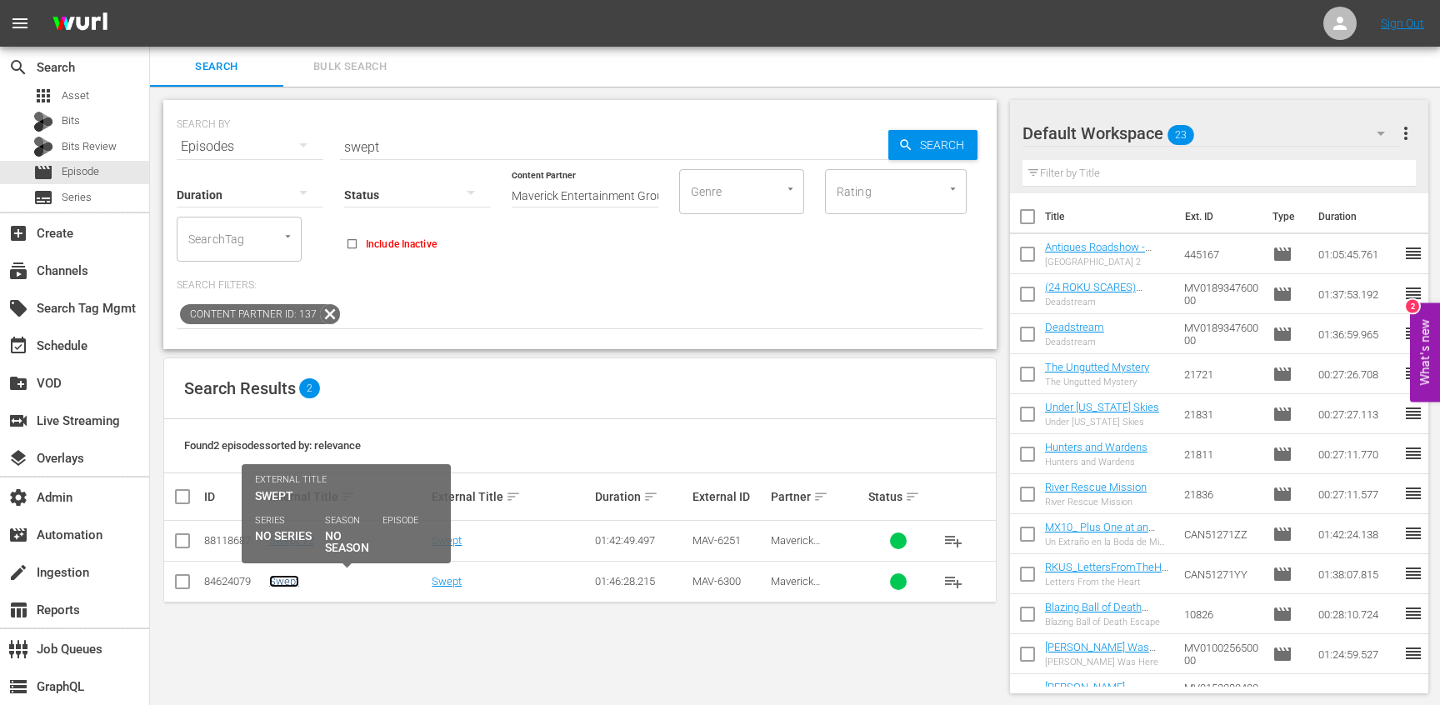
click at [293, 583] on link "Swept" at bounding box center [284, 581] width 30 height 13
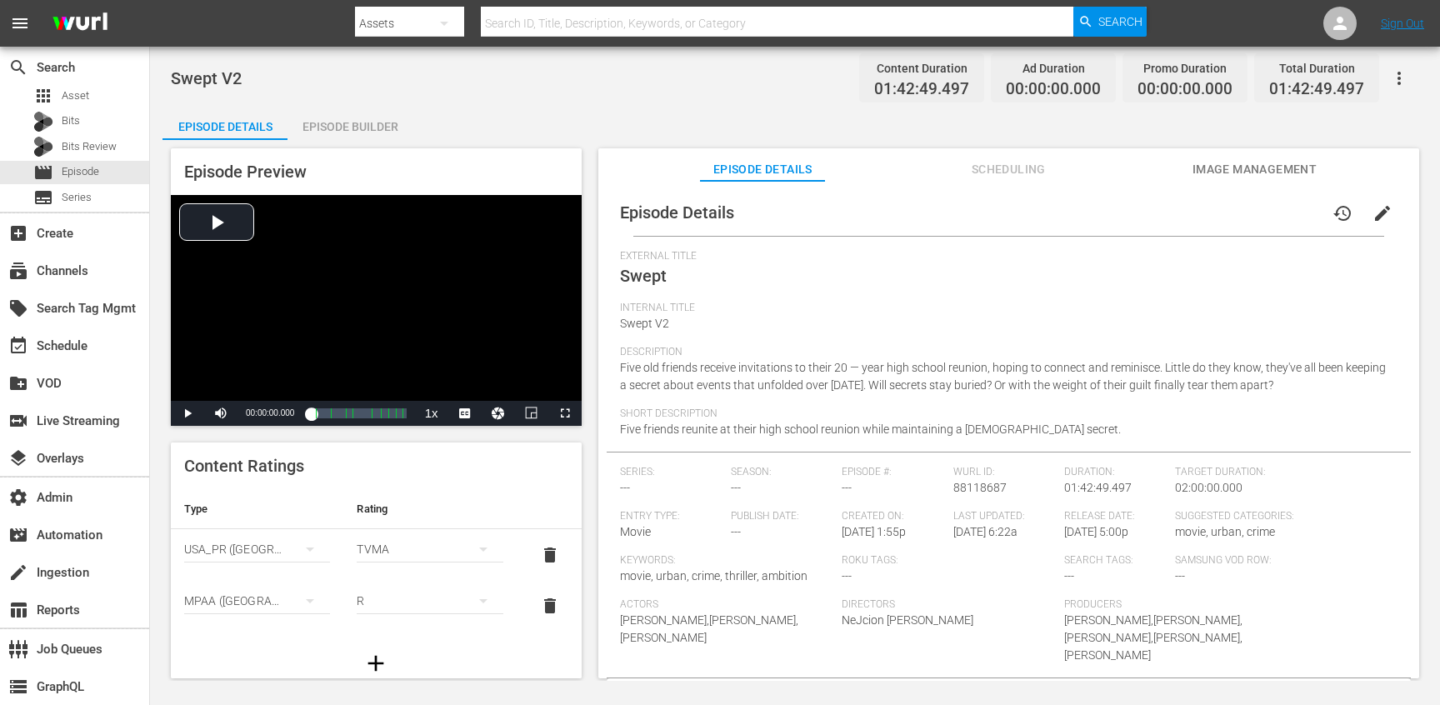
click at [997, 169] on span "Scheduling" at bounding box center [1008, 169] width 125 height 21
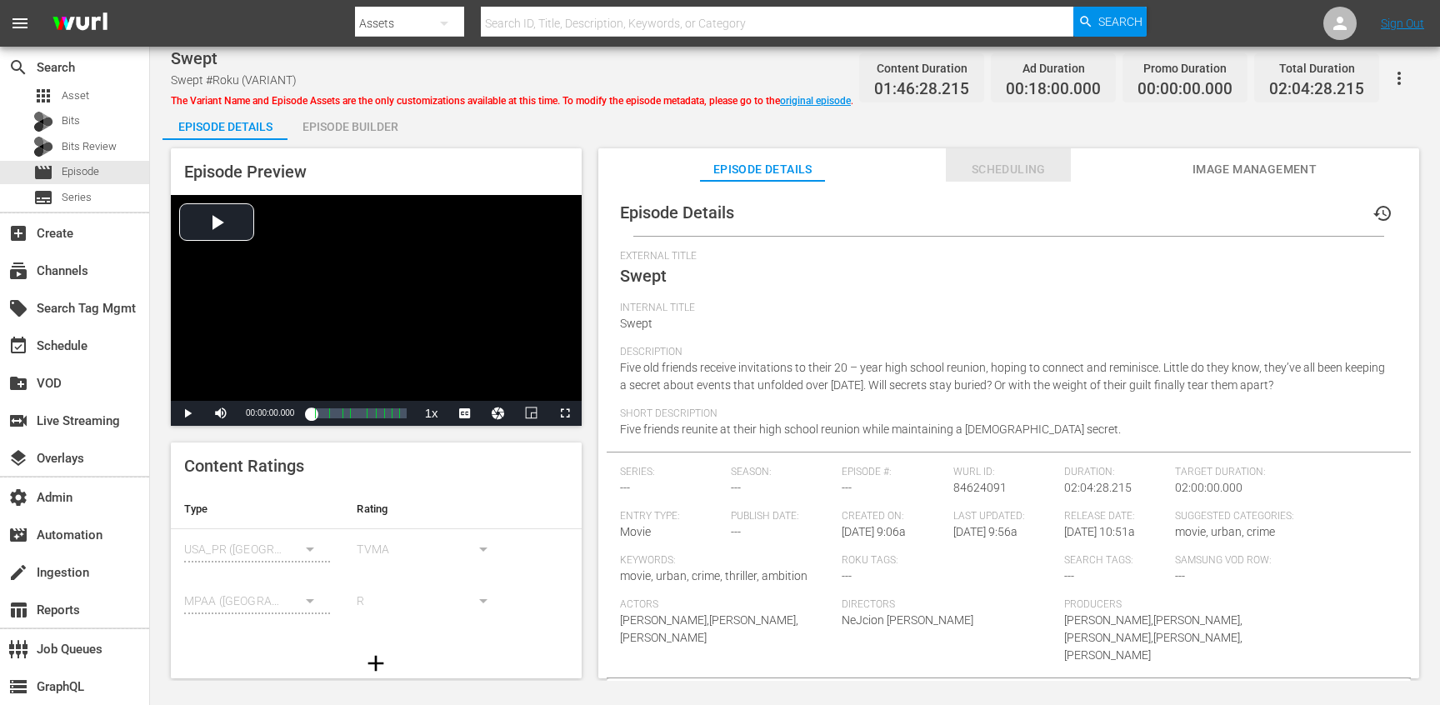
click at [1007, 168] on span "Scheduling" at bounding box center [1008, 169] width 125 height 21
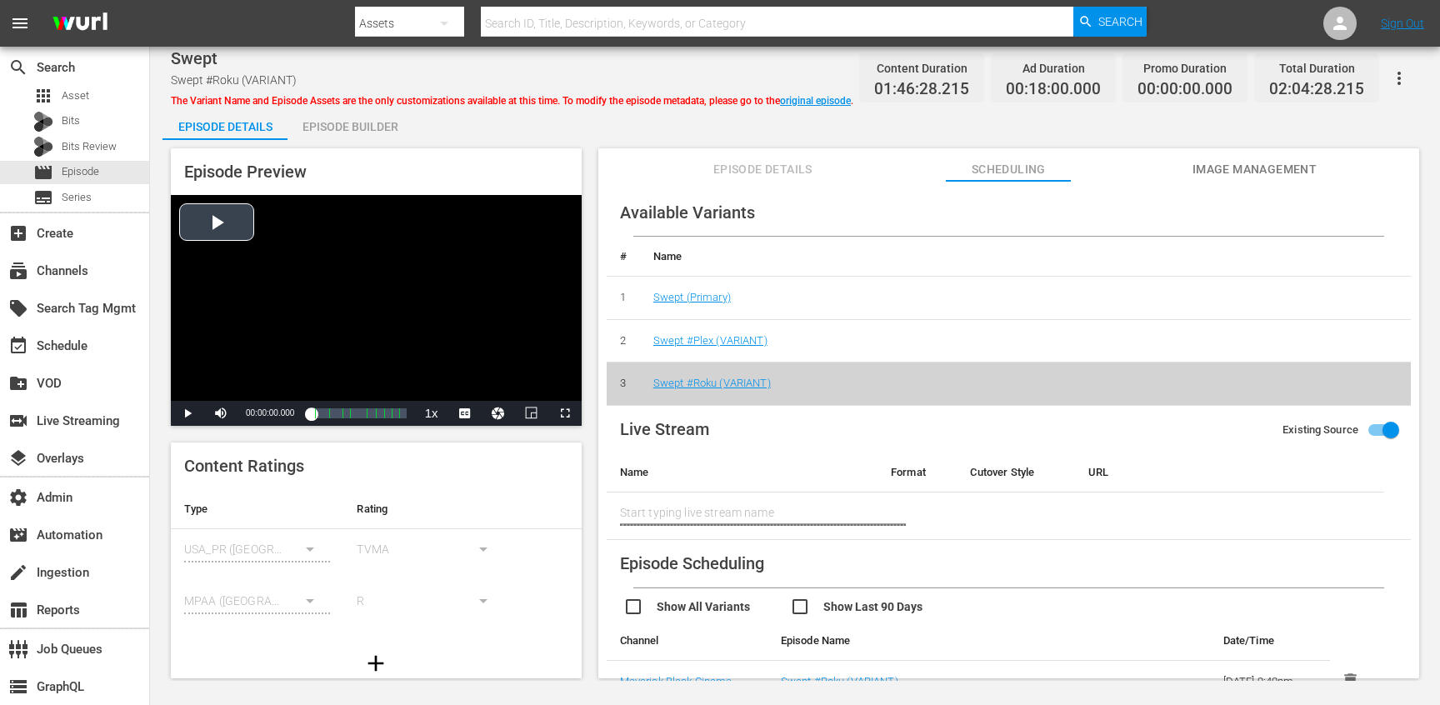
click at [357, 329] on div "Video Player" at bounding box center [376, 298] width 411 height 206
click at [397, 418] on div "Loaded : 0.28% 01:52:27.597 Swept (9/10) 00:00:01.496 Cue Point 8: 01:45:00.000" at bounding box center [358, 413] width 95 height 17
click at [565, 413] on span "Video Player" at bounding box center [565, 413] width 0 height 0
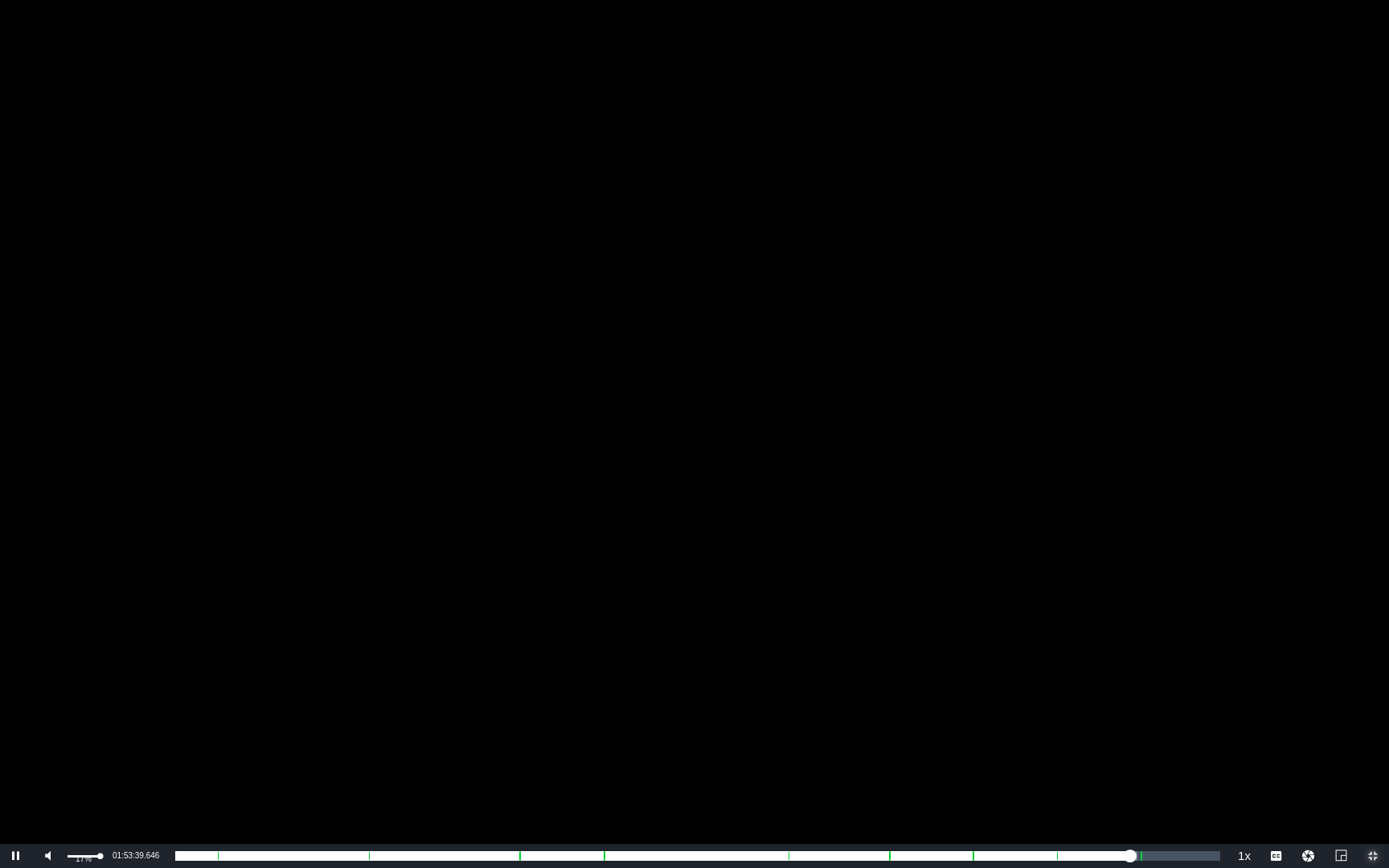
click at [72, 679] on div "17%" at bounding box center [84, 856] width 33 height 3
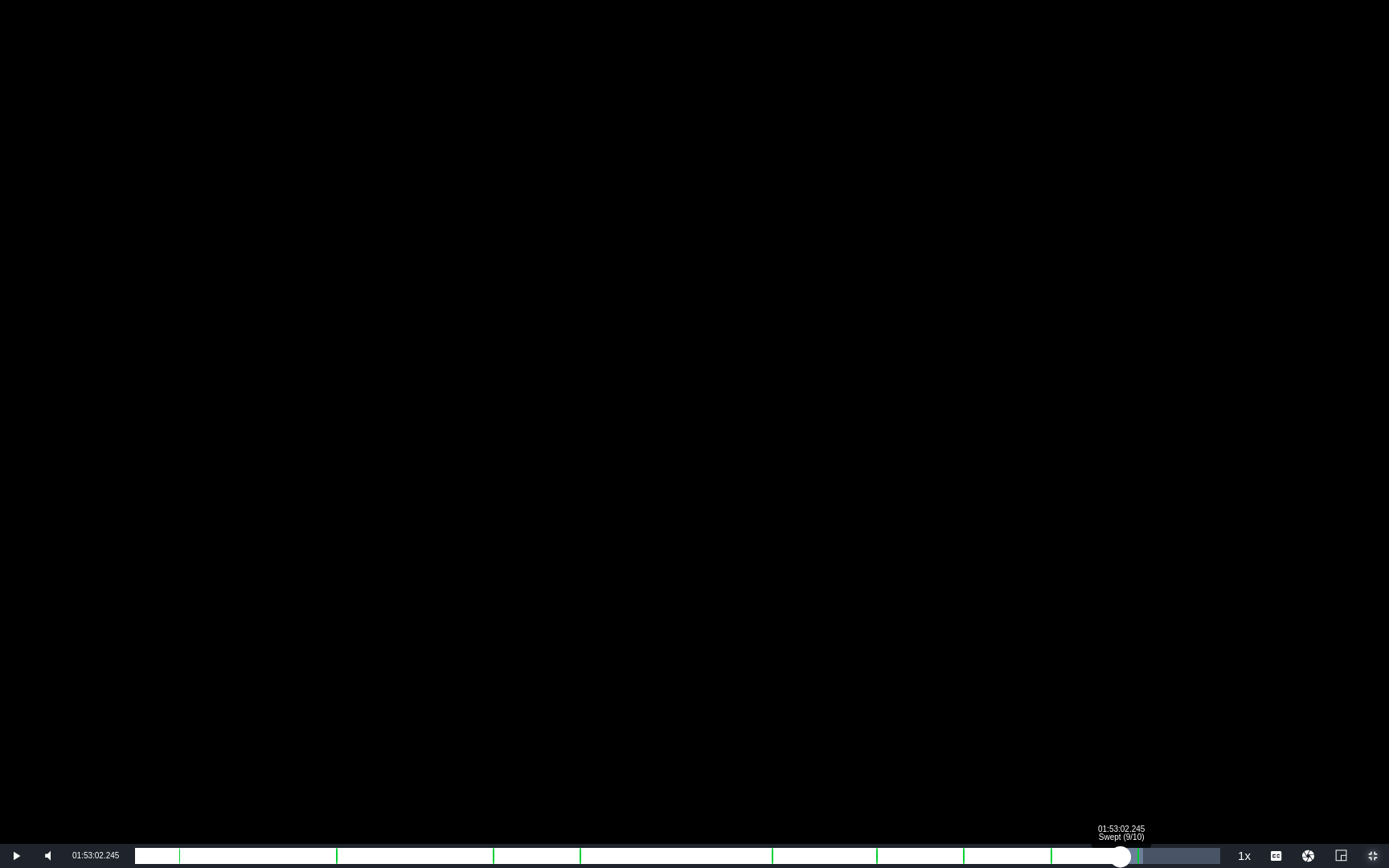
click at [1121, 679] on div "01:37:50.567" at bounding box center [628, 855] width 986 height 16
click at [1122, 679] on div "01:37:08.452" at bounding box center [628, 855] width 987 height 16
click at [1123, 679] on div "01:37:19.728" at bounding box center [629, 855] width 988 height 16
click at [1126, 679] on div "01:37:42.427" at bounding box center [631, 855] width 992 height 16
click at [1170, 679] on div "Loaded : 92.79% 01:58:56.294 Swept (10/10) 01:37:38.786 Cue Point 8: 01:45:00.0…" at bounding box center [677, 855] width 1085 height 16
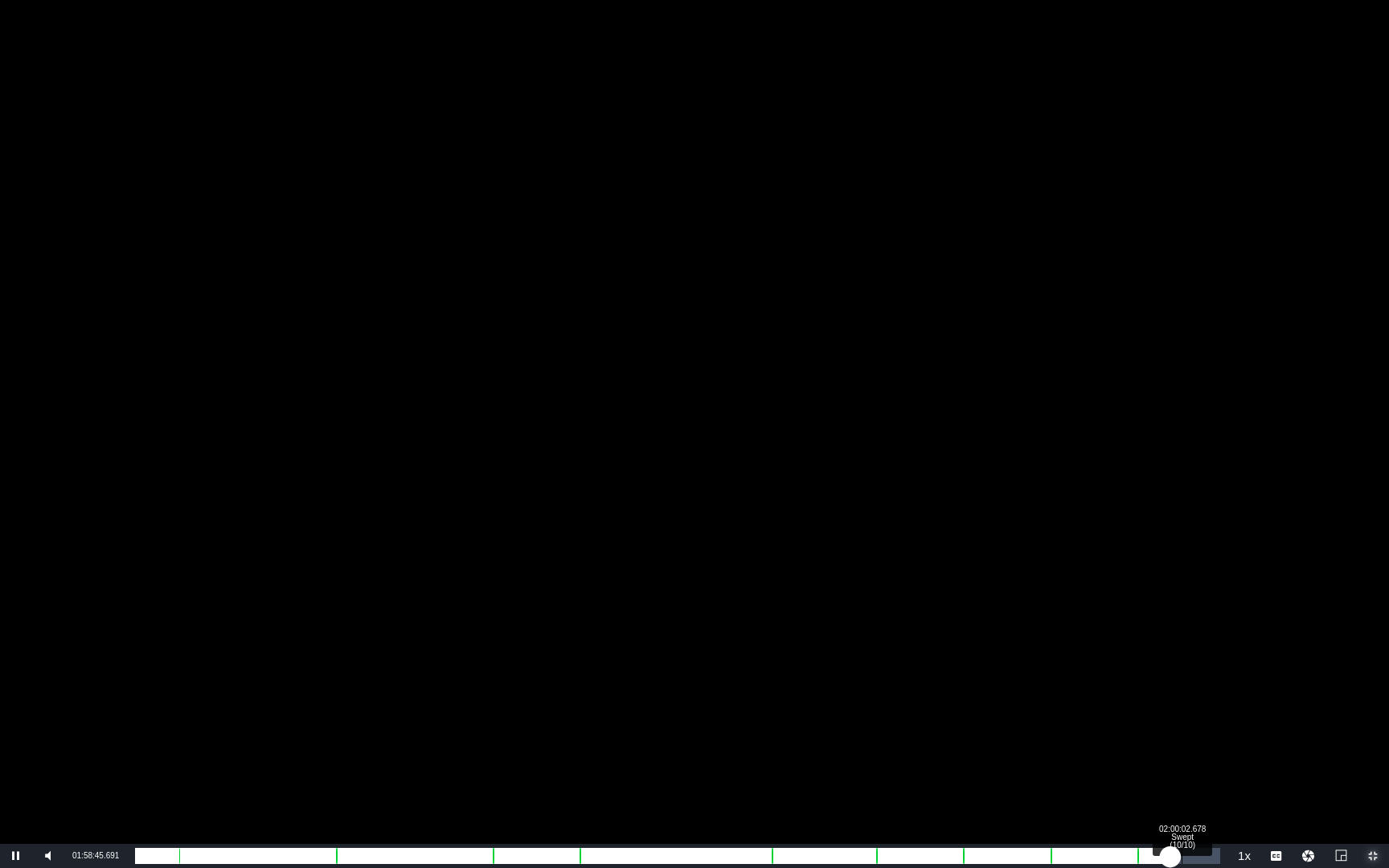
click at [1170, 679] on div "01:40:45.905" at bounding box center [652, 855] width 1035 height 16
click at [1198, 679] on div "Loaded : 95.99% 02:01:53.318 Swept (10/10) 01:42:03.140 Cue Point 8: 01:45:00.0…" at bounding box center [677, 855] width 1085 height 16
click at [1194, 679] on div "01:43:54.117" at bounding box center [667, 855] width 1063 height 16
click at [1190, 679] on div "01:43:26.728" at bounding box center [665, 855] width 1059 height 16
click at [1189, 679] on div "01:43:04.447" at bounding box center [663, 855] width 1055 height 16
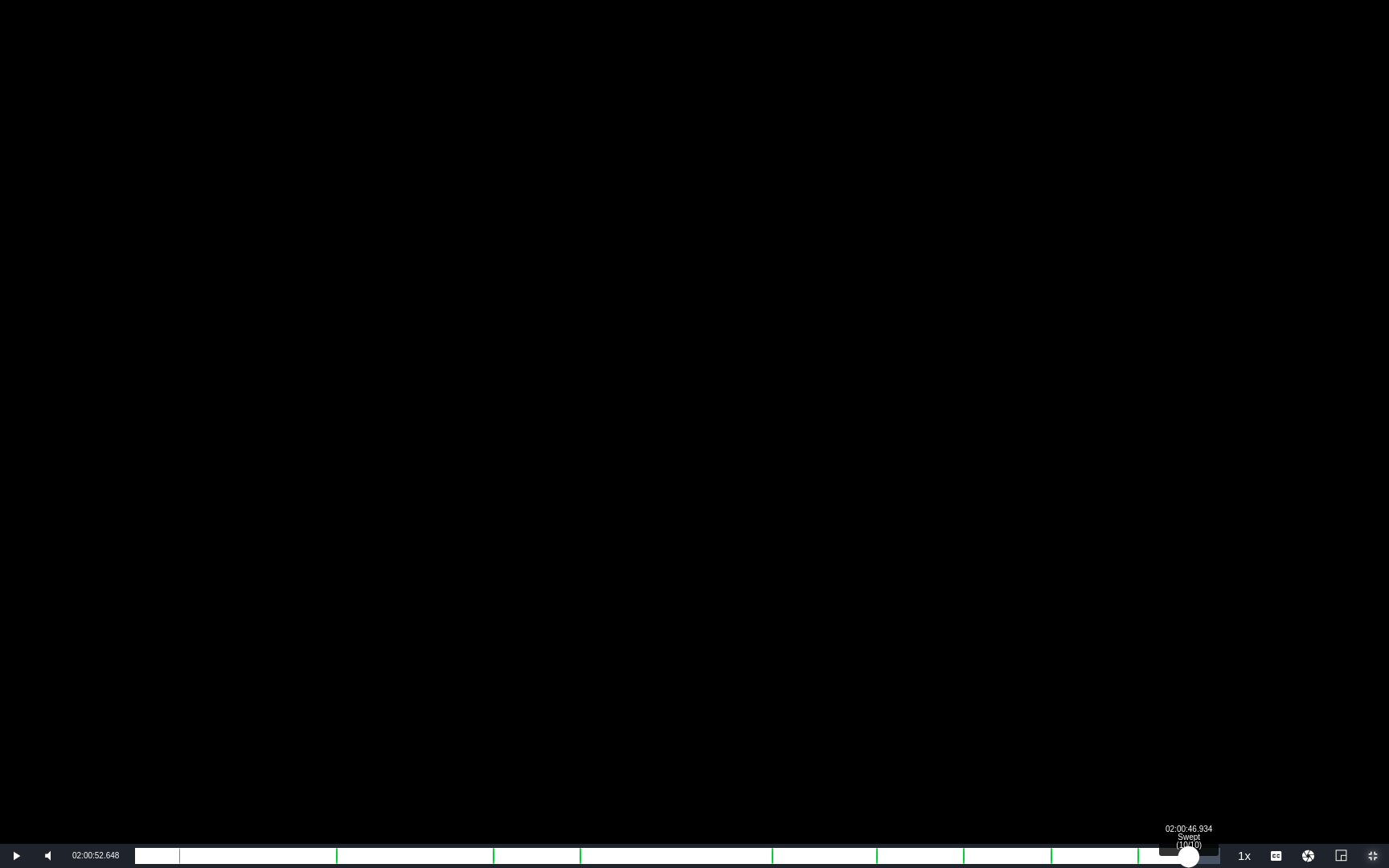
click at [1187, 679] on div "01:42:52.789" at bounding box center [662, 855] width 1054 height 16
click at [1206, 679] on div "Loaded : 97.40% 02:02:48.638 Swept (10/10) 01:42:44.292 Cue Point 8: 01:45:00.0…" at bounding box center [677, 855] width 1085 height 16
click at [1206, 679] on div "01:44:49.583" at bounding box center [670, 855] width 1071 height 16
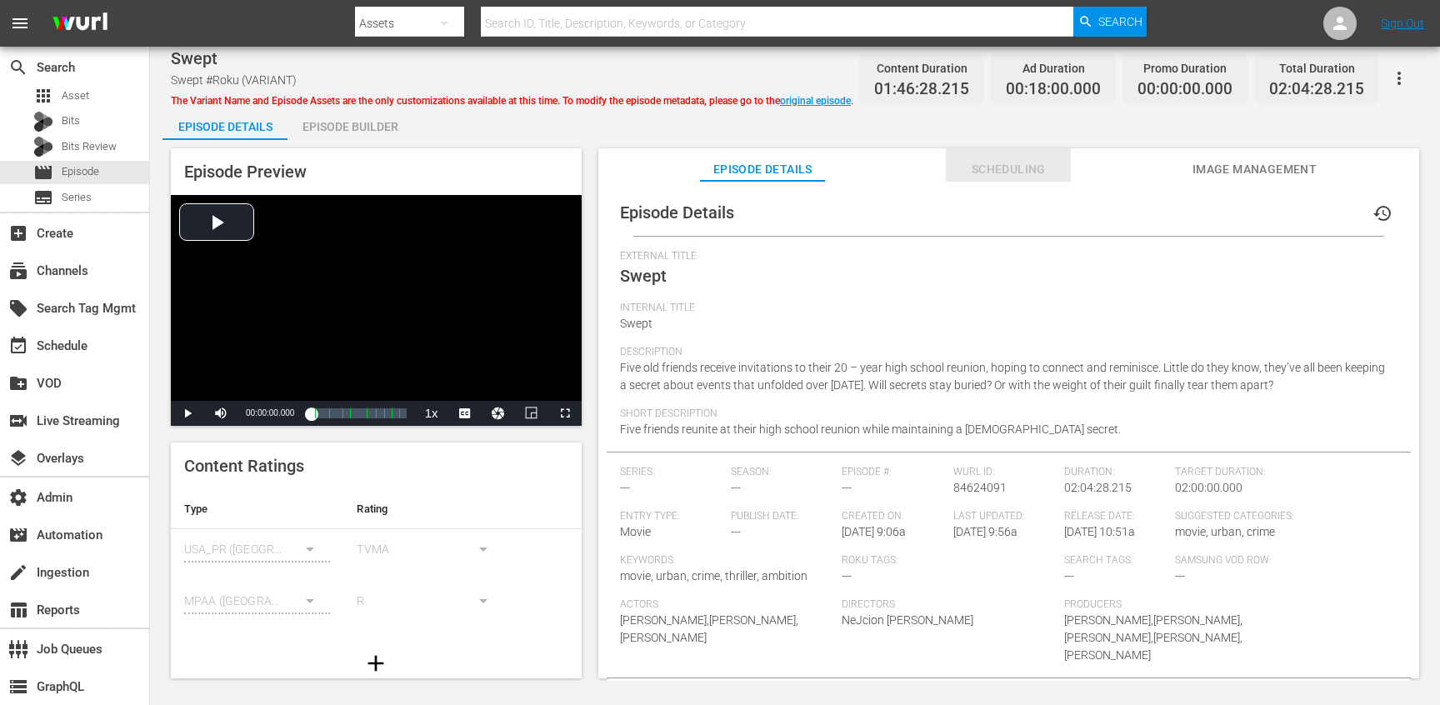
click at [1033, 164] on span "Scheduling" at bounding box center [1008, 169] width 125 height 21
